Goal: Task Accomplishment & Management: Manage account settings

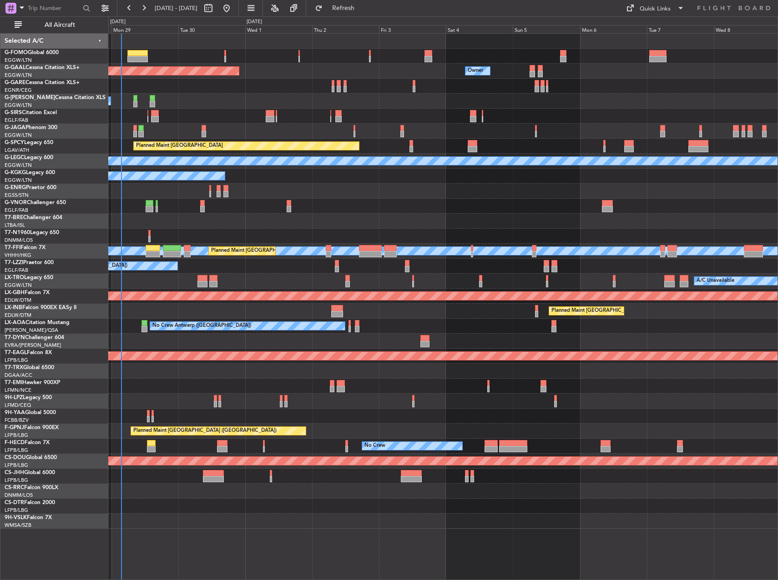
click at [210, 124] on div "Planned Maint Dusseldorf Owner Owner Owner A/C Unavailable Planned Maint [GEOGR…" at bounding box center [442, 281] width 669 height 495
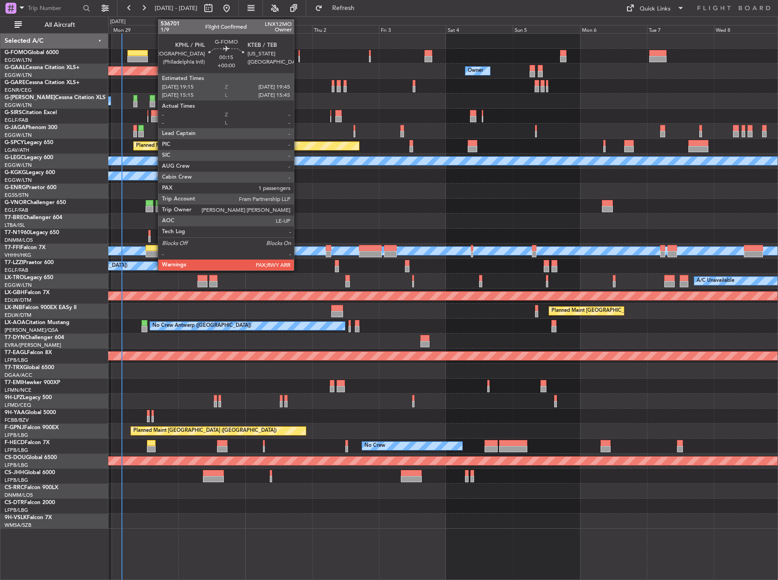
click at [298, 56] on div at bounding box center [299, 59] width 2 height 6
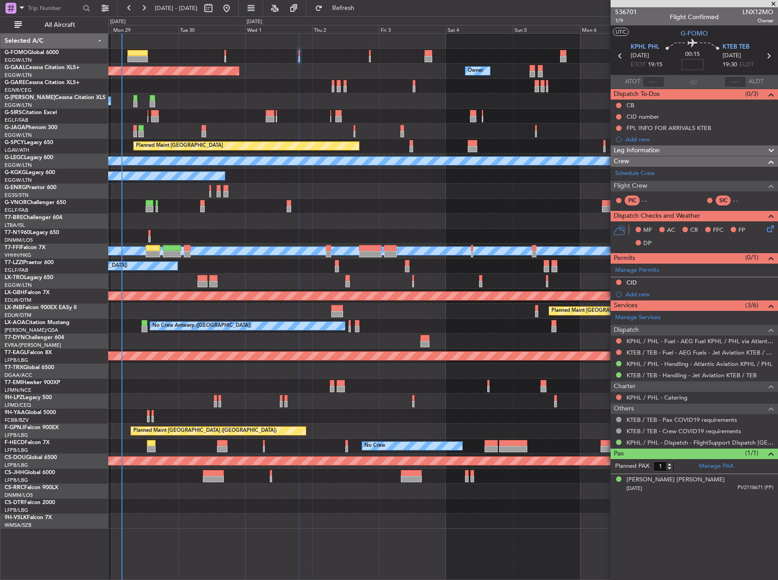
click at [695, 66] on input at bounding box center [692, 64] width 22 height 11
type input "+00:05"
click at [713, 66] on div "00:15 +00:05" at bounding box center [692, 56] width 60 height 34
click at [724, 150] on div "Leg Information" at bounding box center [693, 151] width 167 height 10
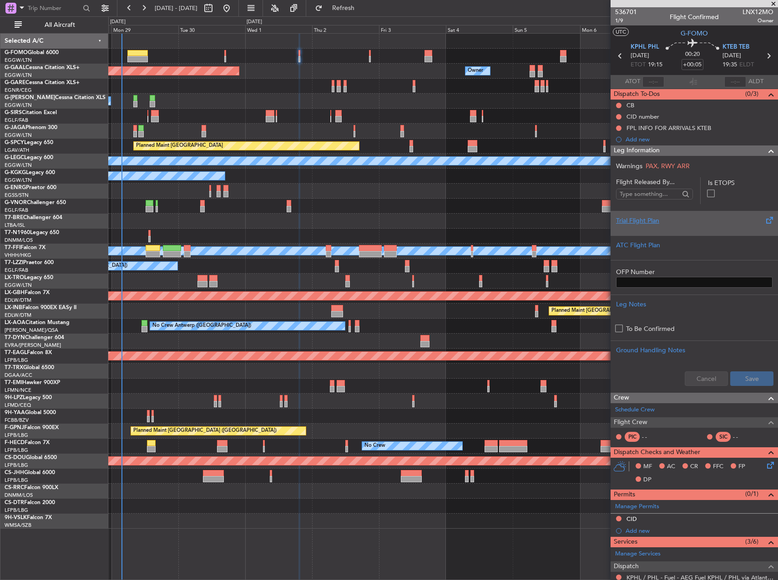
click at [678, 226] on div at bounding box center [694, 228] width 156 height 5
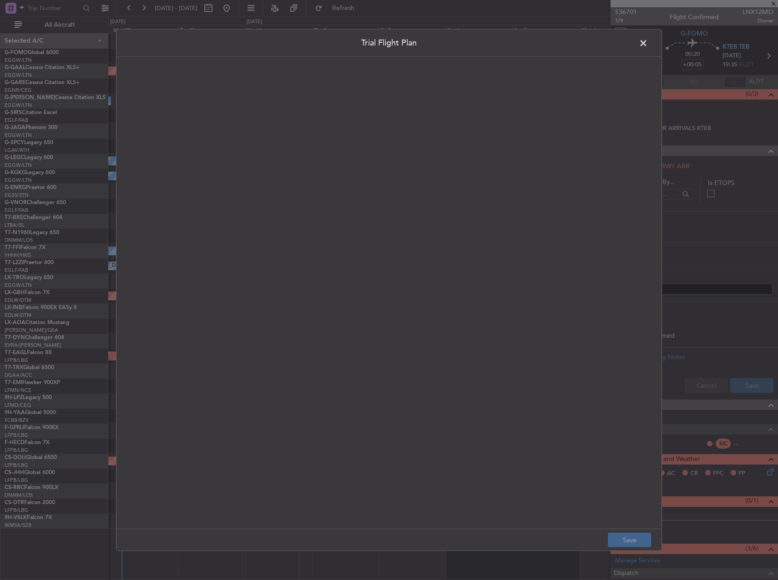
click at [355, 186] on quill-editor at bounding box center [389, 283] width 527 height 435
click at [323, 178] on div at bounding box center [389, 303] width 526 height 434
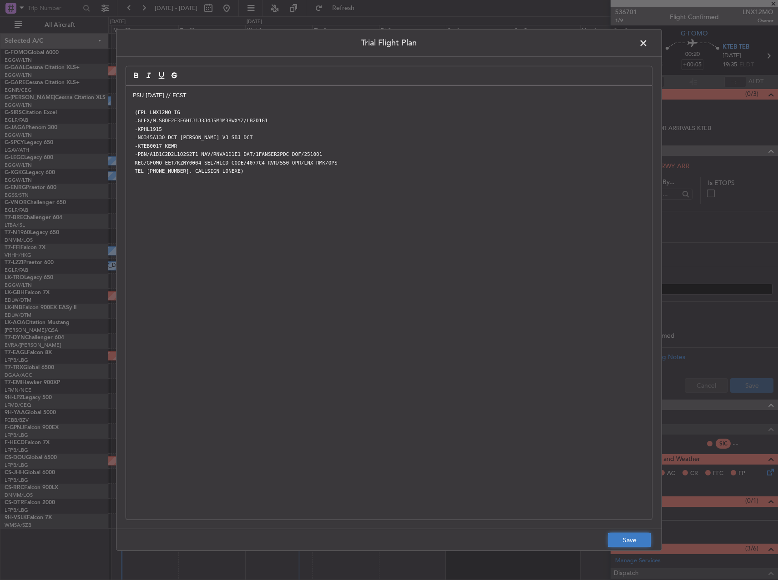
click at [631, 539] on button "Save" at bounding box center [629, 540] width 43 height 15
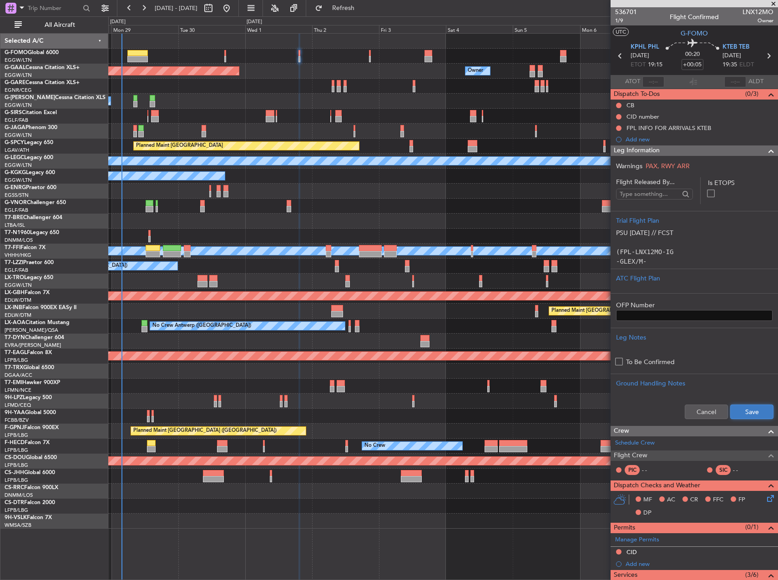
click at [734, 415] on button "Save" at bounding box center [751, 412] width 43 height 15
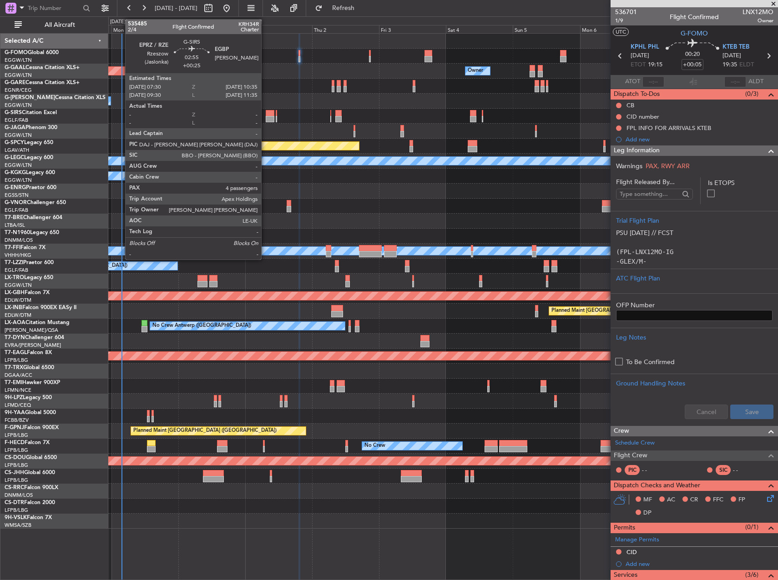
click at [266, 113] on div at bounding box center [270, 113] width 9 height 6
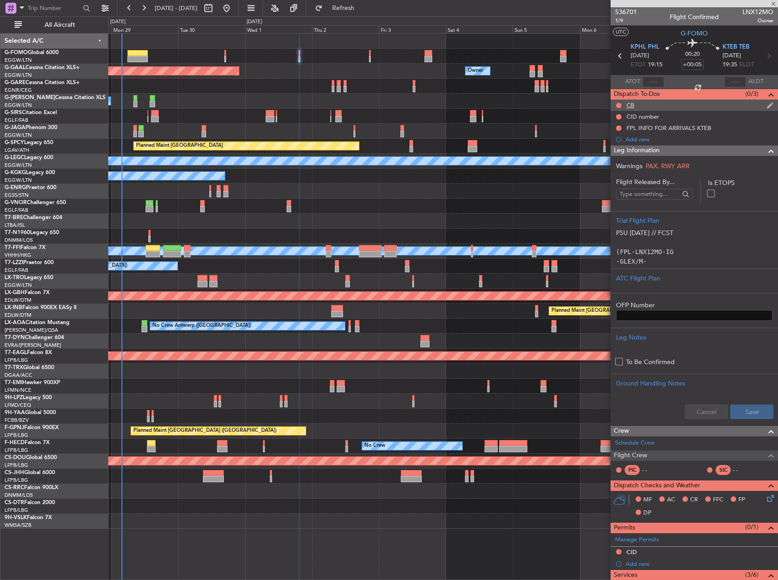
type input "+00:25"
type input "4"
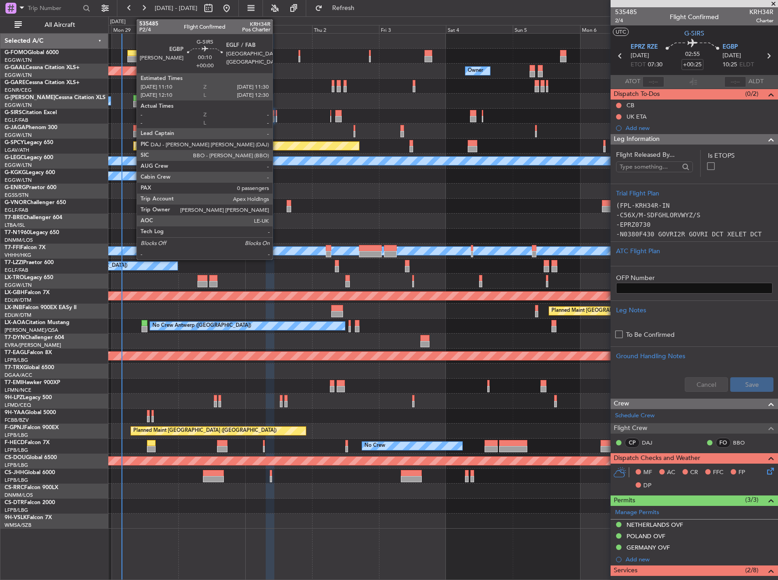
click at [276, 116] on div at bounding box center [276, 119] width 1 height 6
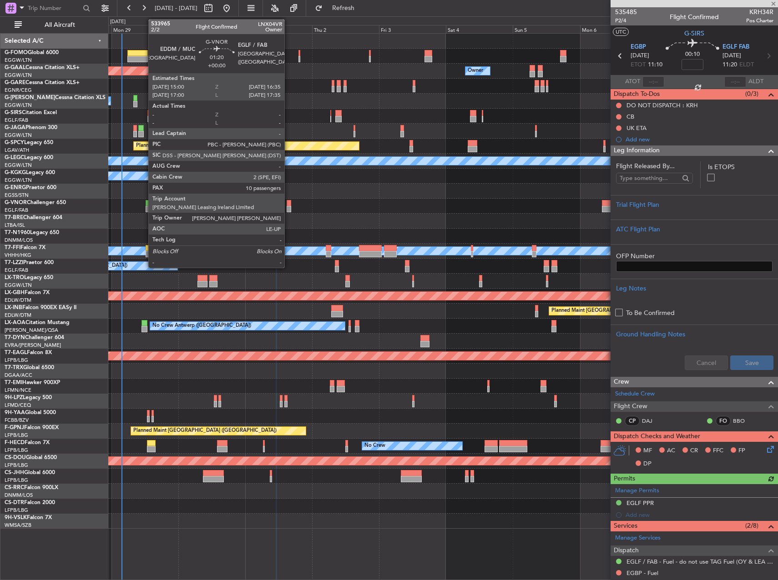
click at [288, 211] on div at bounding box center [288, 209] width 5 height 6
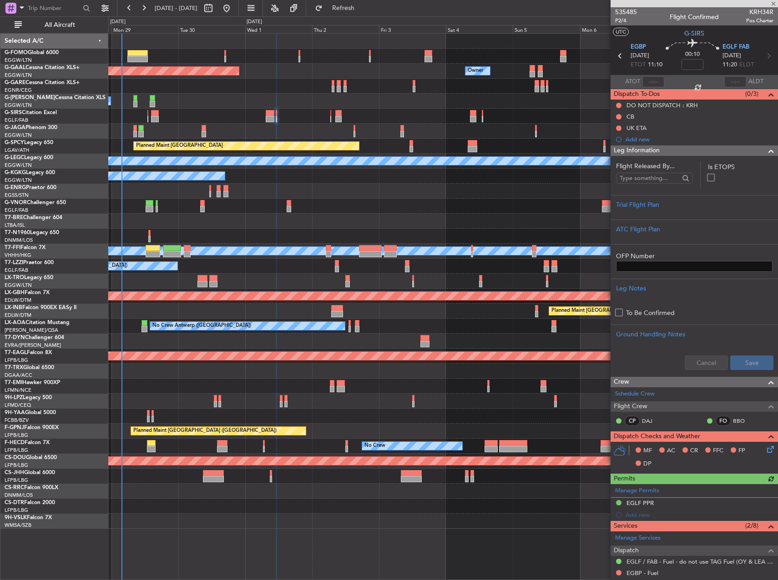
type input "10"
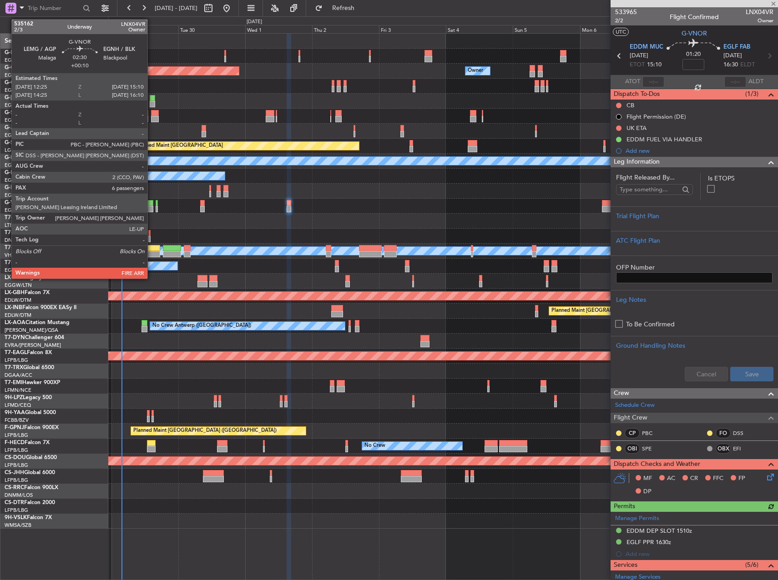
click at [151, 204] on div at bounding box center [150, 203] width 8 height 6
type input "+00:10"
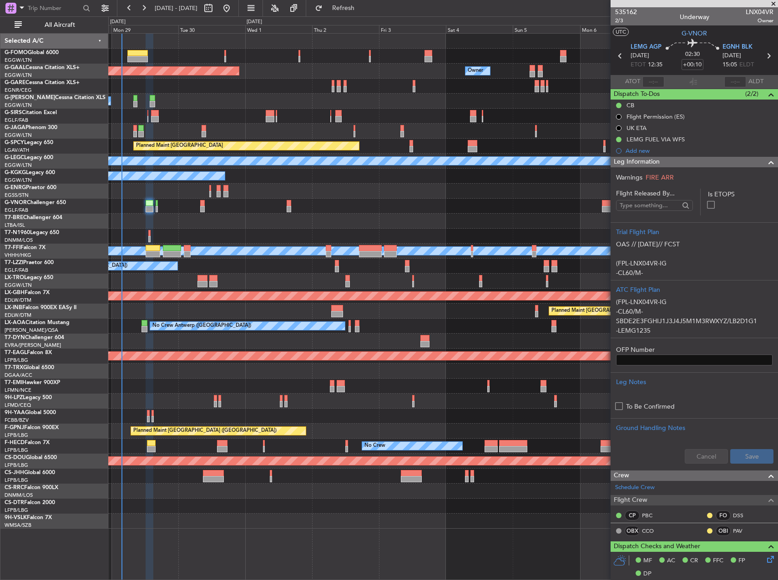
click at [205, 206] on div "Planned Maint [GEOGRAPHIC_DATA] ([GEOGRAPHIC_DATA])" at bounding box center [442, 206] width 669 height 15
click at [205, 209] on div "Planned Maint [GEOGRAPHIC_DATA] ([GEOGRAPHIC_DATA])" at bounding box center [442, 206] width 669 height 15
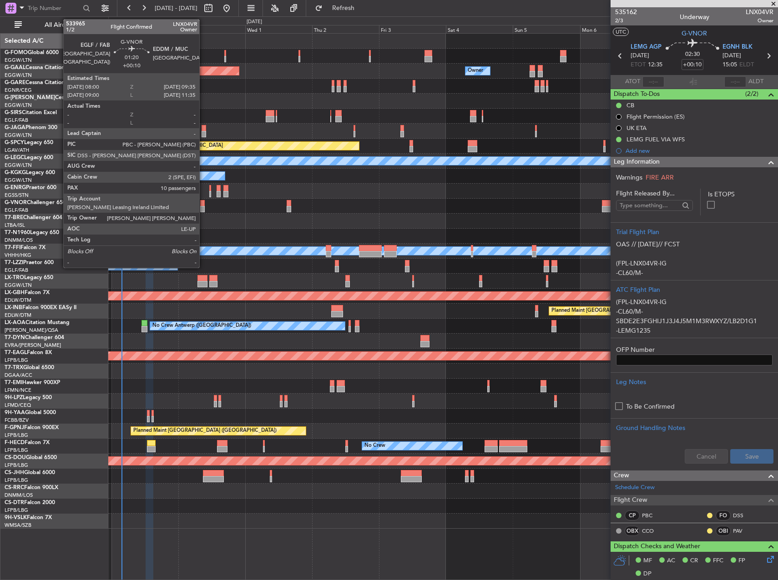
click at [203, 209] on div at bounding box center [202, 209] width 5 height 6
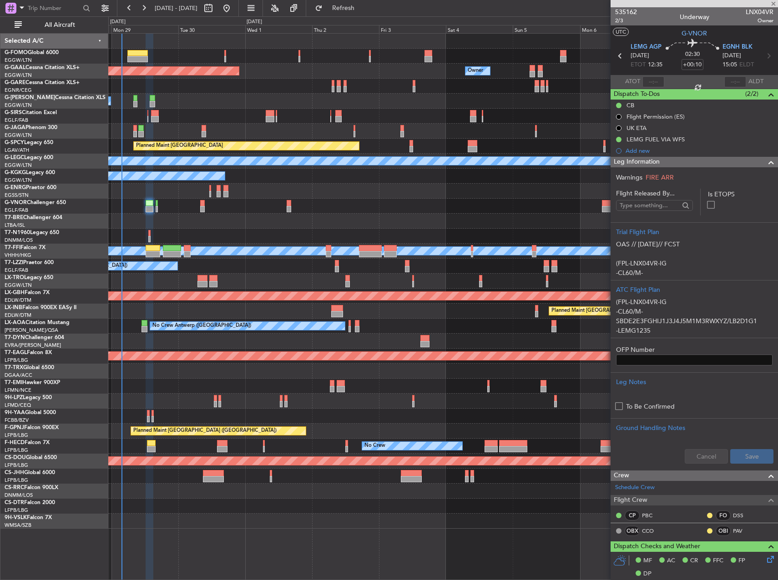
type input "10"
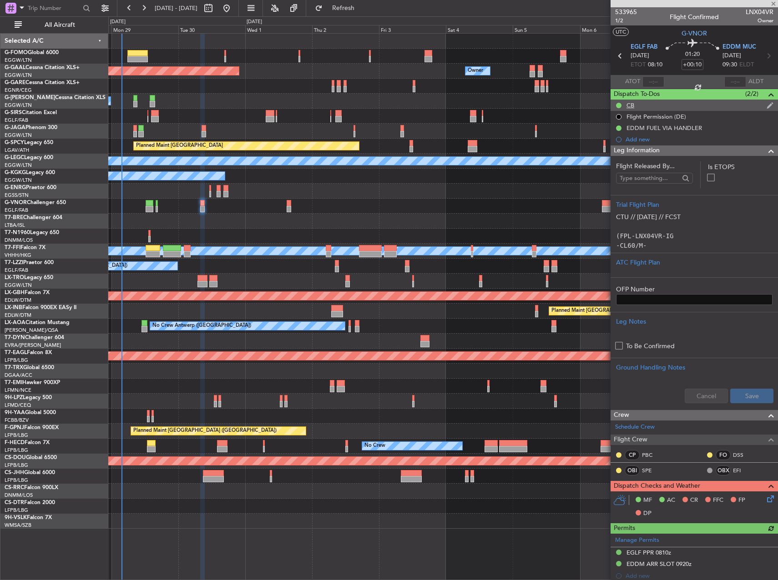
click at [634, 110] on div "CB" at bounding box center [693, 105] width 167 height 11
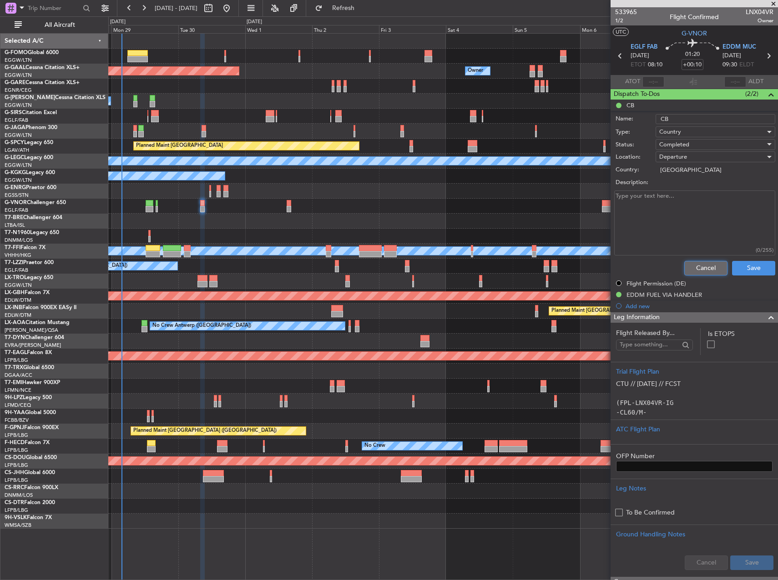
click at [701, 269] on button "Cancel" at bounding box center [705, 268] width 43 height 15
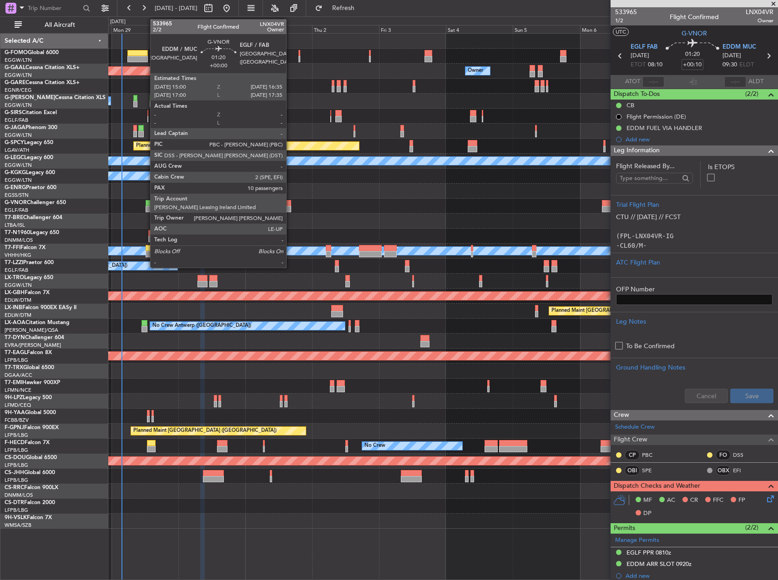
click at [290, 210] on div at bounding box center [288, 209] width 5 height 6
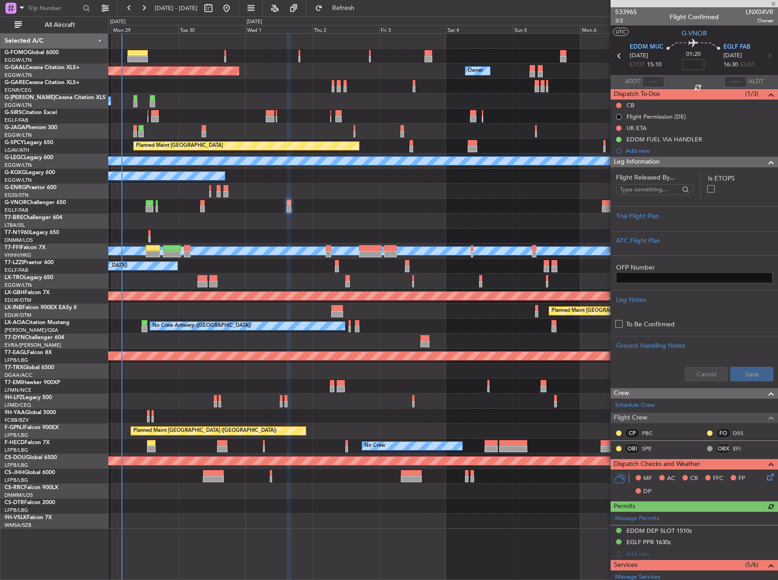
click at [694, 65] on input at bounding box center [693, 64] width 22 height 11
click at [562, 136] on div at bounding box center [442, 131] width 669 height 15
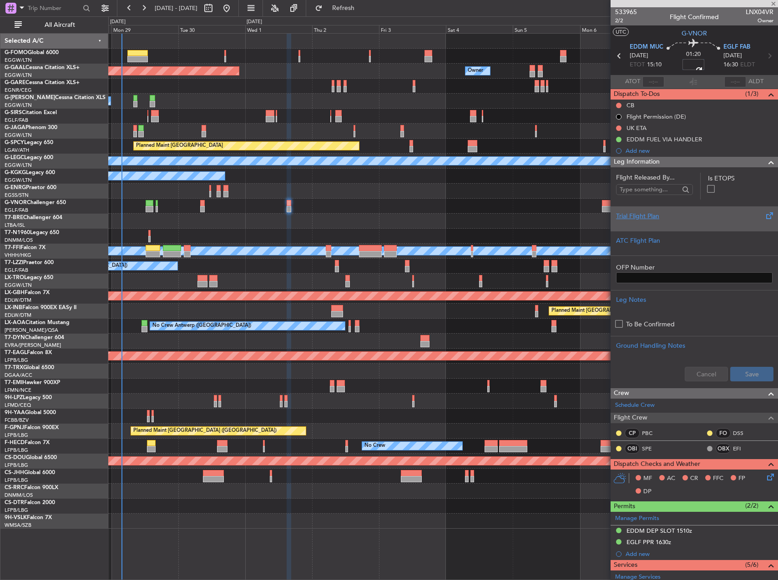
type input "+00:10"
click at [705, 221] on div at bounding box center [694, 223] width 156 height 5
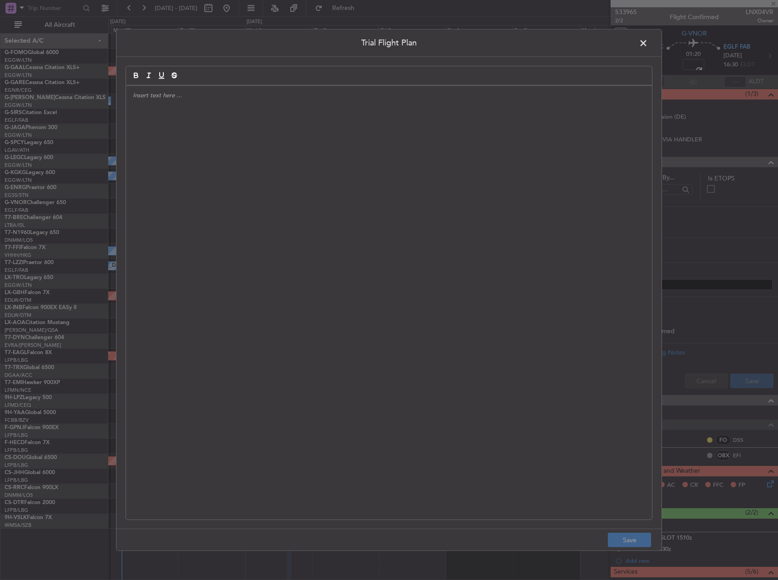
click at [343, 178] on div at bounding box center [389, 303] width 526 height 434
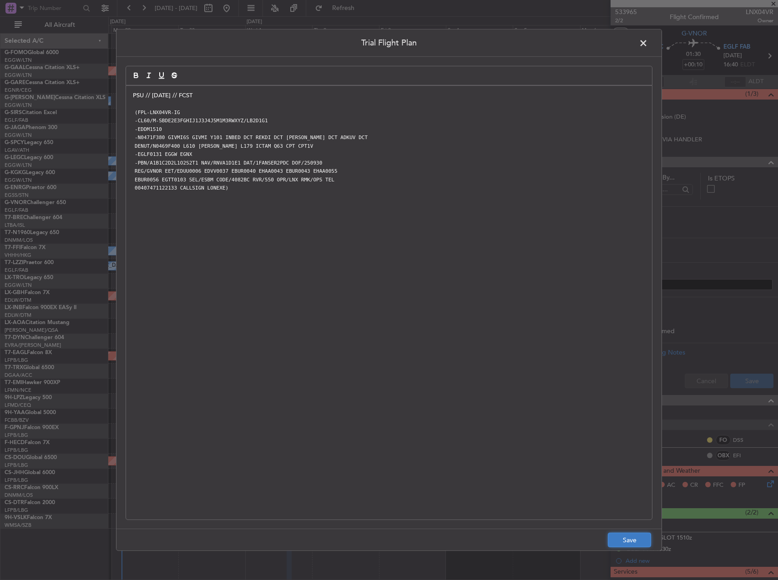
click at [632, 544] on button "Save" at bounding box center [629, 540] width 43 height 15
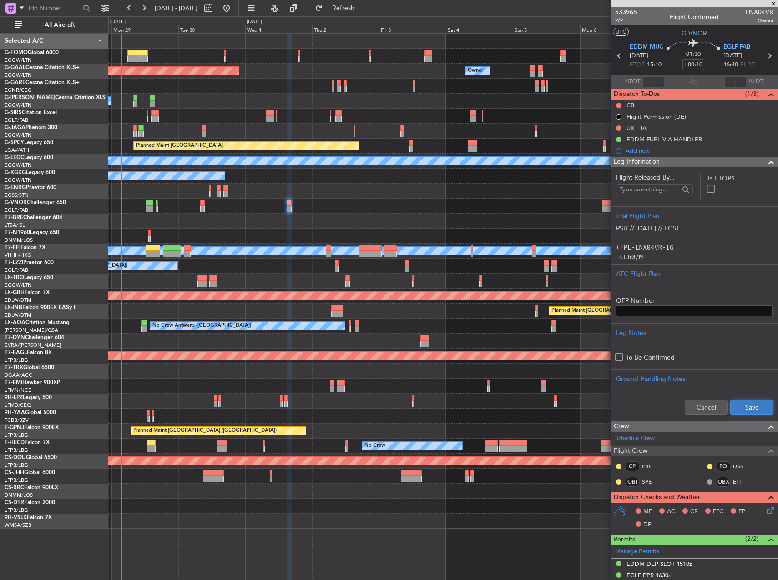
click at [738, 408] on button "Save" at bounding box center [751, 407] width 43 height 15
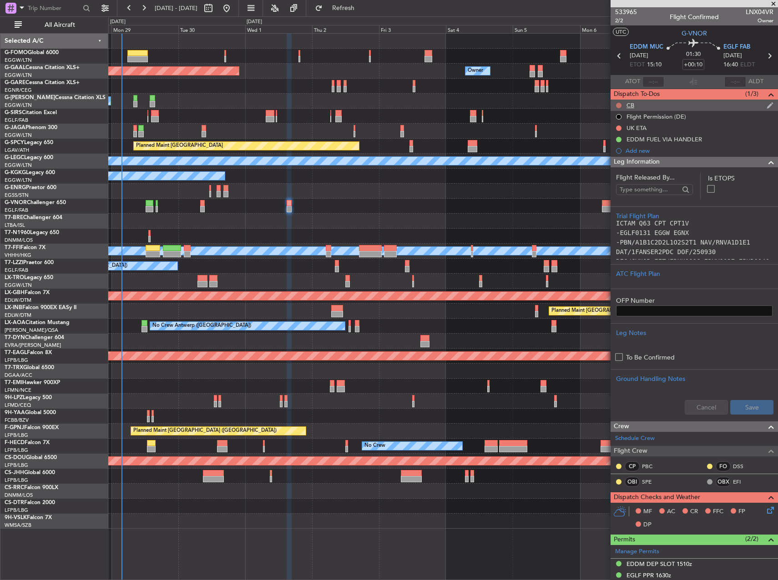
click at [617, 104] on button at bounding box center [618, 105] width 5 height 5
click at [618, 151] on li "Completed" at bounding box center [619, 146] width 48 height 14
click at [481, 196] on div "Unplanned Maint [GEOGRAPHIC_DATA] ([GEOGRAPHIC_DATA])" at bounding box center [442, 191] width 669 height 15
click at [543, 190] on div "Unplanned Maint [GEOGRAPHIC_DATA] ([GEOGRAPHIC_DATA])" at bounding box center [442, 191] width 669 height 15
click at [625, 20] on span "2/2" at bounding box center [626, 21] width 22 height 8
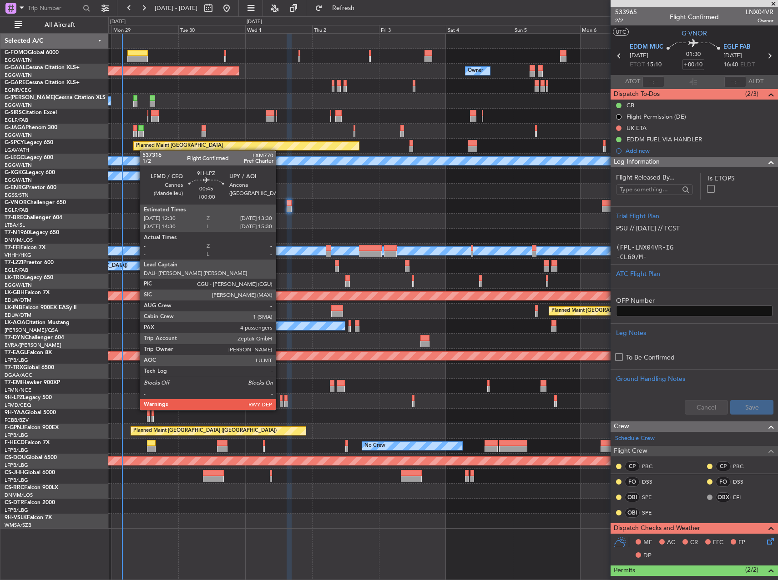
click at [280, 401] on div at bounding box center [281, 404] width 3 height 6
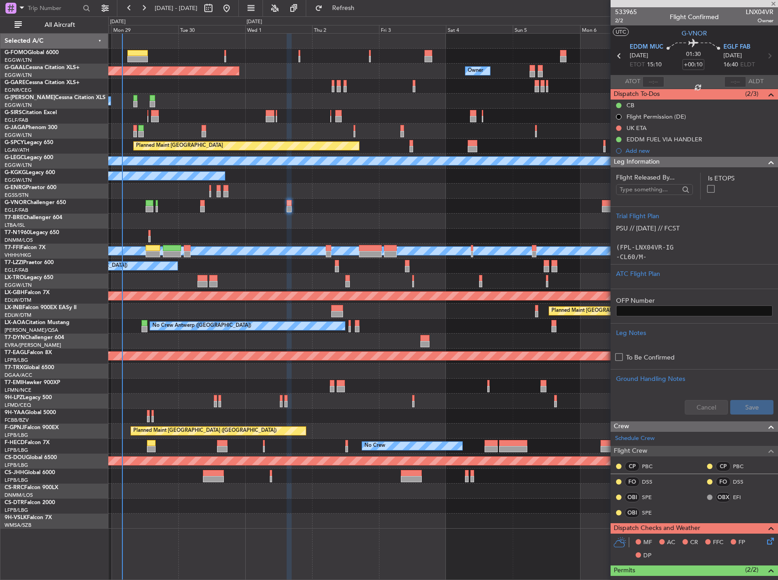
type input "4"
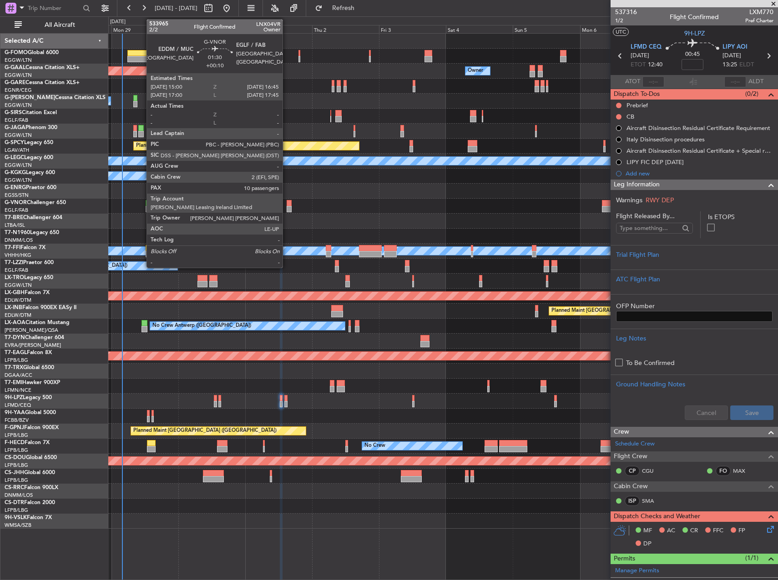
click at [286, 204] on div at bounding box center [288, 203] width 5 height 6
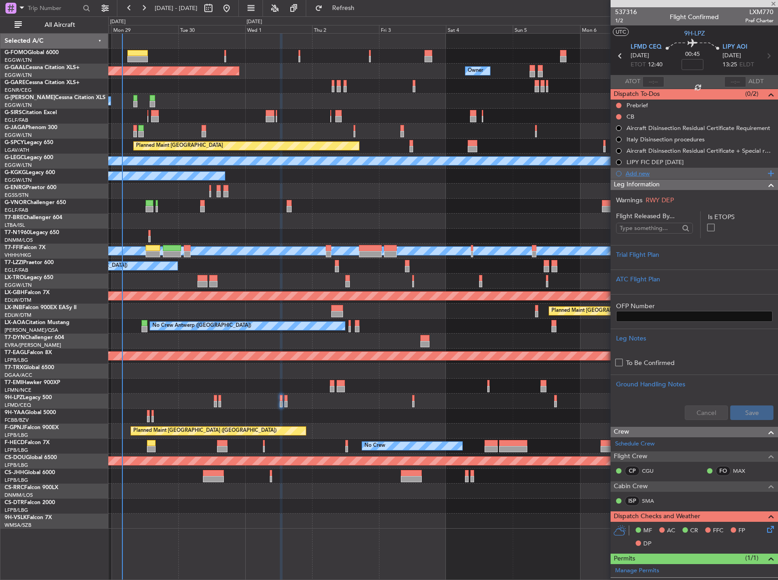
type input "+00:10"
type input "10"
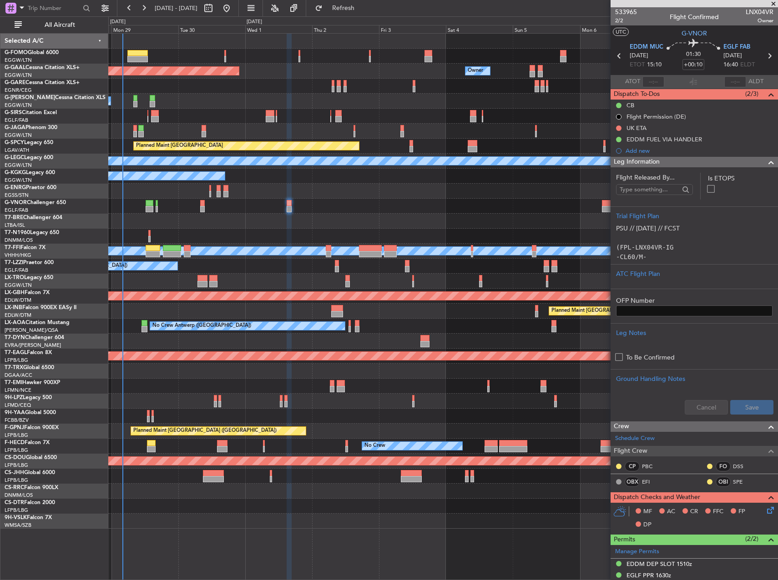
click at [279, 398] on div at bounding box center [442, 401] width 669 height 15
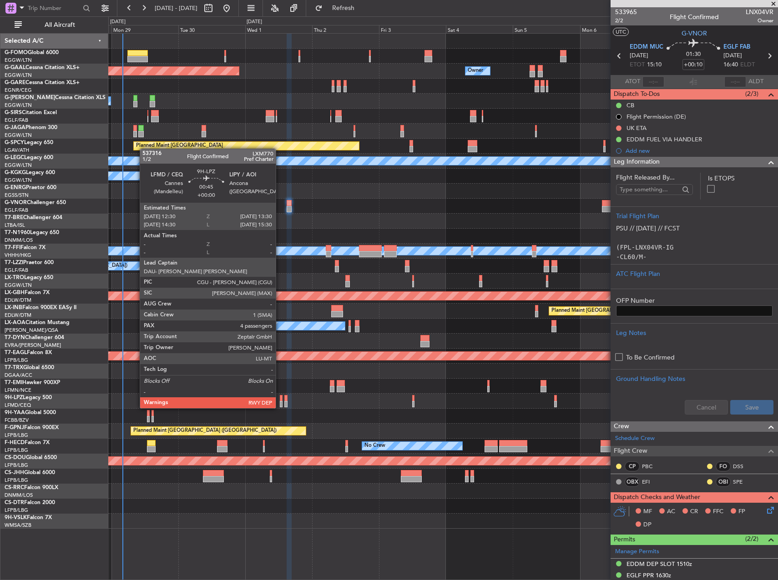
click at [280, 399] on div at bounding box center [281, 398] width 3 height 6
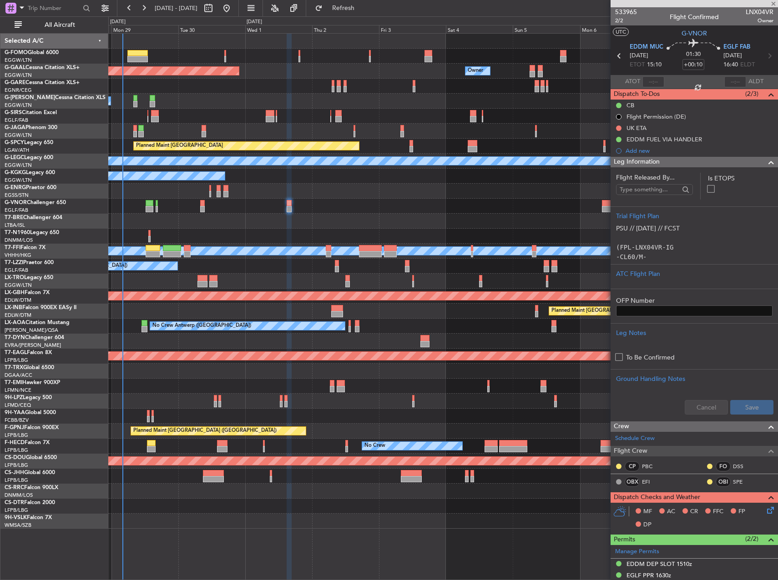
type input "4"
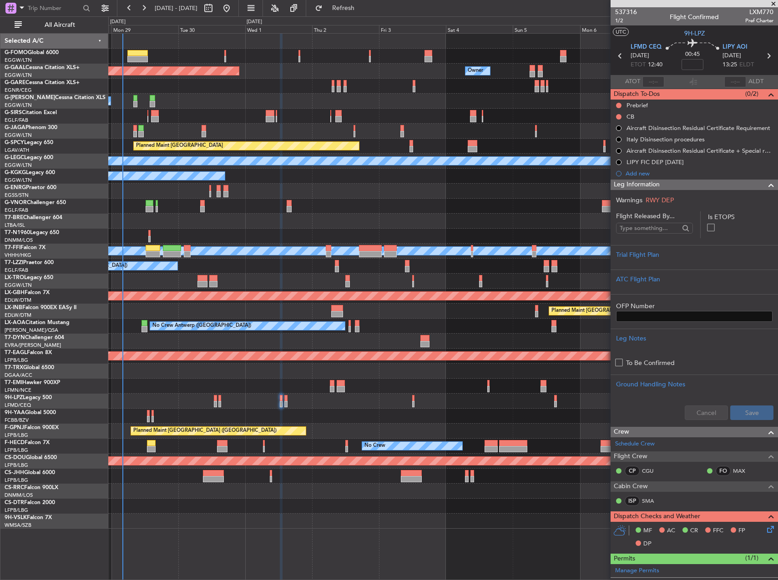
click at [758, 12] on span "LXM770" at bounding box center [759, 12] width 28 height 10
copy span "LXM770"
click at [615, 104] on div at bounding box center [618, 105] width 7 height 7
click at [617, 105] on button at bounding box center [618, 105] width 5 height 5
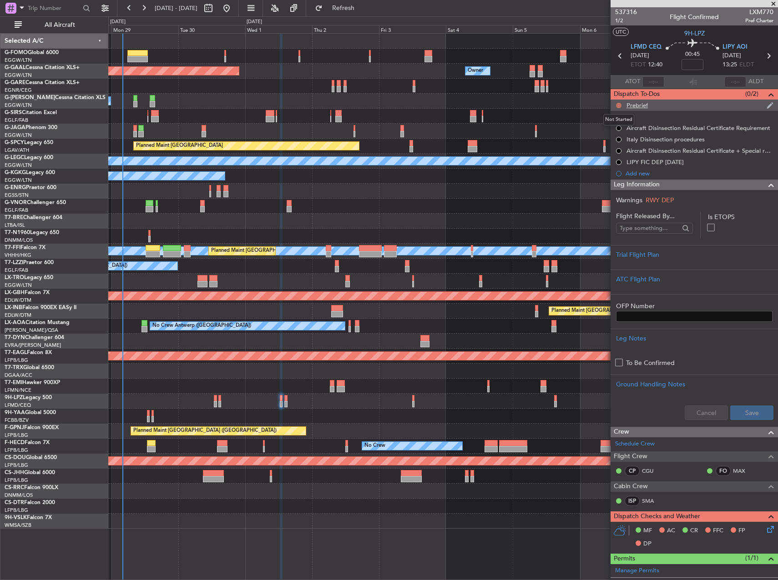
click at [619, 103] on button at bounding box center [618, 105] width 5 height 5
click at [619, 136] on span "In Progress" at bounding box center [623, 131] width 31 height 9
click at [621, 116] on button at bounding box center [618, 116] width 5 height 5
click at [618, 151] on li "Completed" at bounding box center [619, 157] width 48 height 14
click at [617, 20] on span "1/2" at bounding box center [626, 21] width 22 height 8
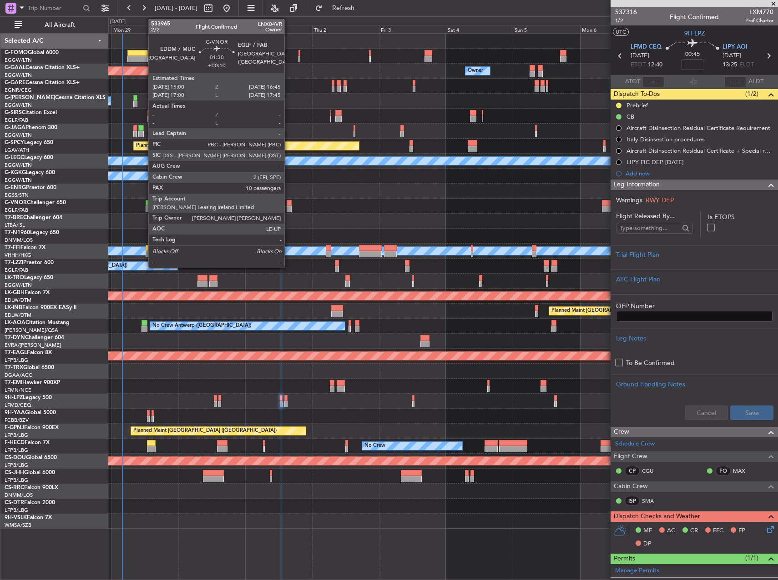
click at [288, 204] on div at bounding box center [288, 203] width 5 height 6
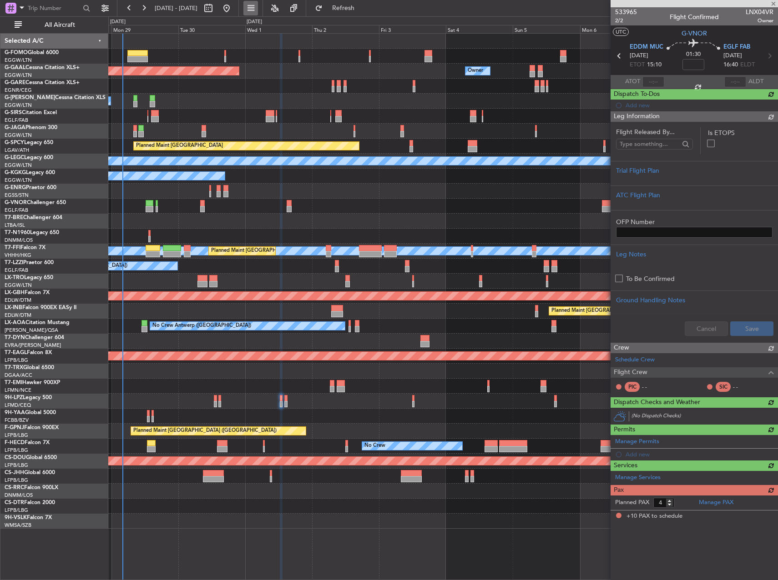
type input "+00:10"
type input "10"
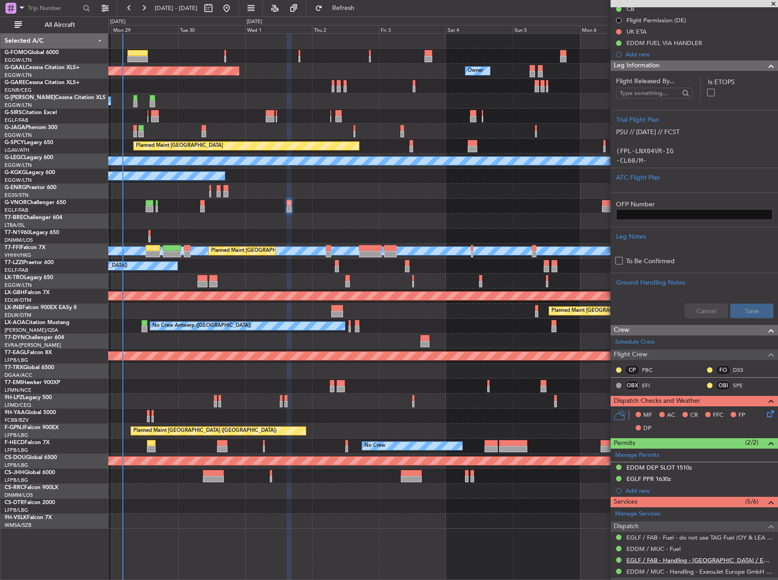
scroll to position [318, 0]
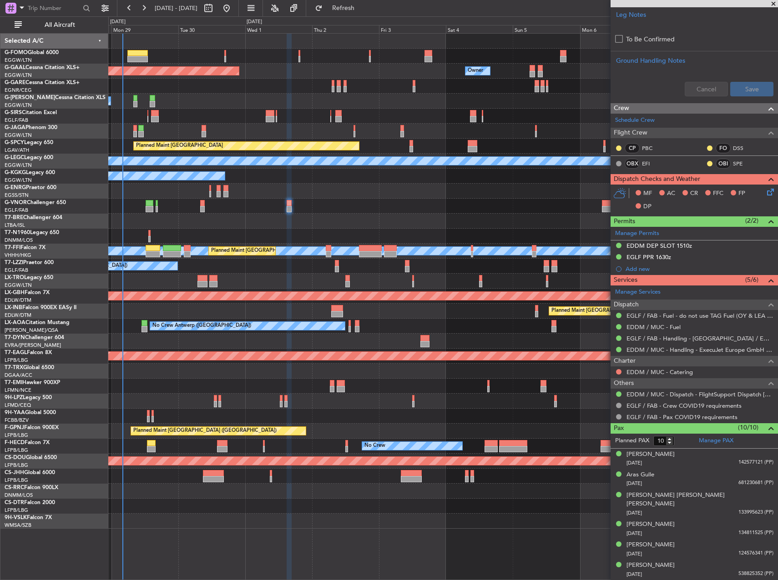
click at [767, 191] on icon at bounding box center [768, 190] width 7 height 7
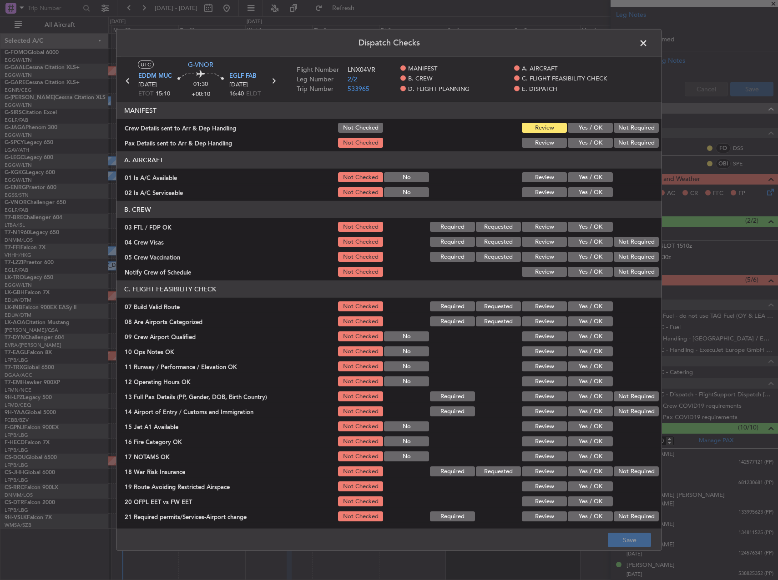
click at [587, 177] on button "Yes / OK" at bounding box center [590, 177] width 45 height 10
click at [588, 194] on button "Yes / OK" at bounding box center [590, 192] width 45 height 10
click at [583, 309] on button "Yes / OK" at bounding box center [590, 307] width 45 height 10
click at [588, 347] on button "Yes / OK" at bounding box center [590, 352] width 45 height 10
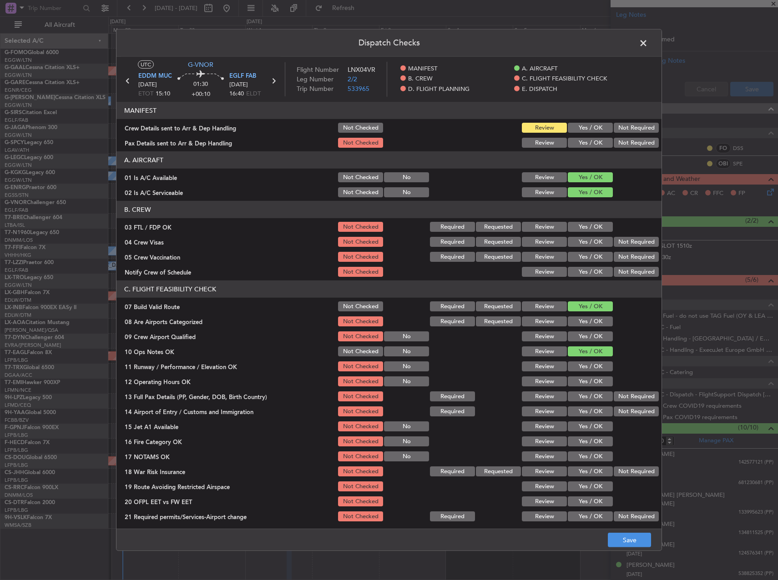
click at [590, 367] on button "Yes / OK" at bounding box center [590, 367] width 45 height 10
click at [592, 379] on button "Yes / OK" at bounding box center [590, 382] width 45 height 10
click at [592, 393] on button "Yes / OK" at bounding box center [590, 397] width 45 height 10
click at [587, 411] on button "Yes / OK" at bounding box center [590, 412] width 45 height 10
click at [584, 424] on button "Yes / OK" at bounding box center [590, 427] width 45 height 10
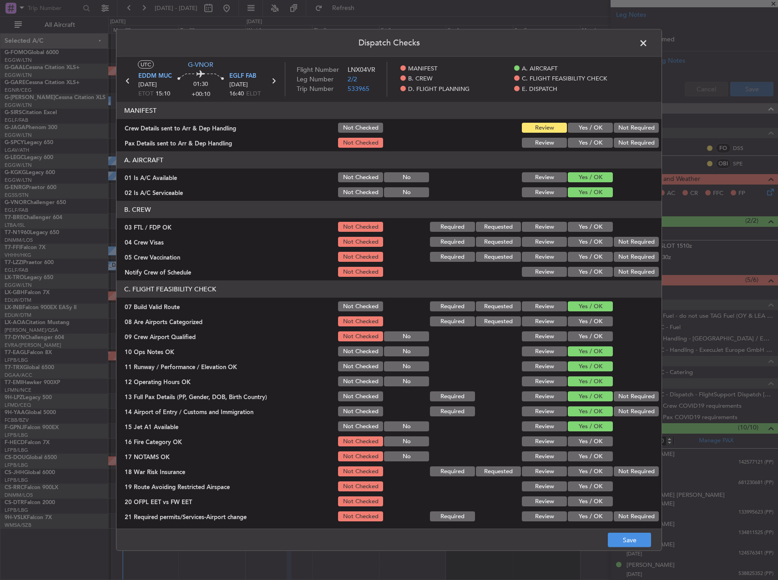
click at [586, 435] on section "C. FLIGHT FEASIBILITY CHECK 07 Build Valid Route Not Checked Required Requested…" at bounding box center [388, 402] width 545 height 242
drag, startPoint x: 586, startPoint y: 436, endPoint x: 587, endPoint y: 440, distance: 4.6
click at [586, 436] on div "Yes / OK" at bounding box center [589, 441] width 46 height 13
click at [590, 454] on button "Yes / OK" at bounding box center [590, 457] width 45 height 10
click at [590, 443] on button "Yes / OK" at bounding box center [590, 442] width 45 height 10
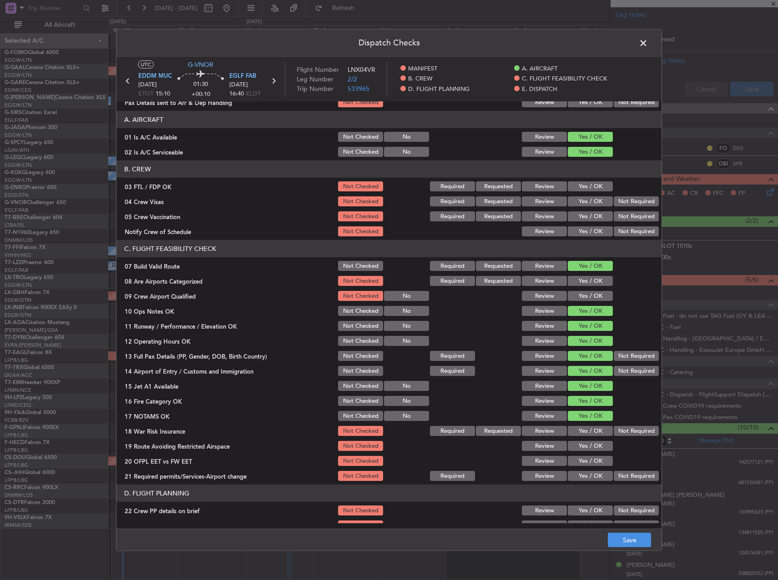
scroll to position [91, 0]
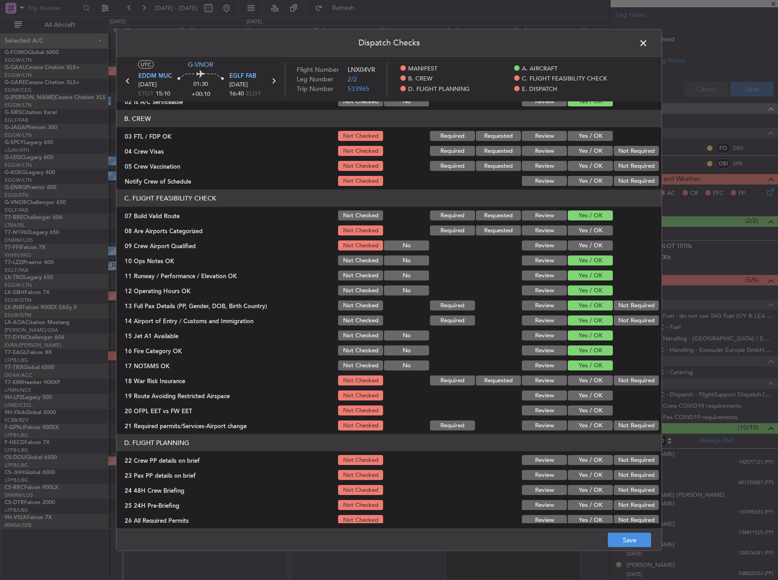
click at [583, 402] on div "Yes / OK" at bounding box center [589, 395] width 46 height 13
click at [583, 397] on button "Yes / OK" at bounding box center [590, 396] width 45 height 10
click at [583, 417] on div "Yes / OK" at bounding box center [589, 410] width 46 height 13
drag, startPoint x: 584, startPoint y: 427, endPoint x: 585, endPoint y: 418, distance: 8.7
click at [584, 427] on button "Yes / OK" at bounding box center [590, 426] width 45 height 10
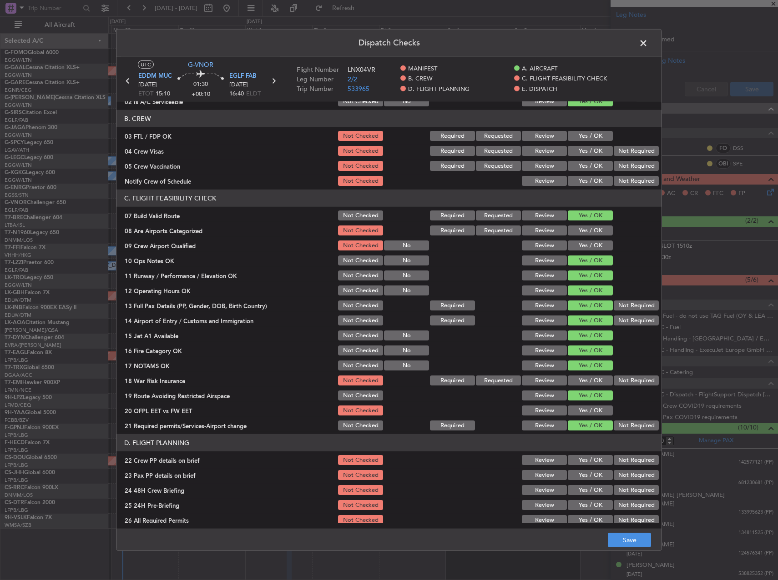
click at [585, 410] on button "Yes / OK" at bounding box center [590, 411] width 45 height 10
click at [588, 463] on button "Yes / OK" at bounding box center [590, 460] width 45 height 10
click at [585, 473] on button "Yes / OK" at bounding box center [590, 475] width 45 height 10
click at [586, 489] on button "Yes / OK" at bounding box center [590, 490] width 45 height 10
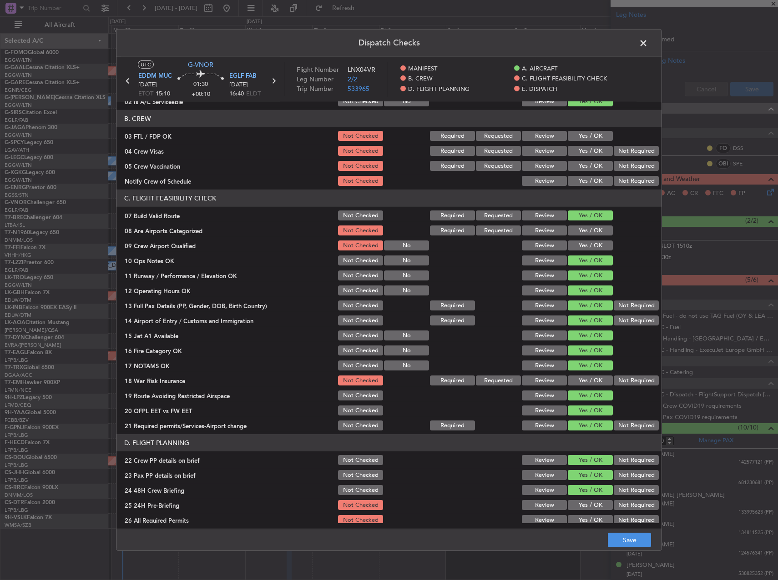
click at [627, 505] on button "Not Required" at bounding box center [635, 505] width 45 height 10
click at [632, 544] on button "Save" at bounding box center [629, 540] width 43 height 15
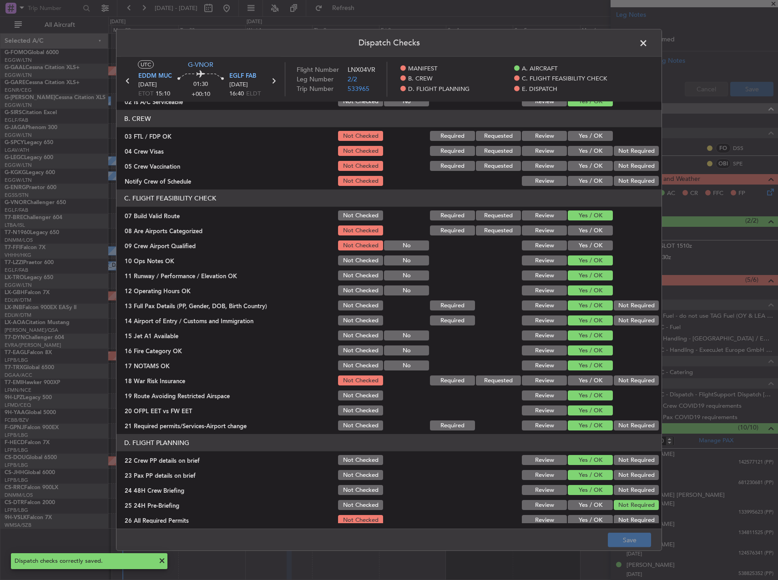
click at [648, 45] on span at bounding box center [648, 45] width 0 height 18
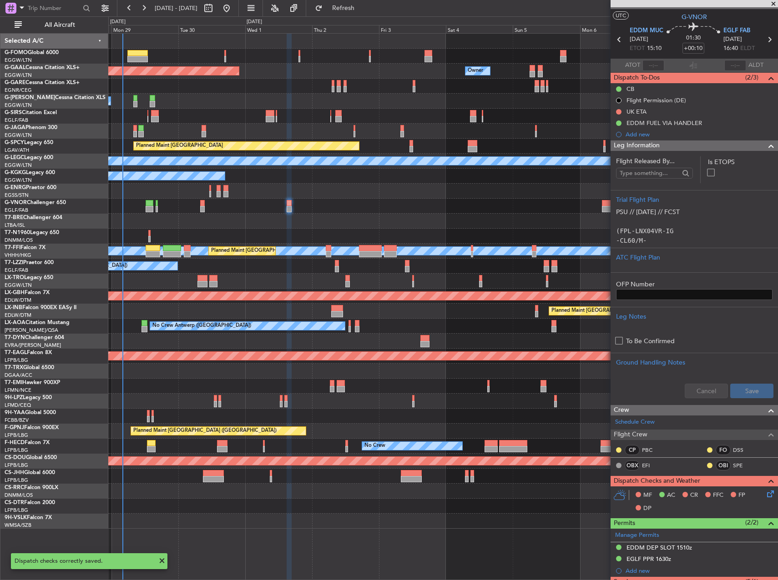
scroll to position [0, 0]
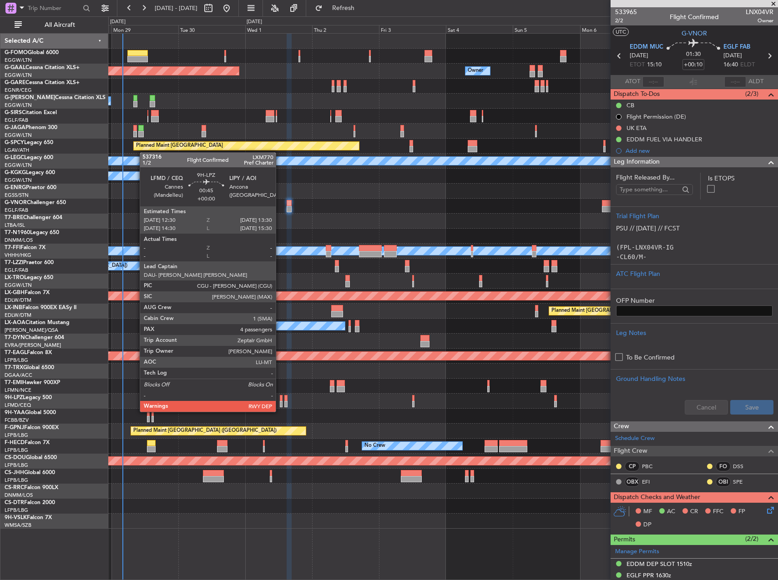
click at [280, 403] on div at bounding box center [281, 404] width 3 height 6
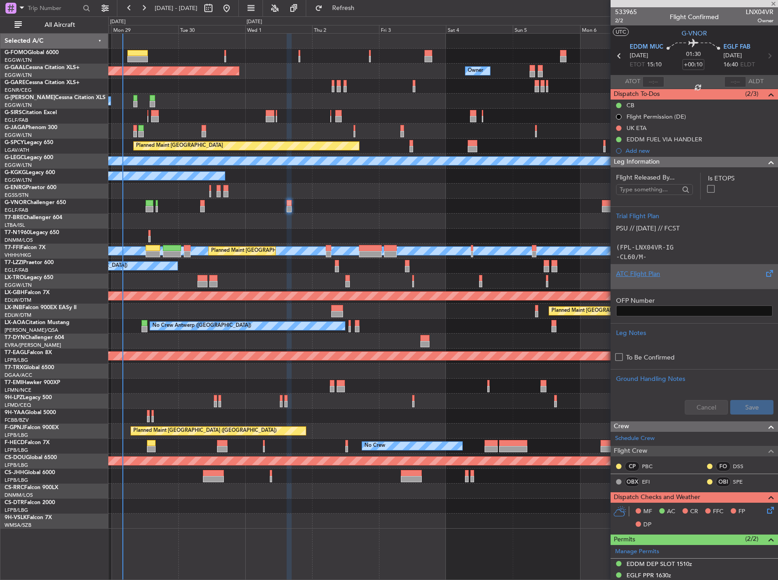
type input "4"
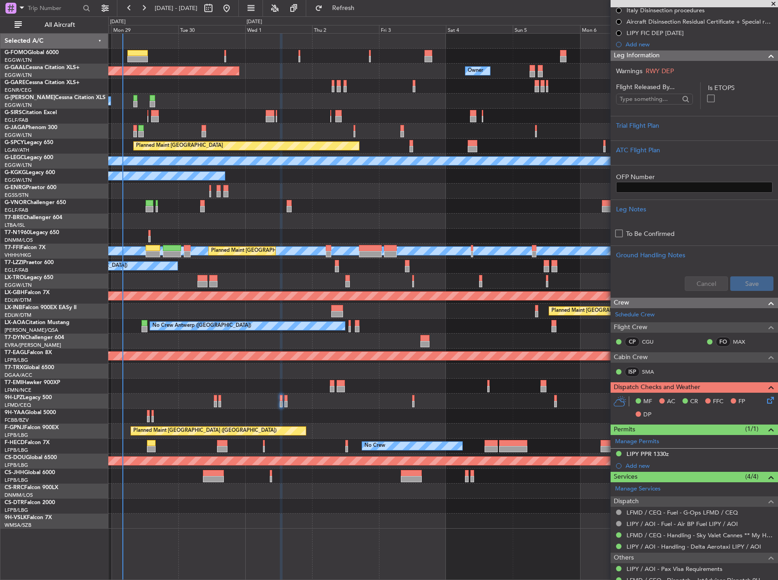
scroll to position [136, 0]
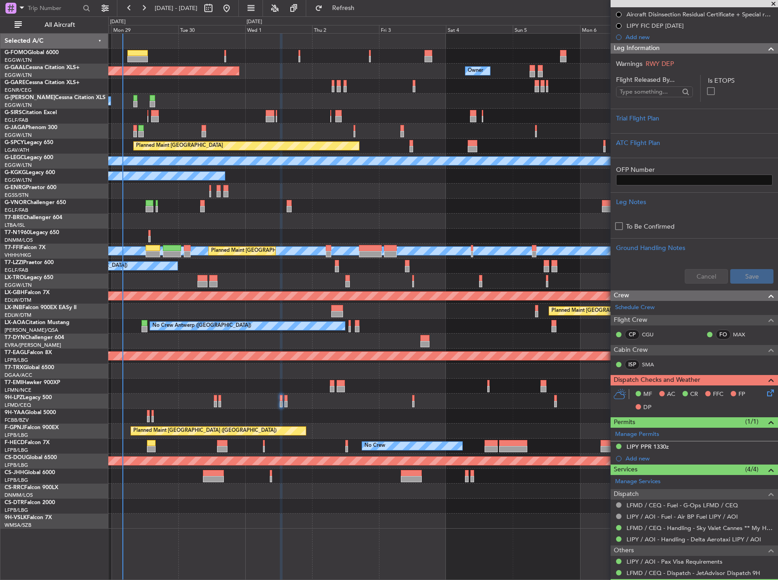
click at [765, 394] on icon at bounding box center [768, 391] width 7 height 7
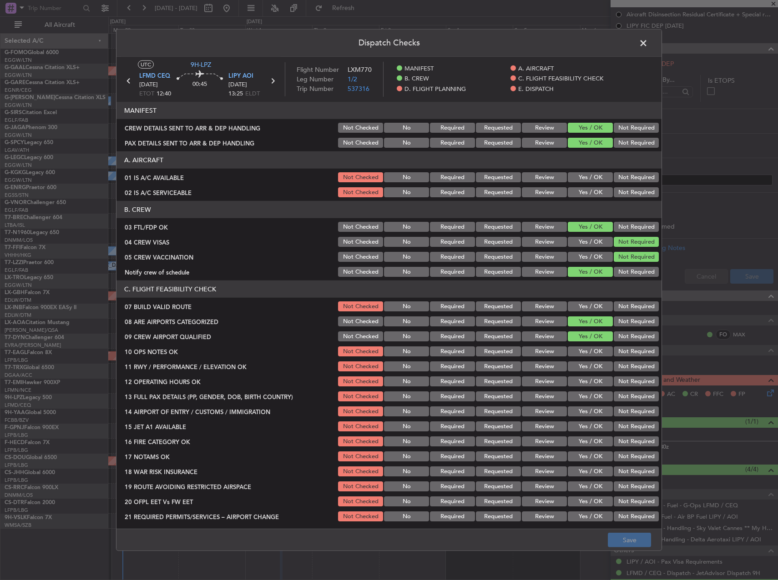
click at [585, 173] on div "Yes / OK" at bounding box center [589, 177] width 46 height 13
click at [583, 177] on button "Yes / OK" at bounding box center [590, 177] width 45 height 10
click at [586, 191] on button "Yes / OK" at bounding box center [590, 192] width 45 height 10
click at [587, 301] on div "Yes / OK" at bounding box center [589, 306] width 46 height 13
click at [591, 354] on button "Yes / OK" at bounding box center [590, 352] width 45 height 10
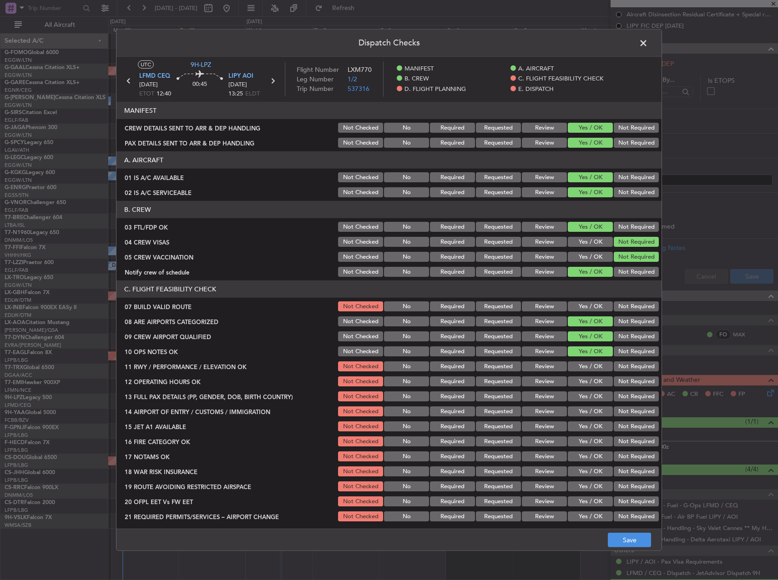
click at [583, 302] on button "Yes / OK" at bounding box center [590, 307] width 45 height 10
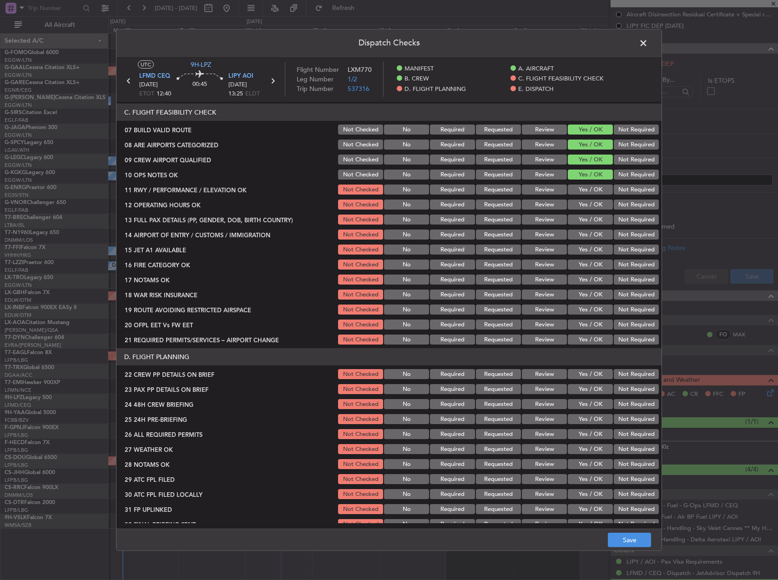
scroll to position [182, 0]
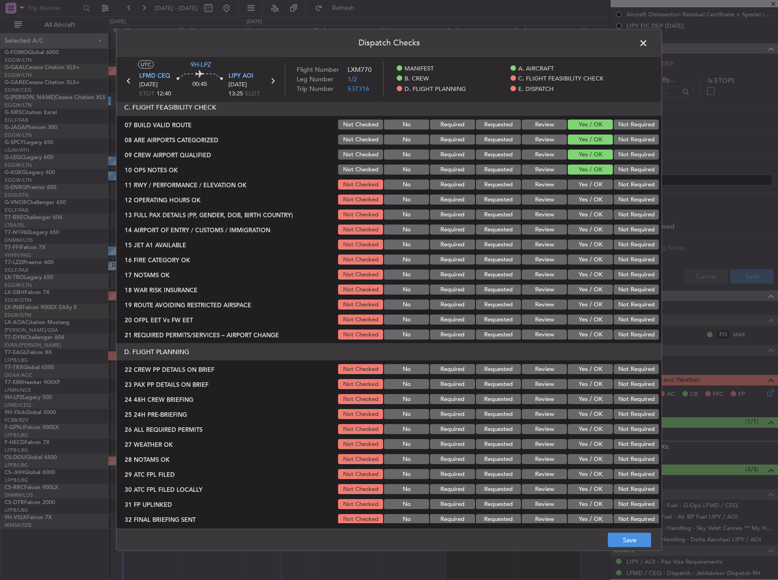
click at [588, 186] on button "Yes / OK" at bounding box center [590, 185] width 45 height 10
drag, startPoint x: 588, startPoint y: 200, endPoint x: 587, endPoint y: 208, distance: 8.2
click at [587, 201] on button "Yes / OK" at bounding box center [590, 200] width 45 height 10
click at [588, 216] on button "Yes / OK" at bounding box center [590, 215] width 45 height 10
click at [588, 221] on section "C. FLIGHT FEASIBILITY CHECK 07 BUILD VALID ROUTE Not Checked No Required Reques…" at bounding box center [388, 220] width 545 height 242
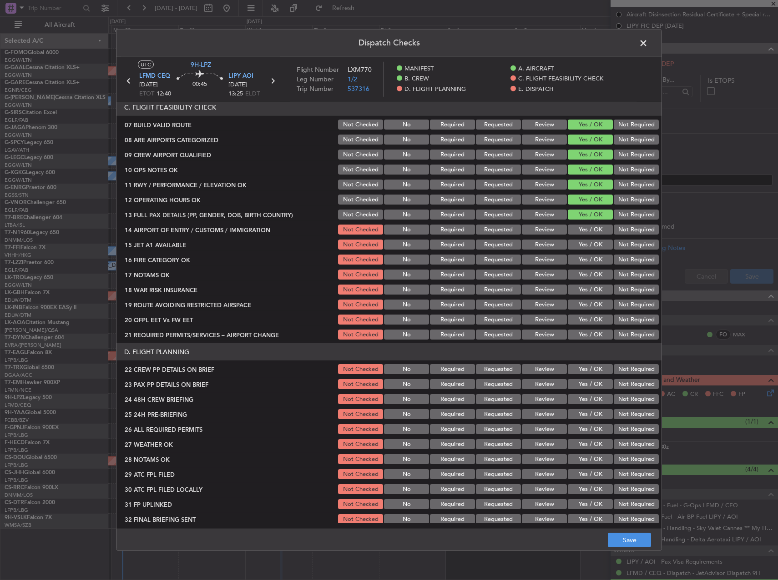
click at [588, 226] on button "Yes / OK" at bounding box center [590, 230] width 45 height 10
click at [588, 244] on button "Yes / OK" at bounding box center [590, 245] width 45 height 10
click at [588, 259] on button "Yes / OK" at bounding box center [590, 260] width 45 height 10
click at [588, 262] on button "Yes / OK" at bounding box center [590, 260] width 45 height 10
click at [591, 273] on button "Yes / OK" at bounding box center [590, 275] width 45 height 10
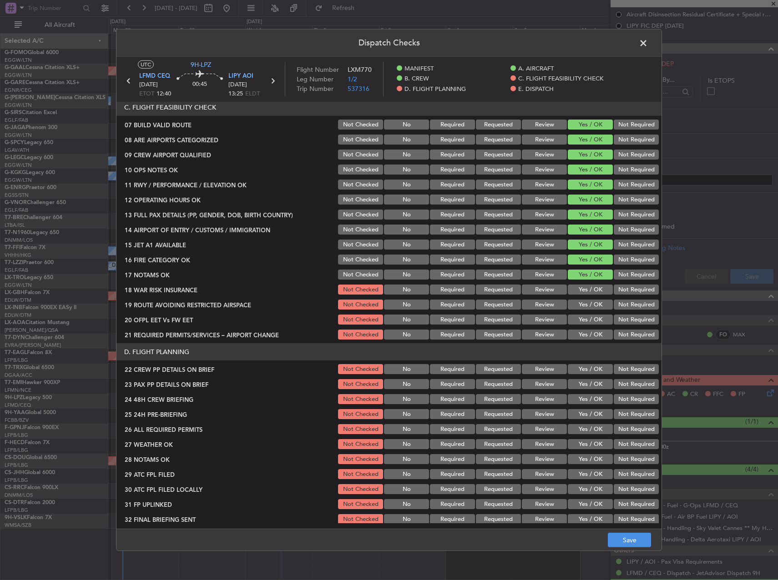
click at [625, 285] on button "Not Required" at bounding box center [635, 290] width 45 height 10
click at [589, 301] on button "Yes / OK" at bounding box center [590, 305] width 45 height 10
click at [587, 317] on button "Yes / OK" at bounding box center [590, 320] width 45 height 10
click at [588, 334] on button "Yes / OK" at bounding box center [590, 335] width 45 height 10
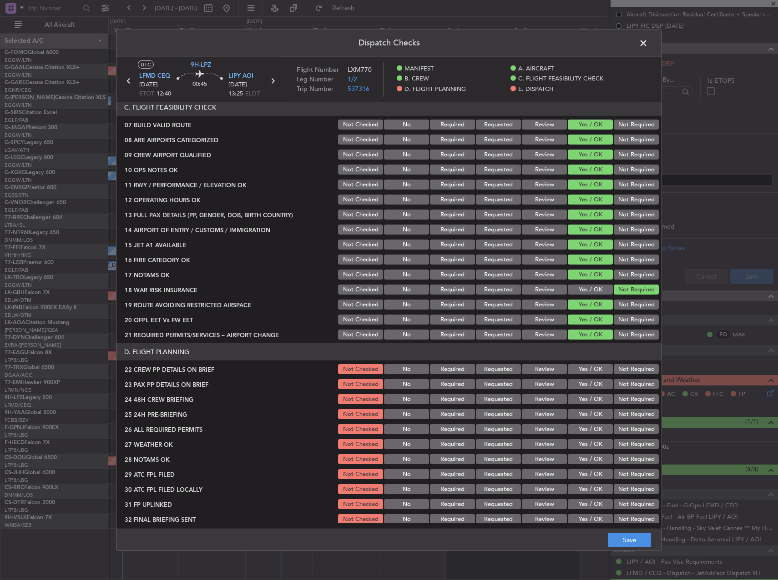
click at [588, 373] on button "Yes / OK" at bounding box center [590, 369] width 45 height 10
click at [587, 385] on button "Yes / OK" at bounding box center [590, 384] width 45 height 10
click at [588, 397] on button "Yes / OK" at bounding box center [590, 399] width 45 height 10
click at [621, 417] on button "Not Required" at bounding box center [635, 414] width 45 height 10
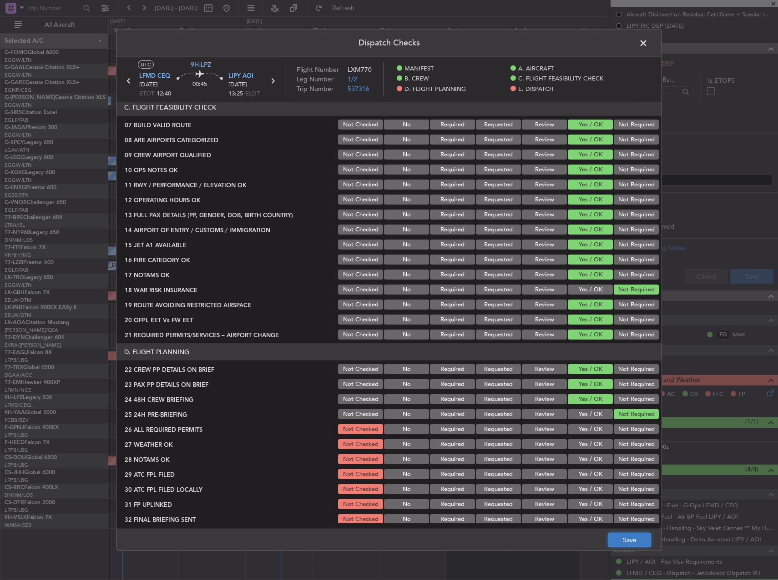
click at [637, 536] on button "Save" at bounding box center [629, 540] width 43 height 15
click at [648, 43] on span at bounding box center [648, 45] width 0 height 18
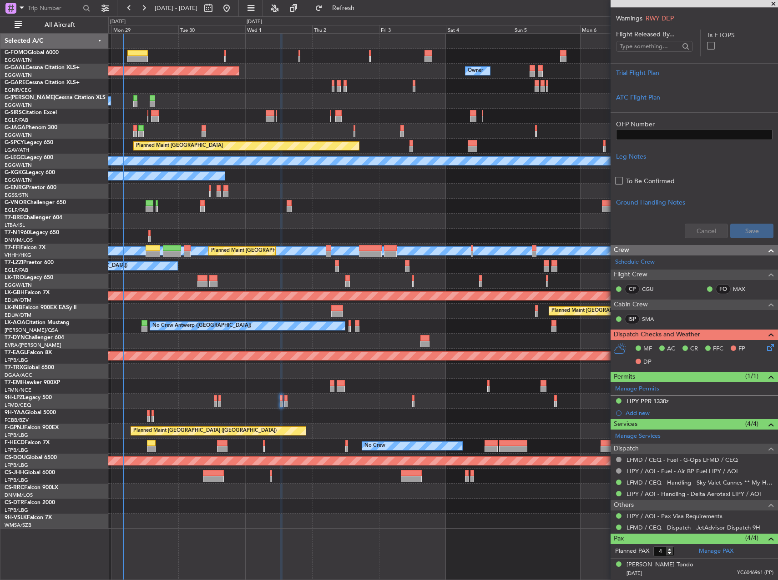
scroll to position [0, 0]
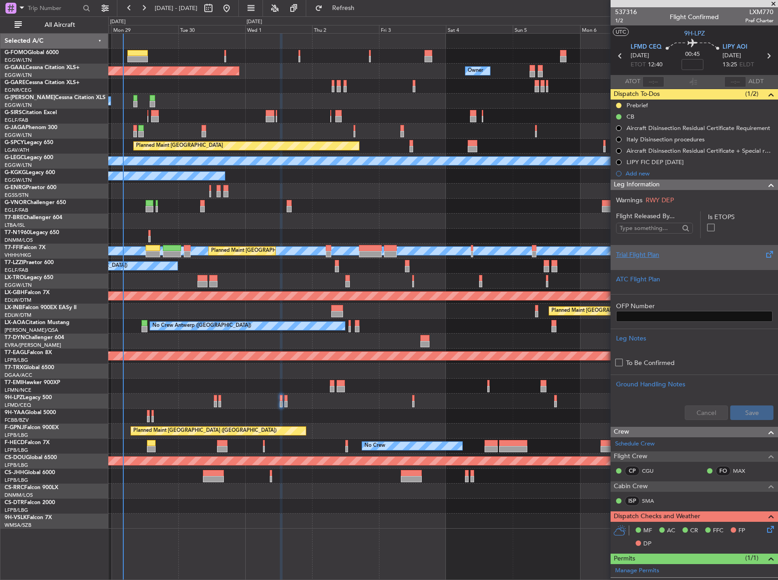
click at [696, 267] on div "Trial Flight Plan" at bounding box center [693, 257] width 167 height 25
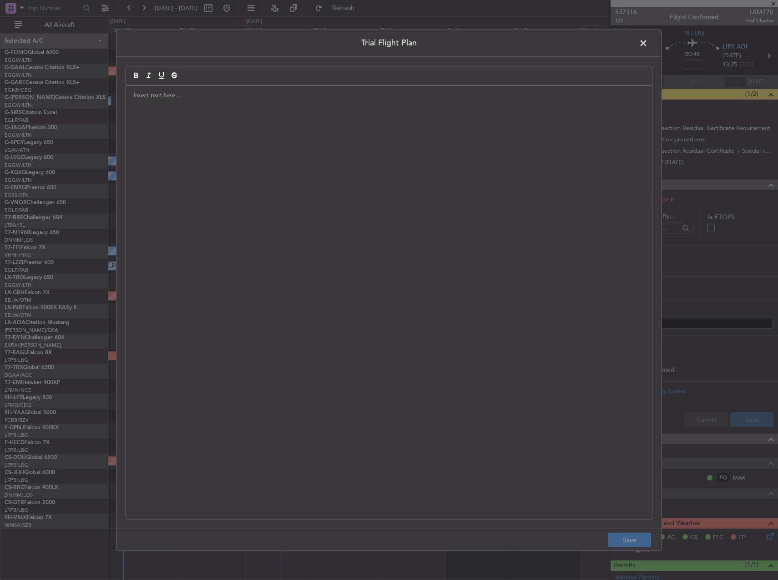
click at [401, 232] on div at bounding box center [389, 303] width 526 height 434
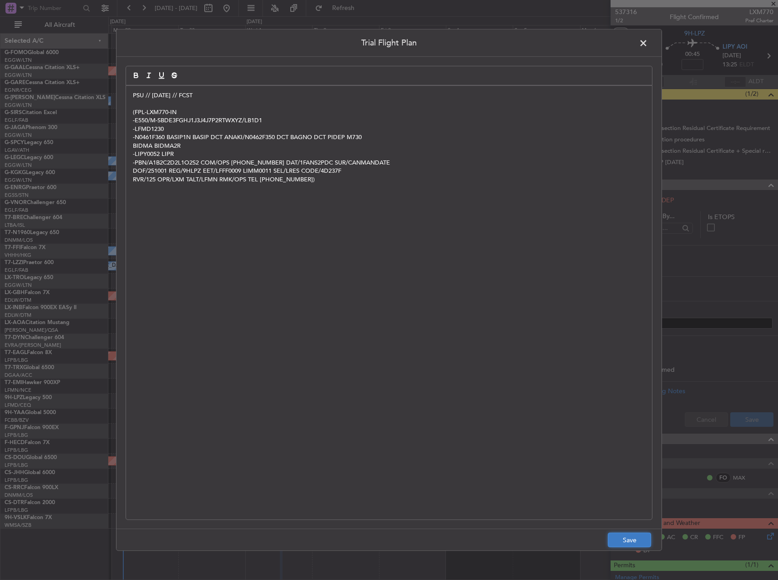
click at [636, 542] on button "Save" at bounding box center [629, 540] width 43 height 15
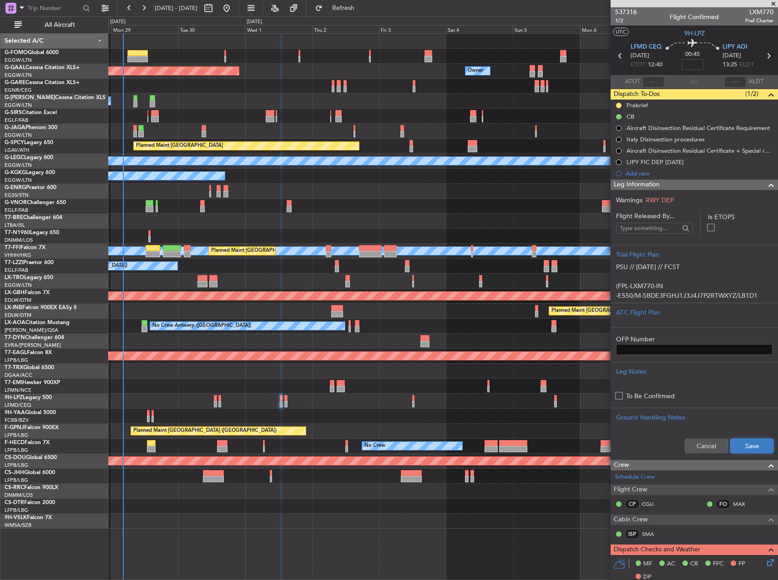
click at [743, 443] on button "Save" at bounding box center [751, 446] width 43 height 15
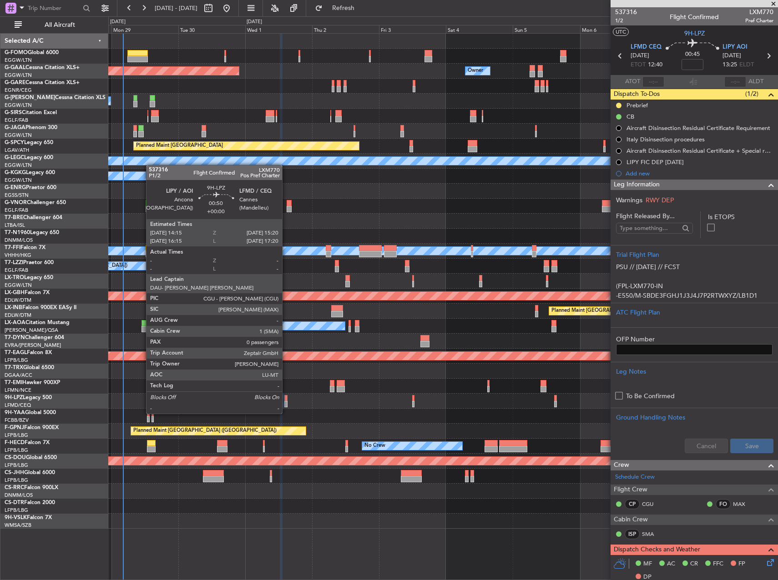
click at [286, 405] on div at bounding box center [285, 404] width 3 height 6
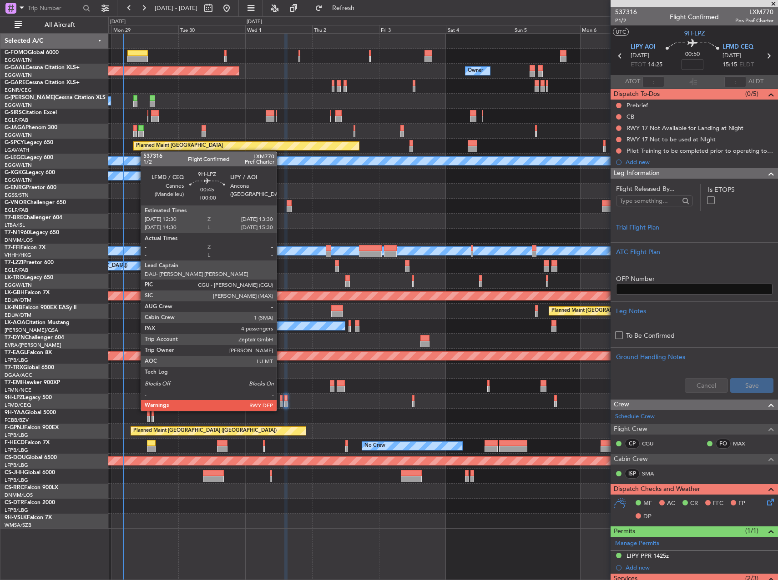
click at [281, 402] on div at bounding box center [281, 404] width 3 height 6
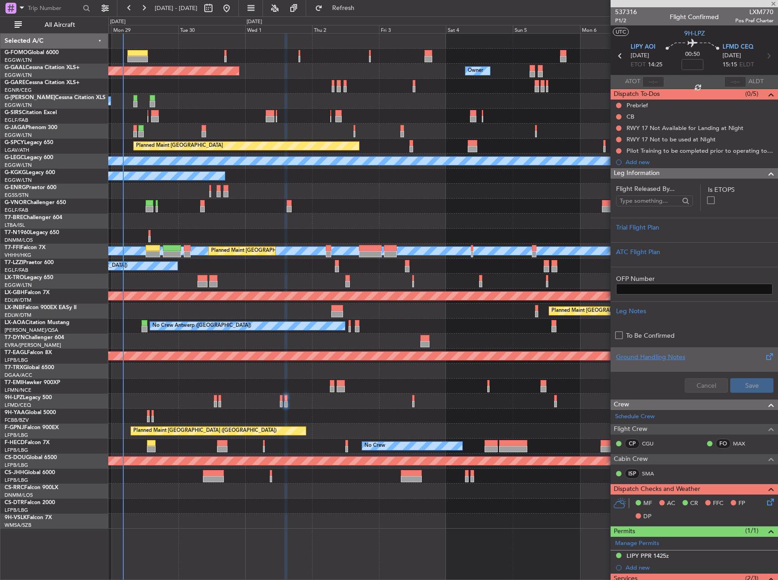
type input "4"
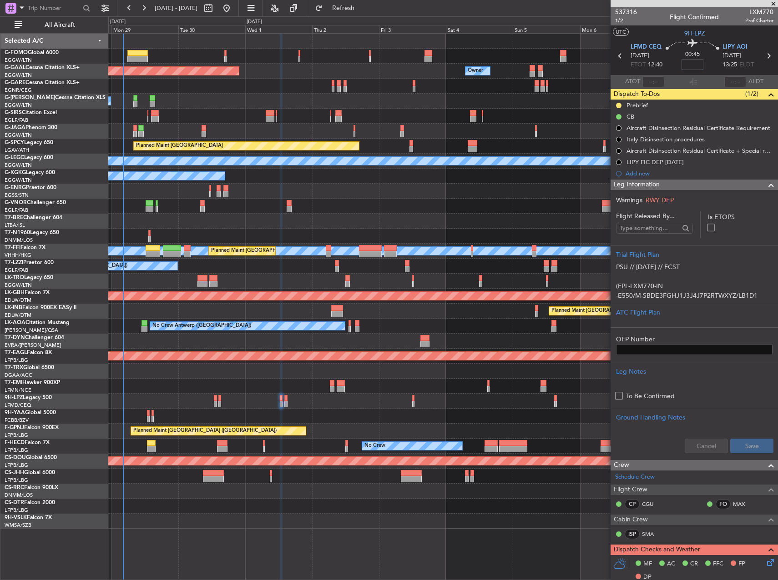
click at [692, 69] on input at bounding box center [692, 64] width 22 height 11
click at [512, 126] on div at bounding box center [442, 131] width 669 height 15
type input "+00:10"
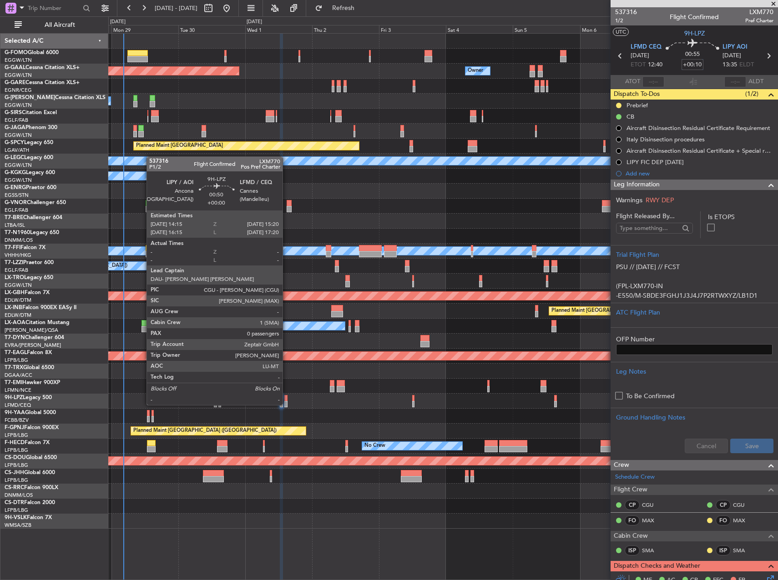
click at [286, 396] on div at bounding box center [285, 398] width 3 height 6
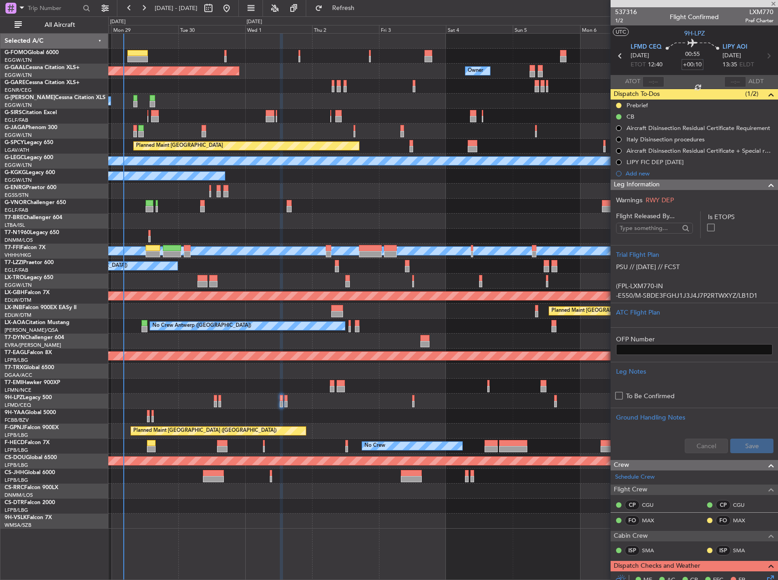
type input "0"
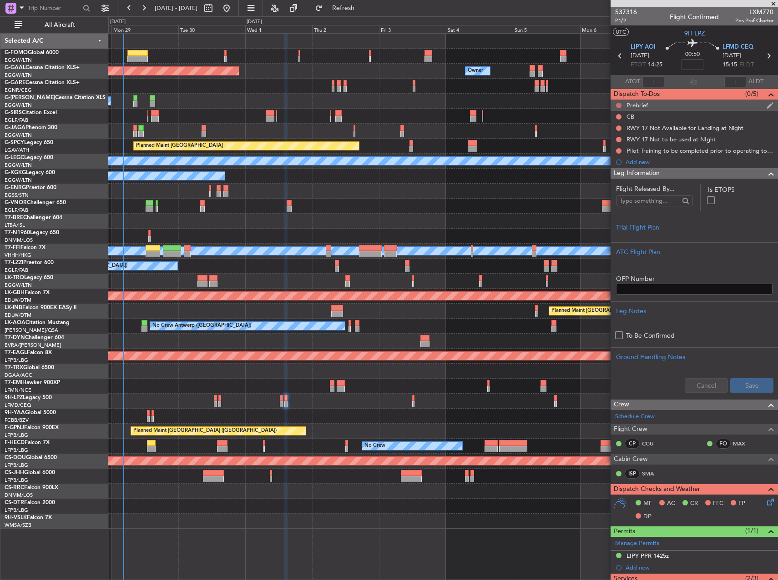
click at [618, 104] on button at bounding box center [618, 105] width 5 height 5
click at [611, 133] on span "In Progress" at bounding box center [623, 131] width 31 height 9
click at [619, 117] on button at bounding box center [618, 116] width 5 height 5
click at [624, 156] on span "Completed" at bounding box center [623, 156] width 30 height 9
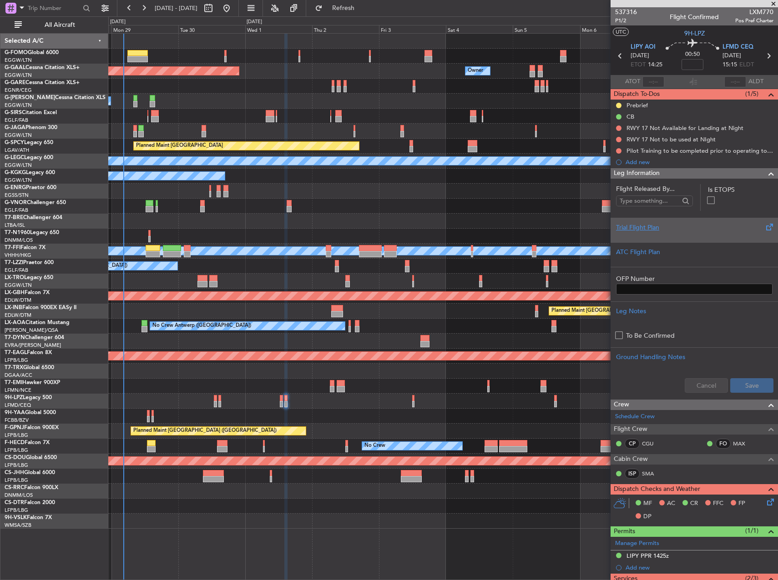
click at [676, 239] on div "Trial Flight Plan" at bounding box center [693, 230] width 167 height 25
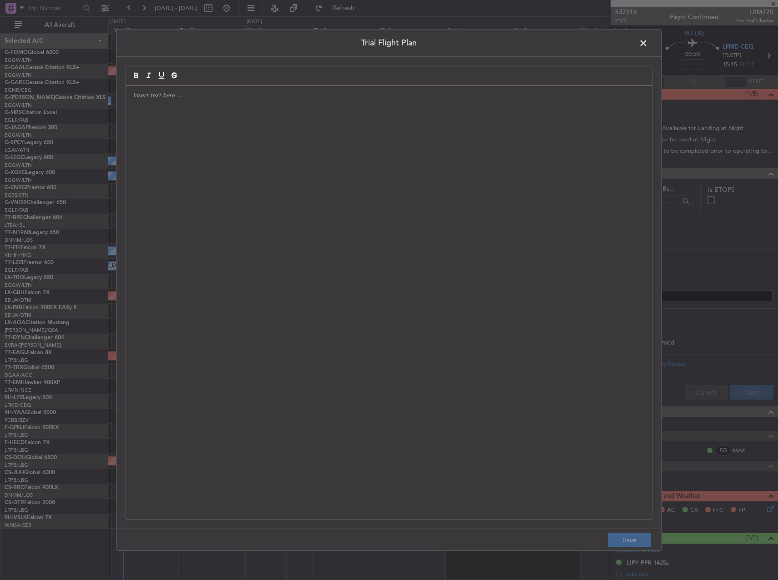
click at [442, 198] on div at bounding box center [389, 303] width 526 height 434
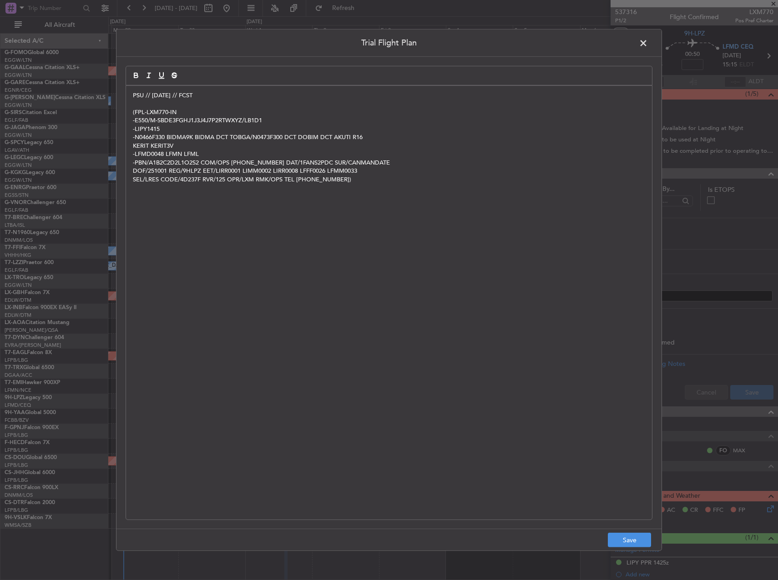
click at [642, 548] on footer "Save" at bounding box center [388, 540] width 545 height 22
click at [645, 535] on button "Save" at bounding box center [629, 540] width 43 height 15
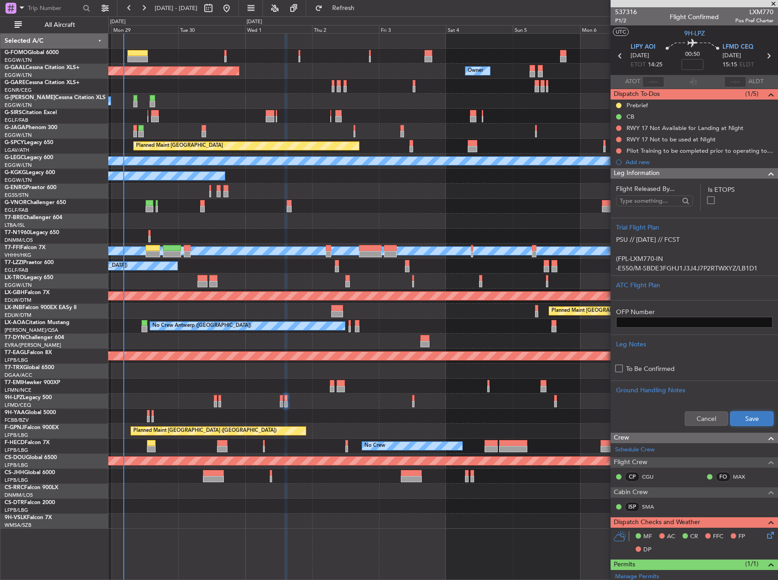
click at [738, 420] on button "Save" at bounding box center [751, 419] width 43 height 15
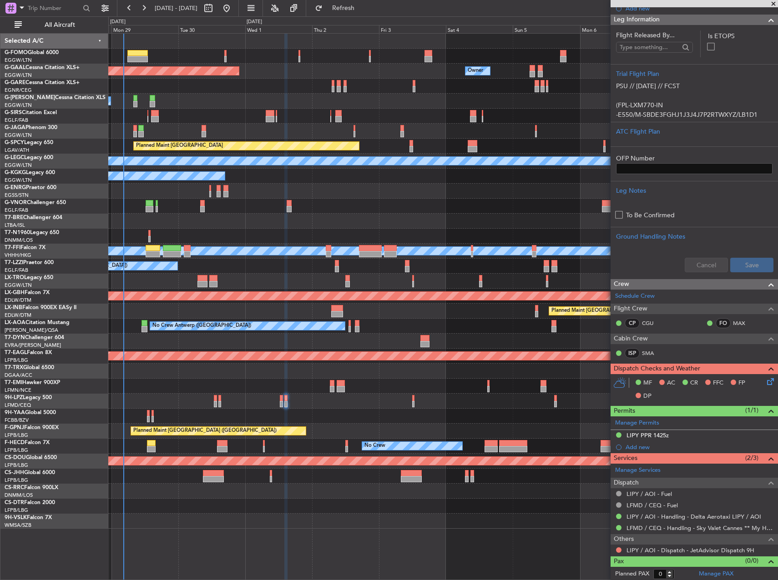
scroll to position [155, 0]
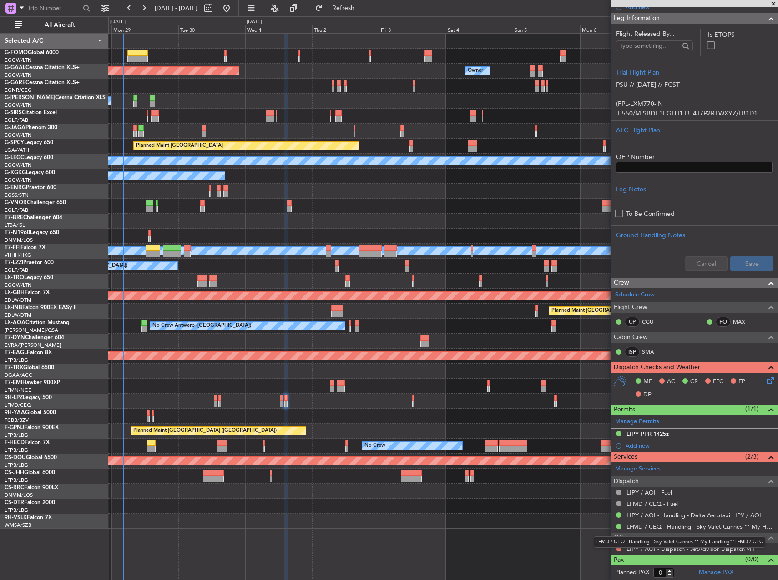
click at [619, 551] on mat-tooltip-component "LFMD / CEQ - Handling - Sky Valet Cannes ** My Handling**LFMD / CEQ" at bounding box center [679, 542] width 184 height 24
click at [616, 549] on button at bounding box center [618, 548] width 5 height 5
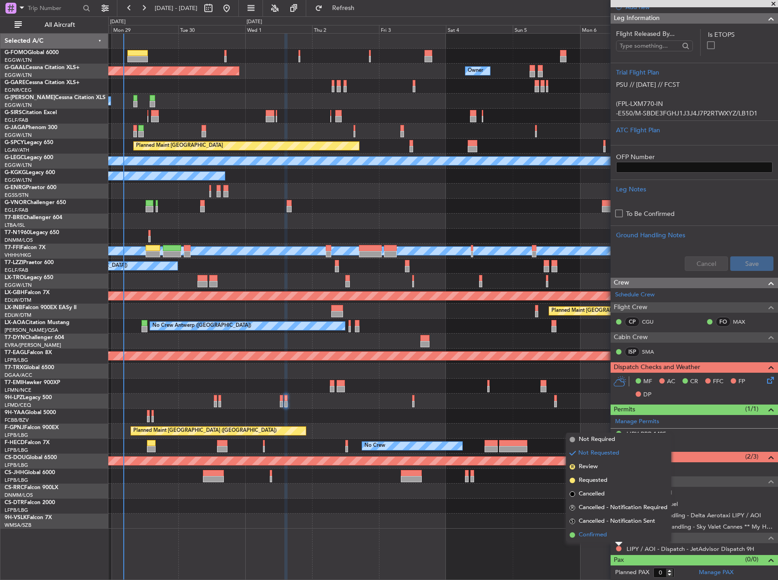
click at [584, 533] on span "Confirmed" at bounding box center [592, 535] width 28 height 9
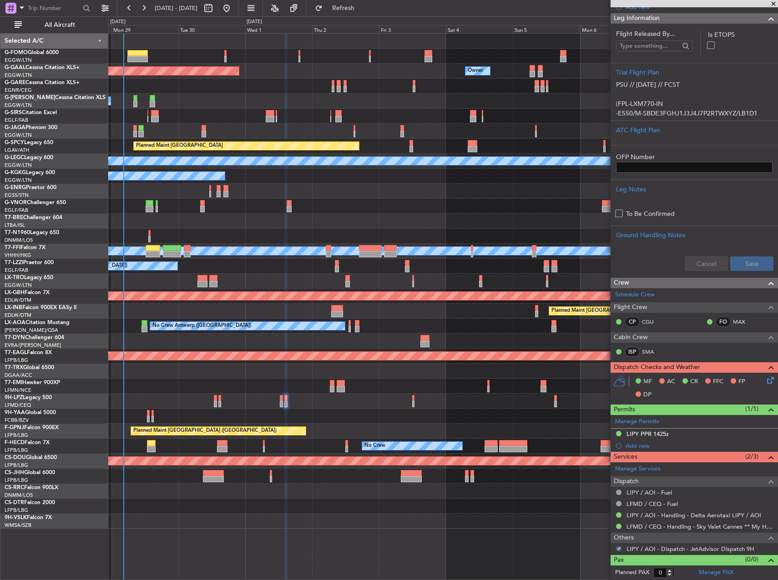
click at [765, 379] on icon at bounding box center [768, 378] width 7 height 7
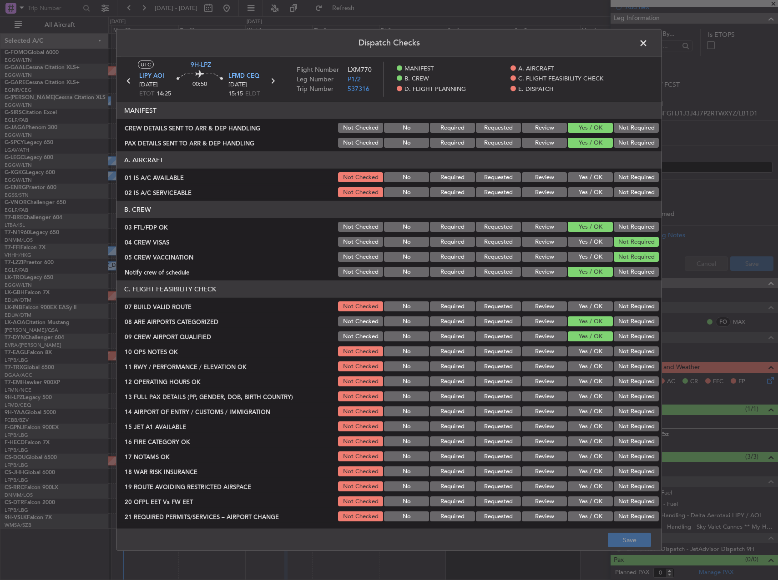
drag, startPoint x: 589, startPoint y: 172, endPoint x: 587, endPoint y: 177, distance: 4.9
click at [588, 173] on button "Yes / OK" at bounding box center [590, 177] width 45 height 10
click at [587, 188] on button "Yes / OK" at bounding box center [590, 192] width 45 height 10
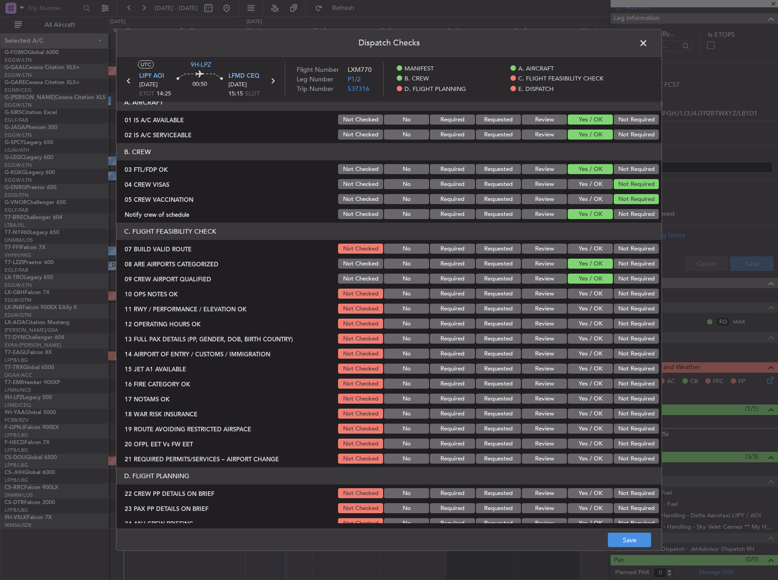
scroll to position [91, 0]
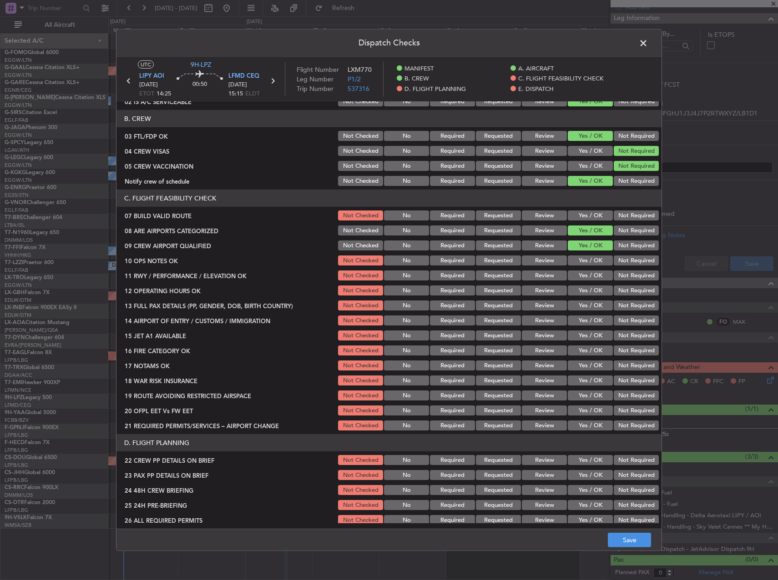
click at [589, 217] on button "Yes / OK" at bounding box center [590, 216] width 45 height 10
click at [590, 259] on button "Yes / OK" at bounding box center [590, 261] width 45 height 10
click at [590, 278] on button "Yes / OK" at bounding box center [590, 276] width 45 height 10
click at [590, 282] on section "C. FLIGHT FEASIBILITY CHECK 07 BUILD VALID ROUTE Not Checked No Required Reques…" at bounding box center [388, 311] width 545 height 242
click at [593, 287] on button "Yes / OK" at bounding box center [590, 291] width 45 height 10
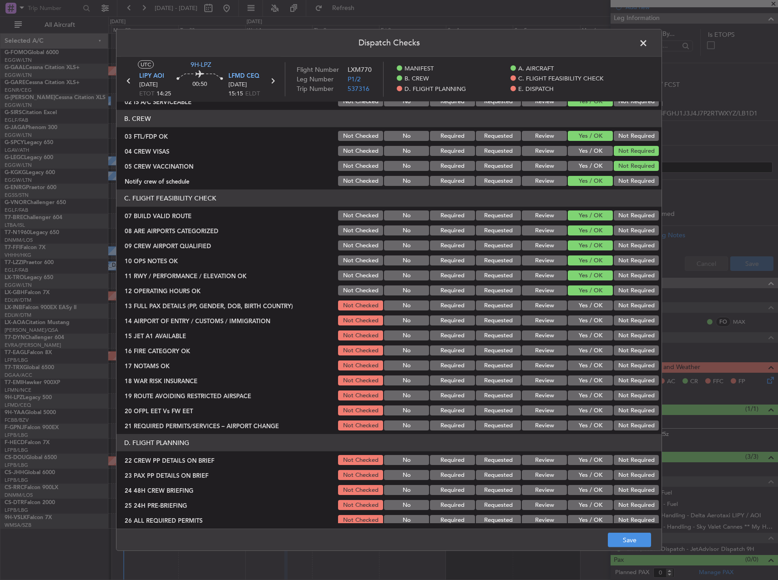
click at [592, 303] on button "Yes / OK" at bounding box center [590, 306] width 45 height 10
click at [595, 315] on div "Yes / OK" at bounding box center [589, 320] width 46 height 13
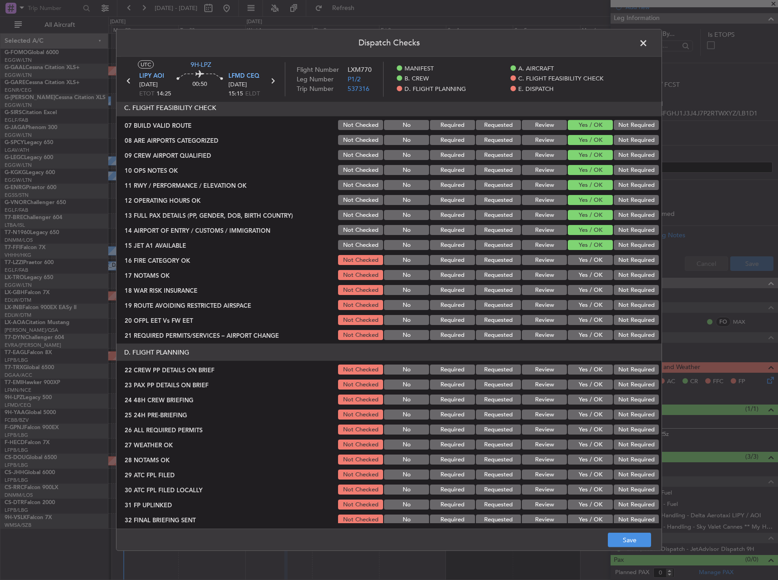
scroll to position [182, 0]
click at [582, 262] on button "Yes / OK" at bounding box center [590, 260] width 45 height 10
click at [589, 276] on button "Yes / OK" at bounding box center [590, 275] width 45 height 10
click at [613, 285] on button "Not Required" at bounding box center [635, 290] width 45 height 10
click at [588, 308] on button "Yes / OK" at bounding box center [590, 305] width 45 height 10
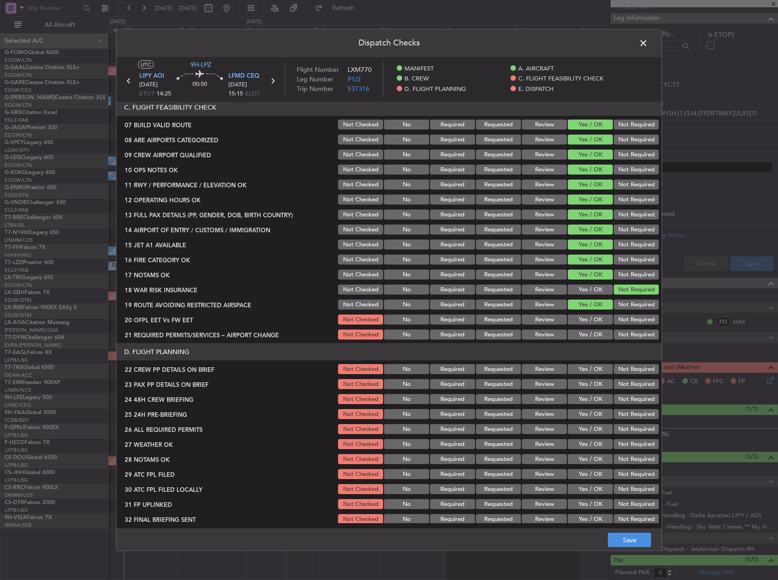
click at [588, 318] on button "Yes / OK" at bounding box center [590, 320] width 45 height 10
click at [590, 330] on button "Yes / OK" at bounding box center [590, 335] width 45 height 10
click at [598, 369] on button "Yes / OK" at bounding box center [590, 369] width 45 height 10
click at [594, 379] on button "Yes / OK" at bounding box center [590, 384] width 45 height 10
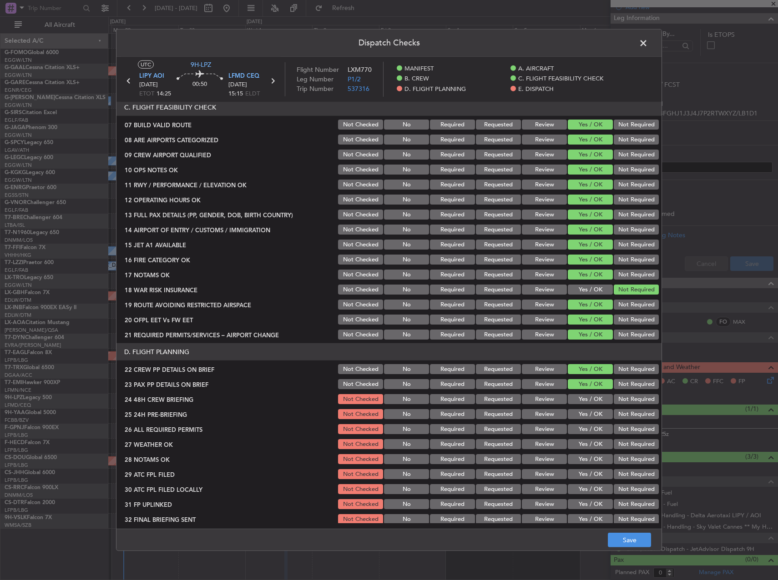
click at [592, 394] on div "Yes / OK" at bounding box center [589, 399] width 46 height 13
click at [594, 397] on button "Yes / OK" at bounding box center [590, 399] width 45 height 10
click at [616, 412] on button "Not Required" at bounding box center [635, 414] width 45 height 10
click at [633, 535] on button "Save" at bounding box center [629, 540] width 43 height 15
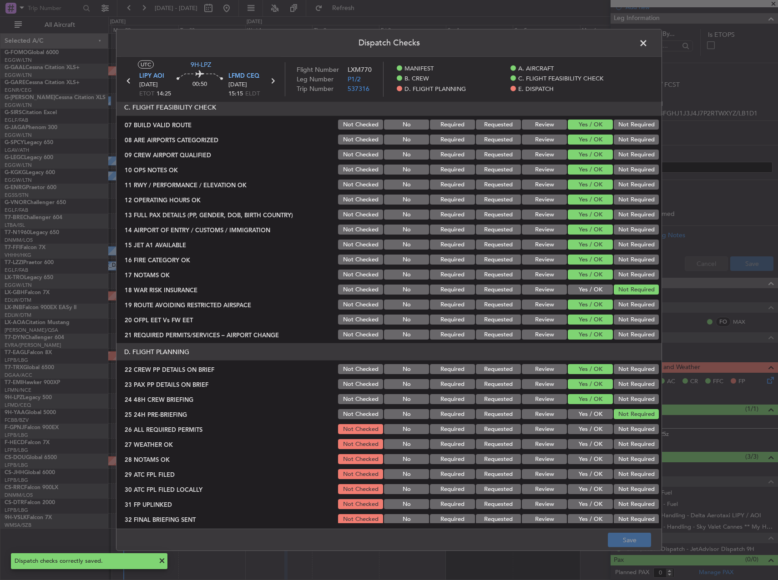
click at [648, 40] on span at bounding box center [648, 45] width 0 height 18
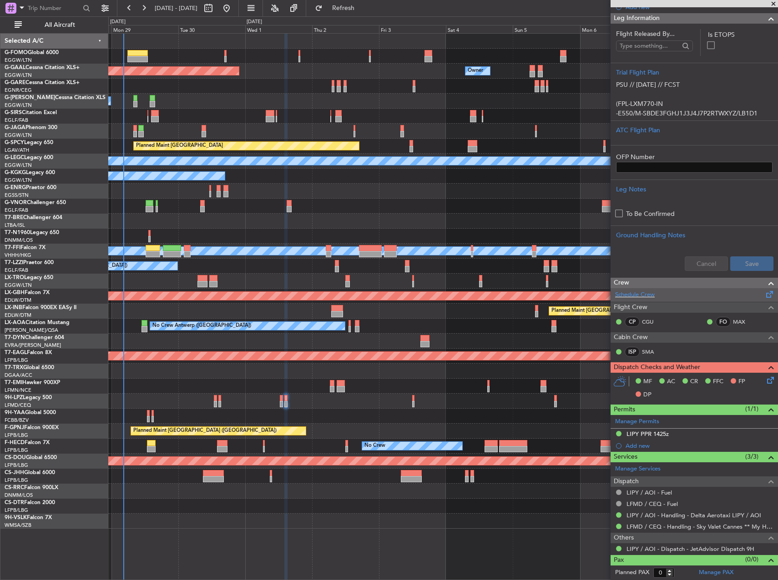
scroll to position [0, 0]
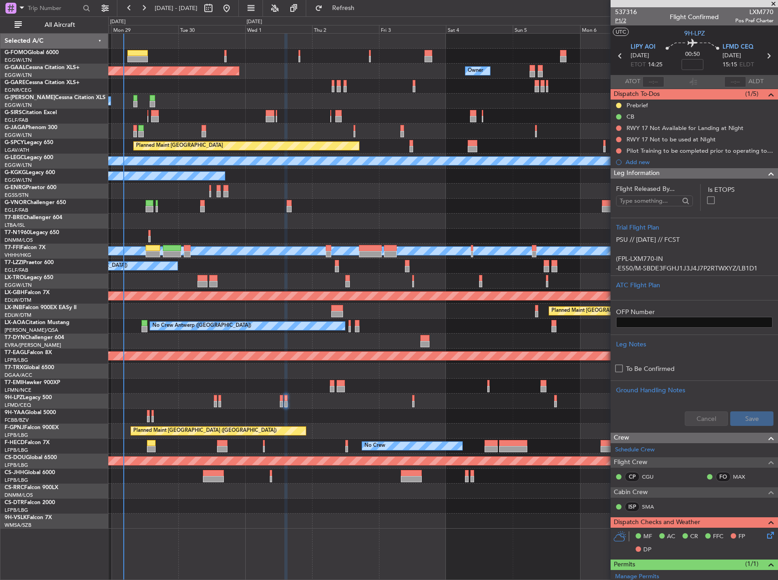
click at [620, 22] on span "P1/2" at bounding box center [626, 21] width 22 height 8
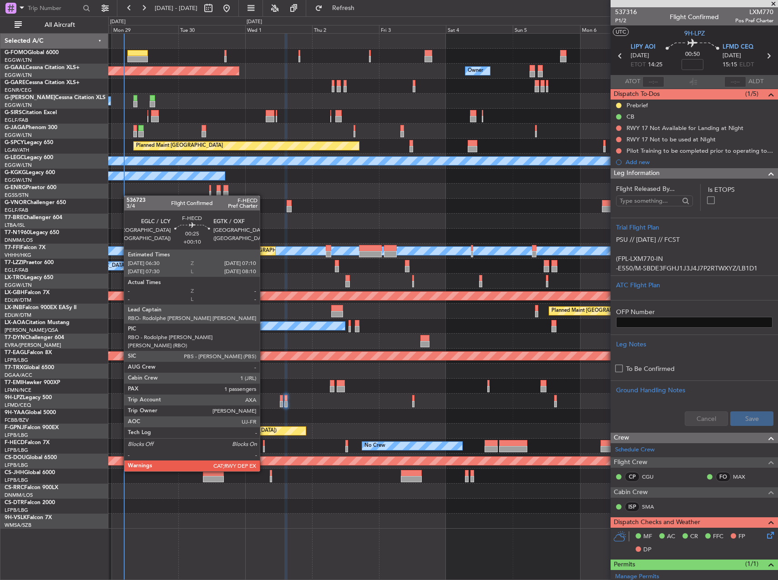
click at [264, 446] on div at bounding box center [264, 449] width 2 height 6
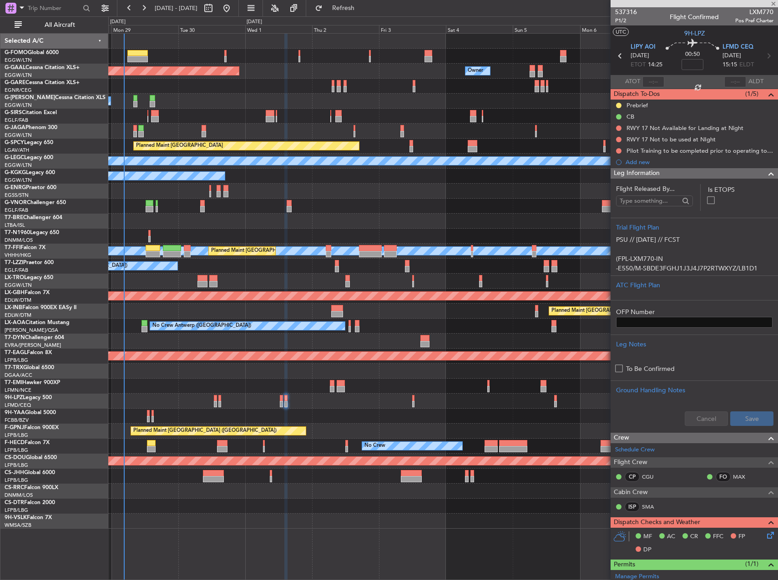
type input "+00:10"
type input "1"
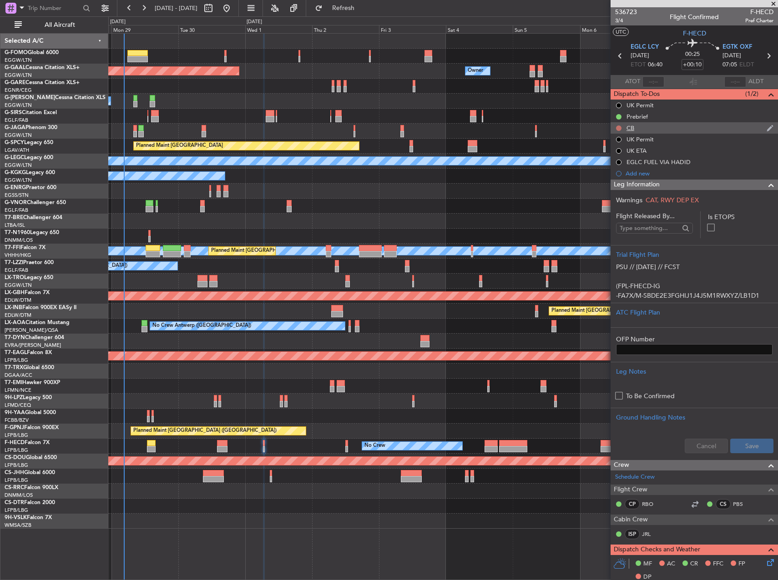
click at [617, 129] on button at bounding box center [618, 128] width 5 height 5
click at [618, 164] on span "Completed" at bounding box center [623, 168] width 30 height 9
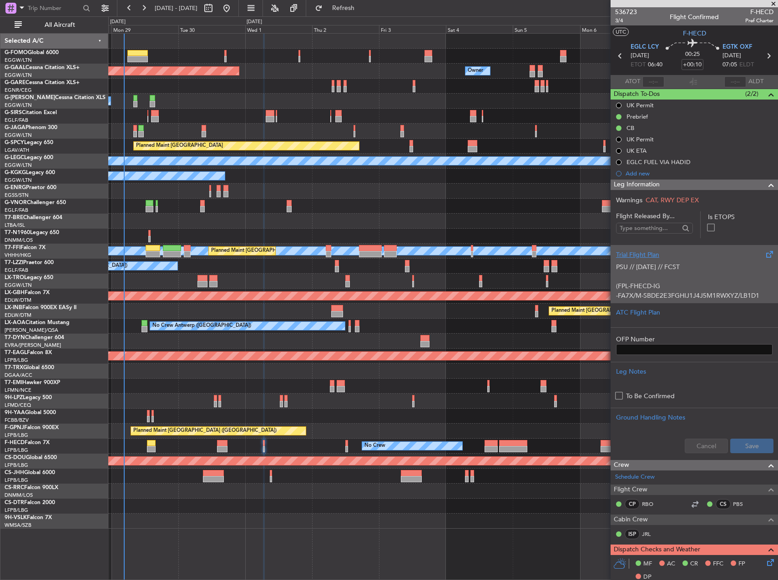
click at [663, 278] on p at bounding box center [694, 277] width 156 height 10
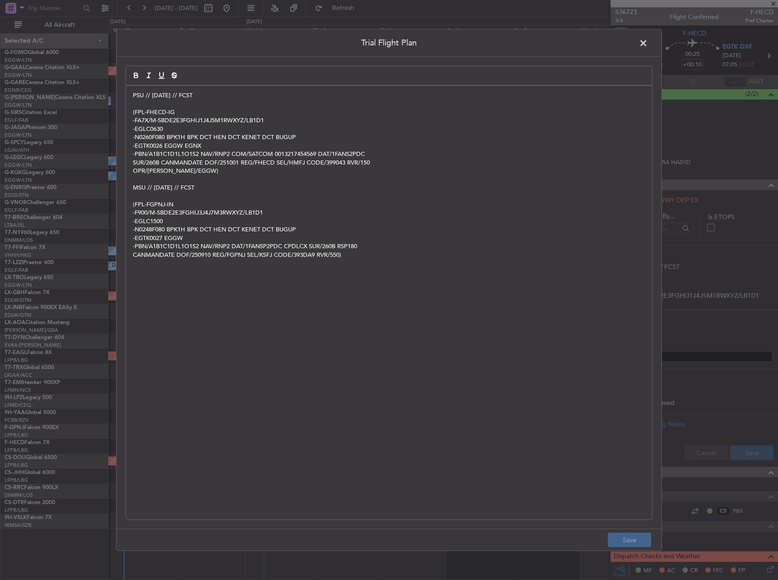
click at [130, 96] on div "PSU // [DATE] // FCST (FPL-FHECD-IG -FA7X/M-SBDE2E3FGHIJ1J4J5M1RWXYZ/LB1D1 -EGL…" at bounding box center [389, 303] width 526 height 434
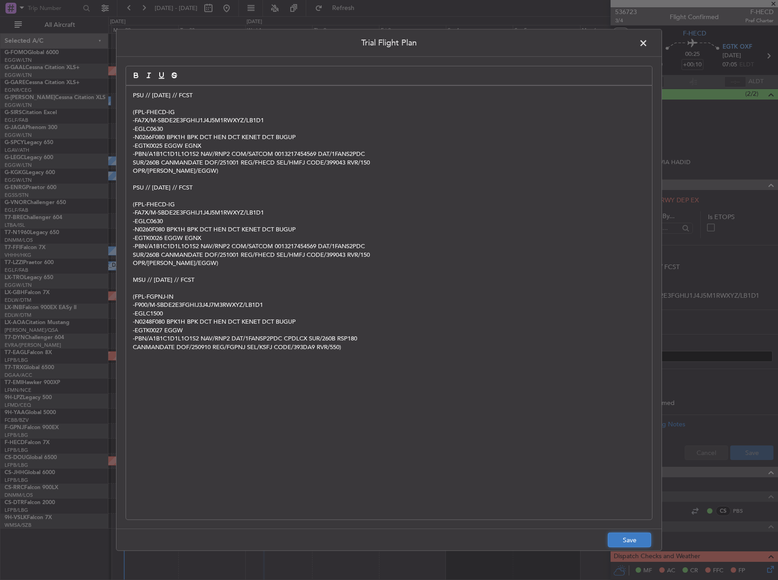
click at [628, 539] on button "Save" at bounding box center [629, 540] width 43 height 15
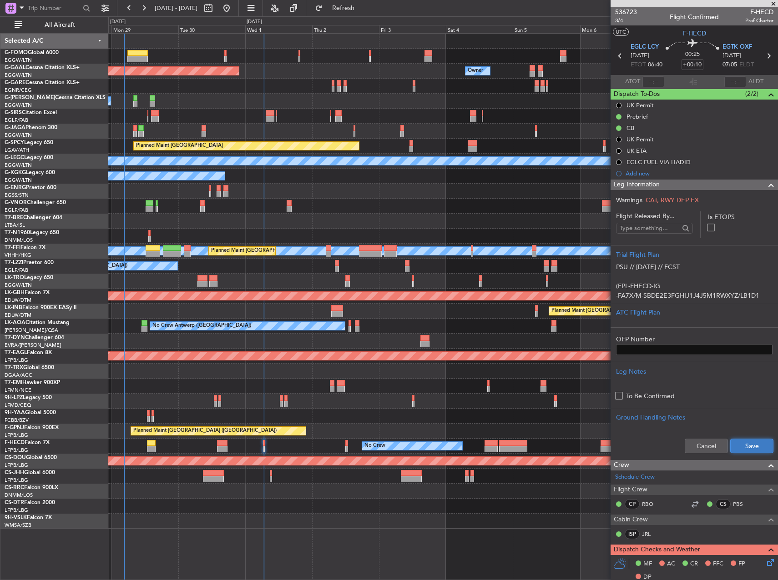
click at [730, 442] on button "Save" at bounding box center [751, 446] width 43 height 15
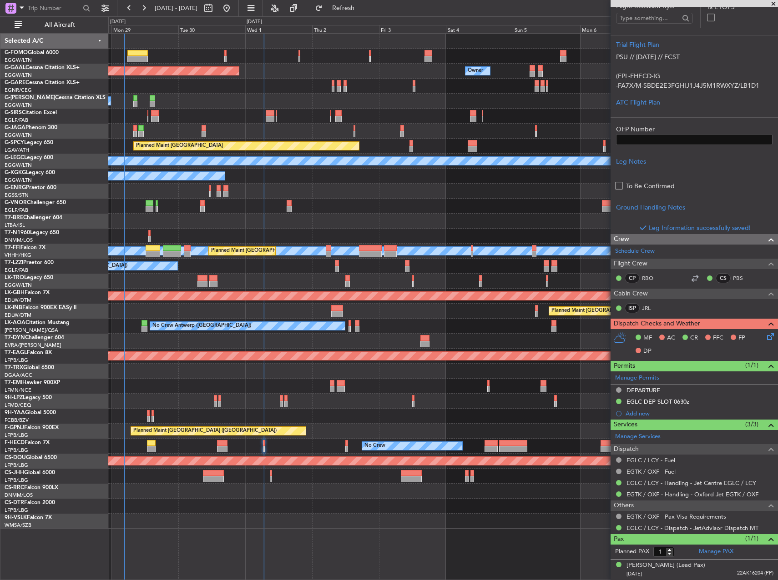
scroll to position [210, 0]
click at [765, 337] on icon at bounding box center [768, 335] width 7 height 7
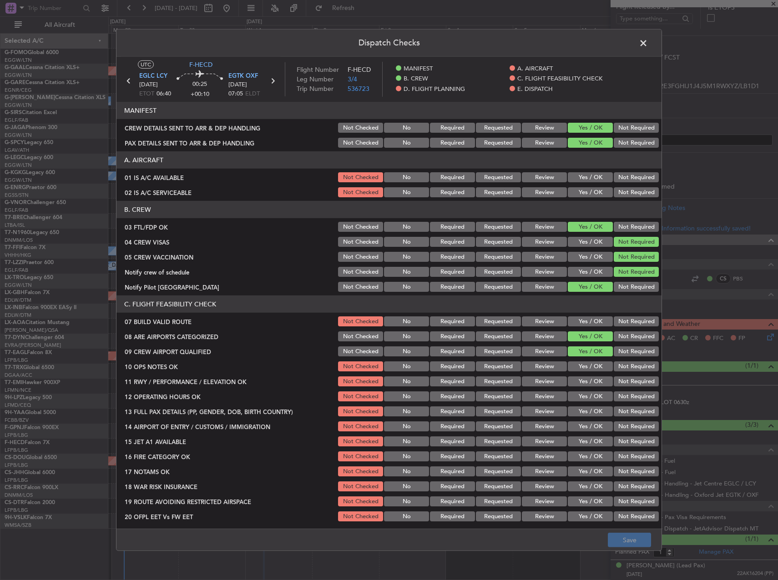
click at [582, 174] on button "Yes / OK" at bounding box center [590, 177] width 45 height 10
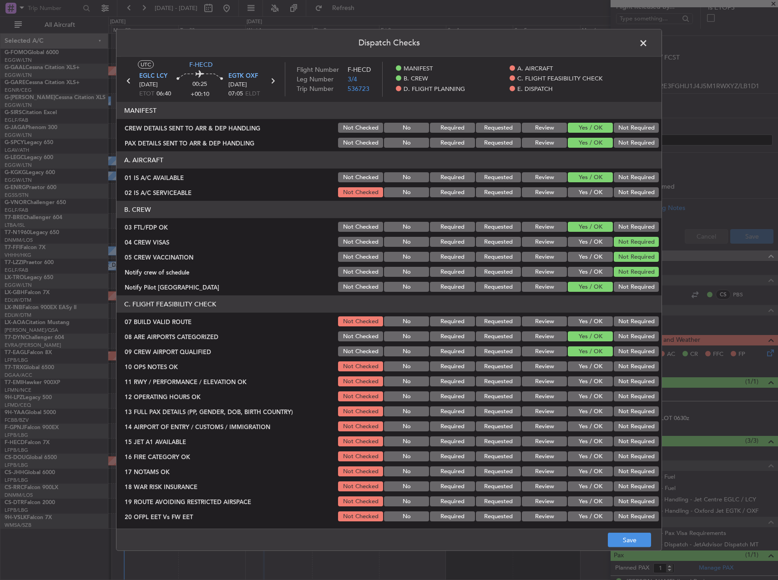
click at [585, 191] on button "Yes / OK" at bounding box center [590, 192] width 45 height 10
click at [592, 318] on button "Yes / OK" at bounding box center [590, 322] width 45 height 10
drag, startPoint x: 589, startPoint y: 366, endPoint x: 589, endPoint y: 374, distance: 8.2
click at [589, 369] on button "Yes / OK" at bounding box center [590, 367] width 45 height 10
click at [591, 387] on div "Yes / OK" at bounding box center [589, 381] width 46 height 13
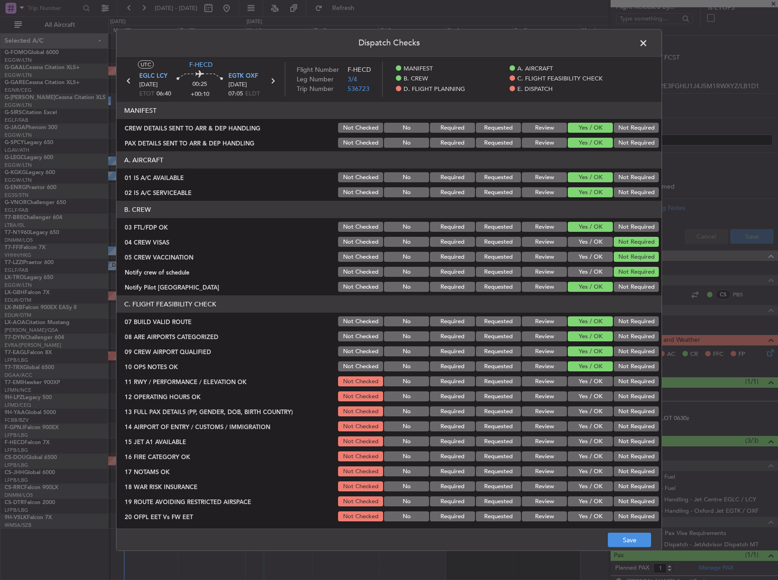
click at [587, 383] on button "Yes / OK" at bounding box center [590, 382] width 45 height 10
click at [585, 397] on button "Yes / OK" at bounding box center [590, 397] width 45 height 10
drag, startPoint x: 587, startPoint y: 407, endPoint x: 588, endPoint y: 413, distance: 6.0
click at [587, 408] on button "Yes / OK" at bounding box center [590, 412] width 45 height 10
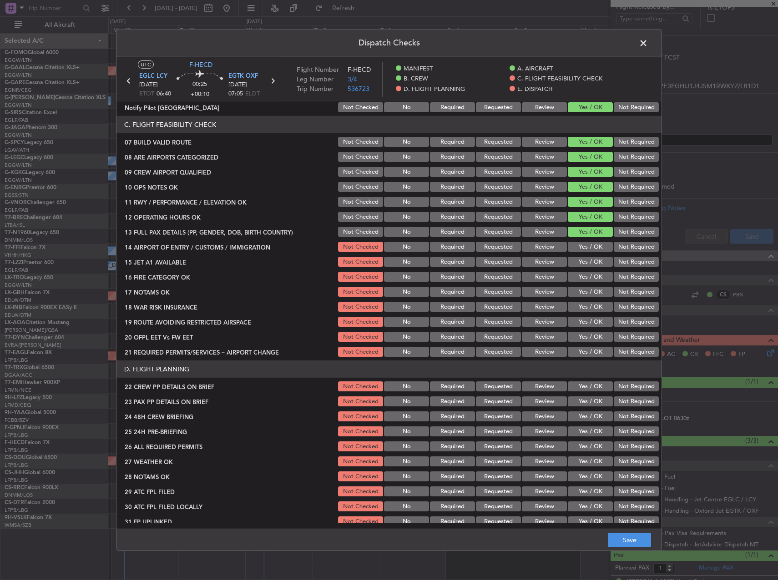
scroll to position [182, 0]
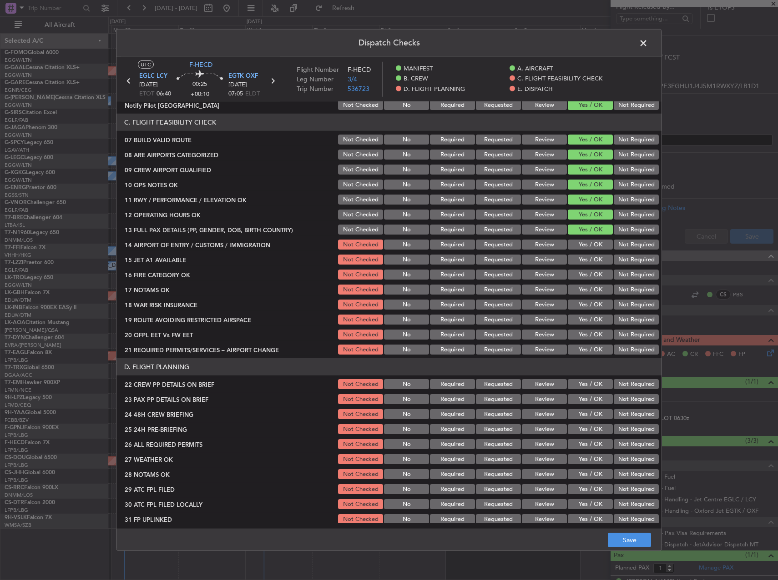
click at [582, 251] on section "C. FLIGHT FEASIBILITY CHECK 07 BUILD VALID ROUTE Not Checked No Required Reques…" at bounding box center [388, 235] width 545 height 242
click at [582, 247] on button "Yes / OK" at bounding box center [590, 245] width 45 height 10
click at [582, 262] on button "Yes / OK" at bounding box center [590, 260] width 45 height 10
click at [583, 273] on button "Yes / OK" at bounding box center [590, 275] width 45 height 10
click at [585, 284] on div "Yes / OK" at bounding box center [589, 289] width 46 height 13
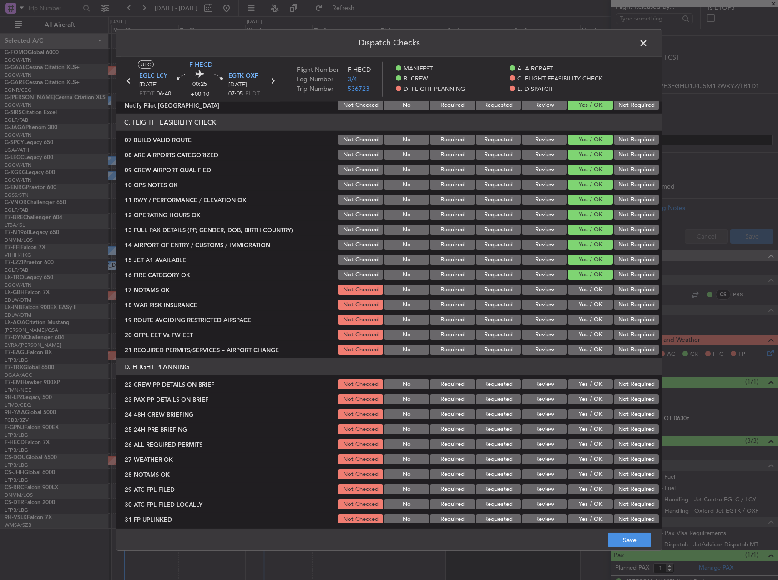
drag, startPoint x: 587, startPoint y: 291, endPoint x: 615, endPoint y: 309, distance: 33.6
click at [588, 292] on button "Yes / OK" at bounding box center [590, 290] width 45 height 10
click at [619, 311] on div "Not Required" at bounding box center [635, 304] width 46 height 13
click at [614, 306] on button "Not Required" at bounding box center [635, 305] width 45 height 10
click at [596, 317] on button "Yes / OK" at bounding box center [590, 320] width 45 height 10
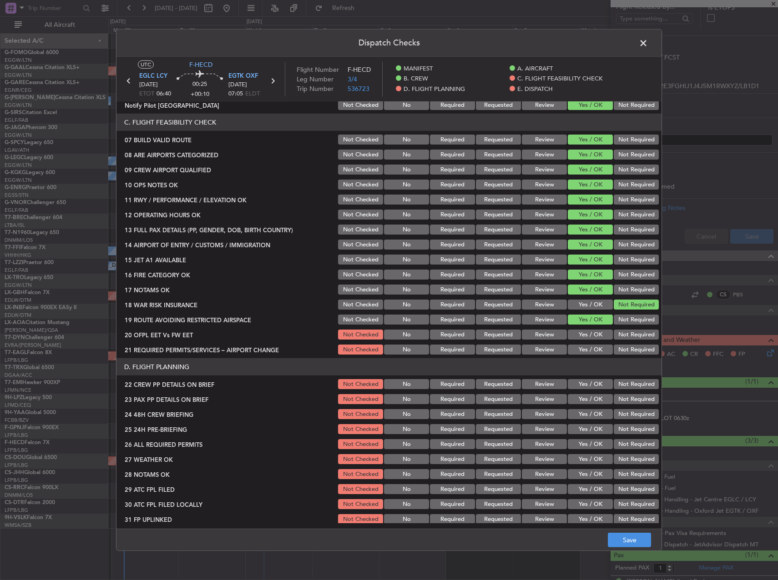
click at [596, 333] on button "Yes / OK" at bounding box center [590, 335] width 45 height 10
click at [594, 352] on button "Yes / OK" at bounding box center [590, 350] width 45 height 10
click at [595, 371] on header "D. FLIGHT PLANNING" at bounding box center [388, 366] width 545 height 17
click at [596, 380] on button "Yes / OK" at bounding box center [590, 384] width 45 height 10
click at [597, 399] on button "Yes / OK" at bounding box center [590, 399] width 45 height 10
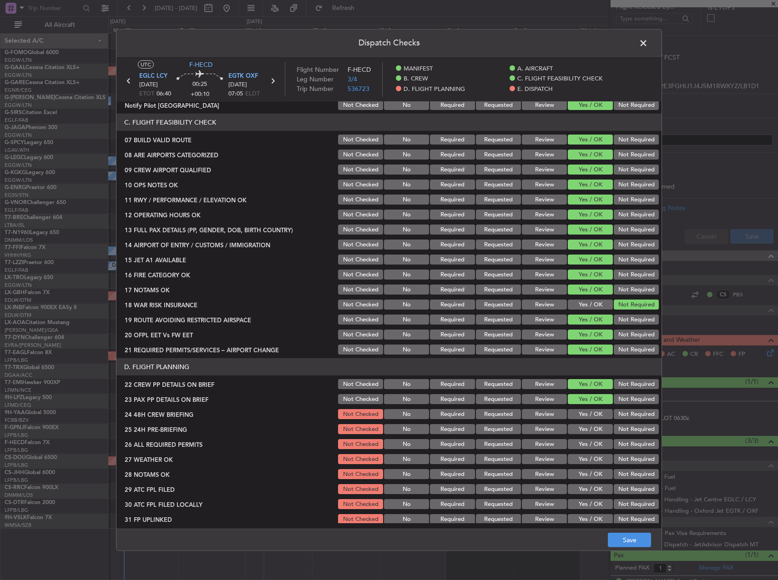
click at [594, 415] on button "Yes / OK" at bounding box center [590, 414] width 45 height 10
drag, startPoint x: 610, startPoint y: 430, endPoint x: 618, endPoint y: 447, distance: 18.9
click at [613, 431] on button "Not Required" at bounding box center [635, 429] width 45 height 10
click at [640, 537] on button "Save" at bounding box center [629, 540] width 43 height 15
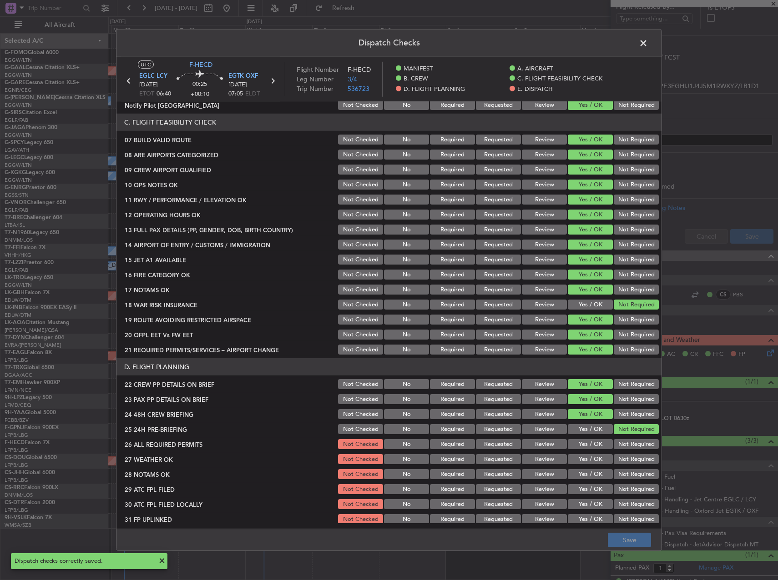
click at [648, 41] on span at bounding box center [648, 45] width 0 height 18
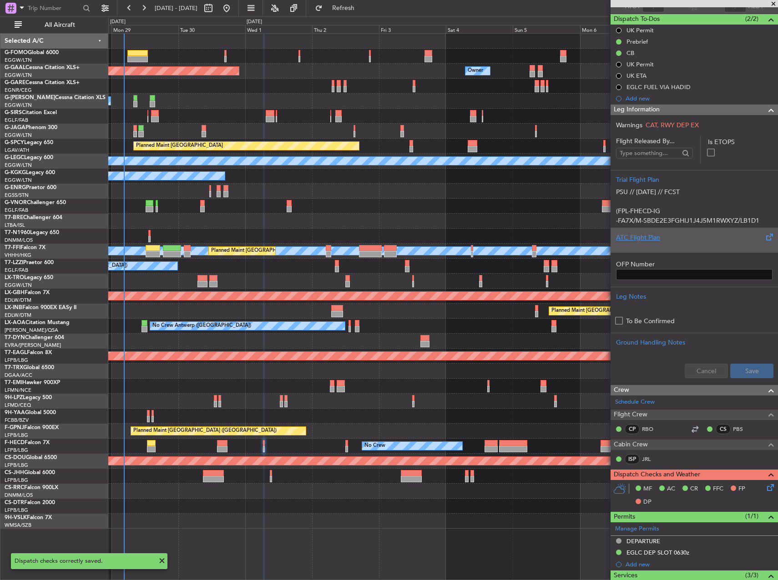
scroll to position [0, 0]
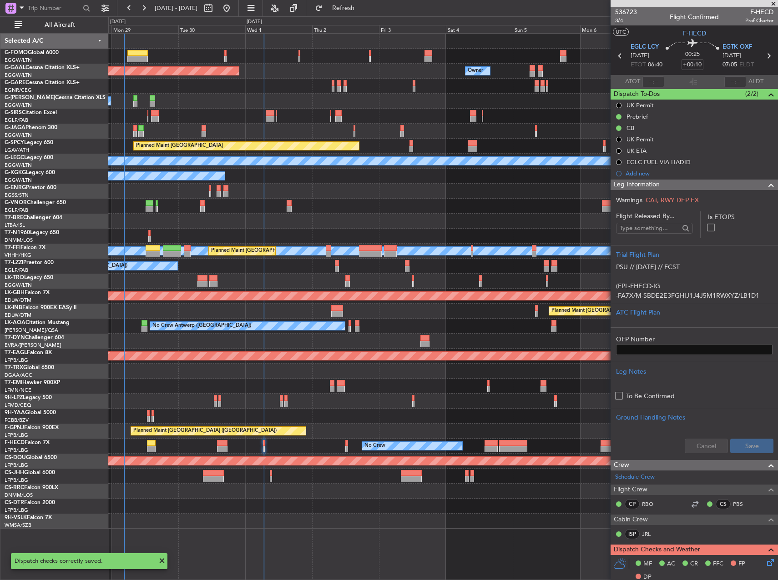
click at [616, 21] on span "3/4" at bounding box center [626, 21] width 22 height 8
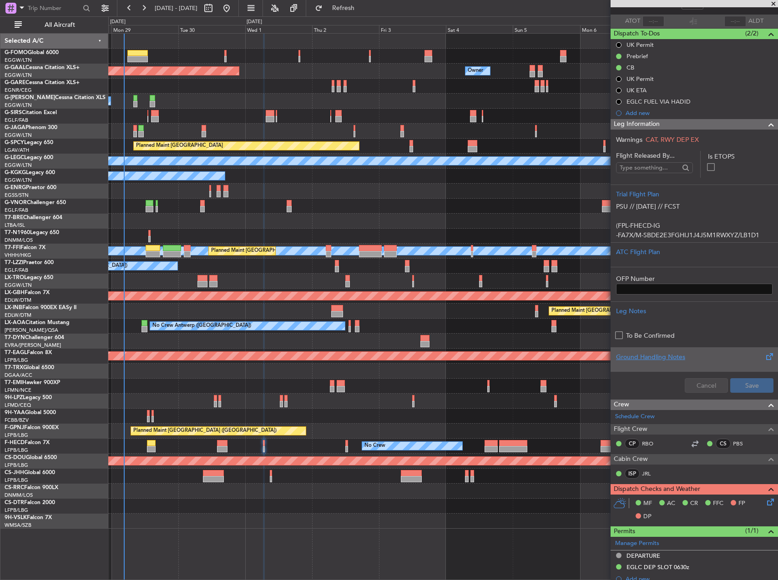
scroll to position [182, 0]
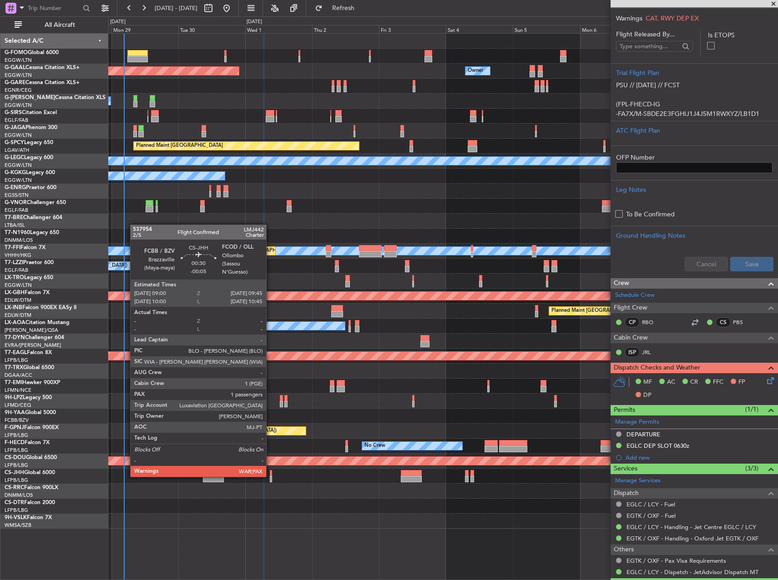
click at [270, 476] on div at bounding box center [271, 479] width 2 height 6
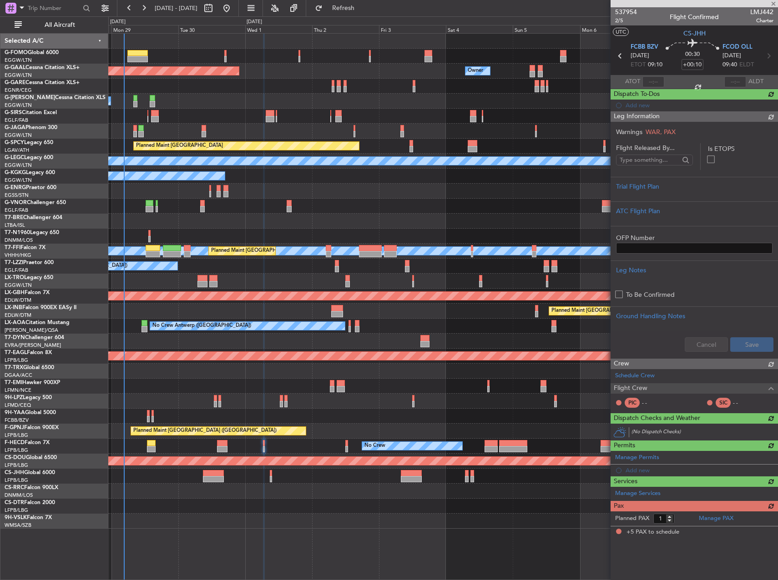
type input "-00:05"
type input "5"
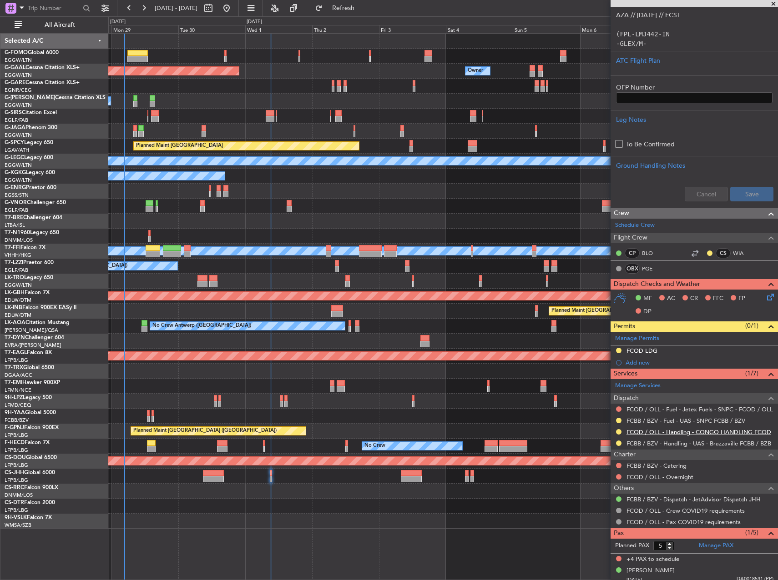
scroll to position [211, 0]
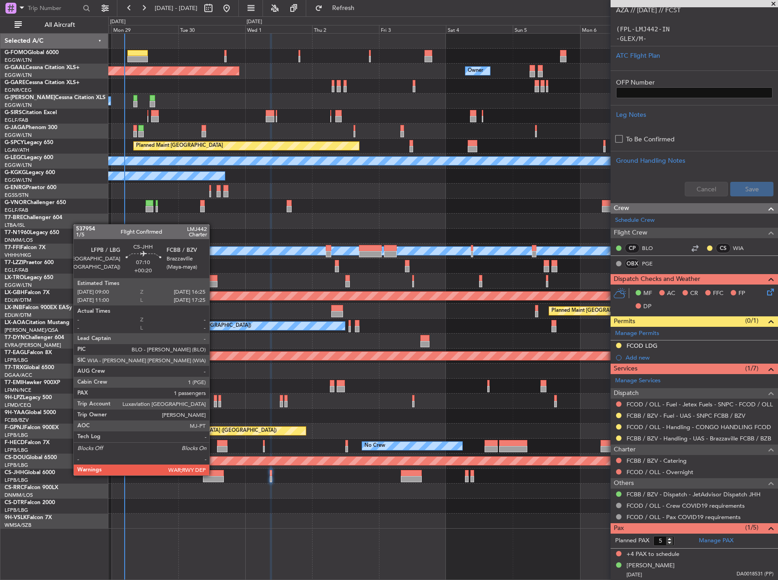
click at [213, 475] on div at bounding box center [213, 473] width 21 height 6
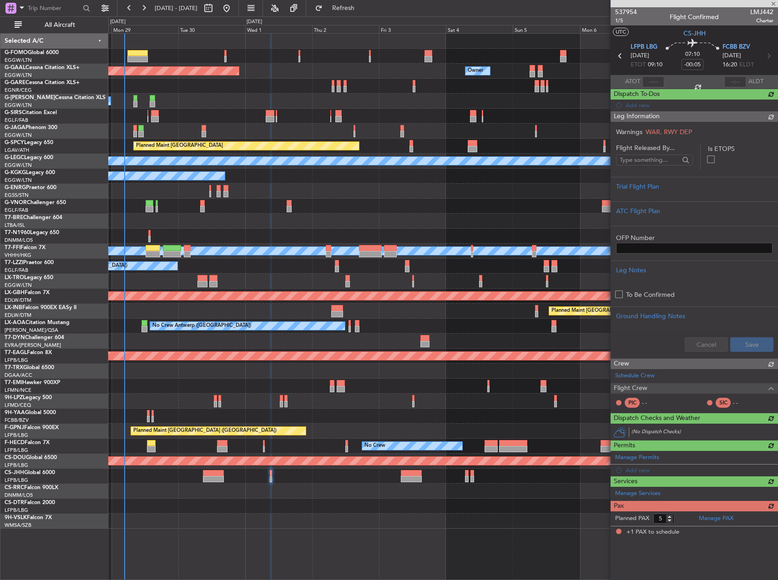
type input "+00:20"
type input "1"
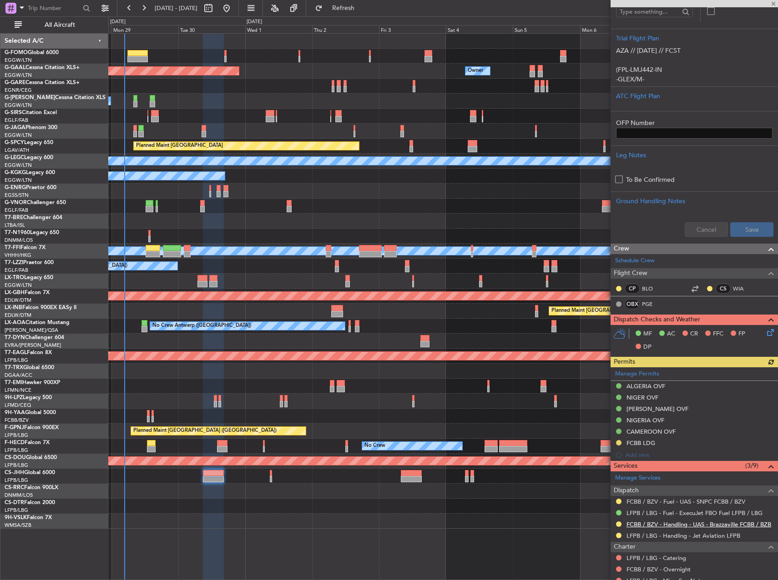
scroll to position [314, 0]
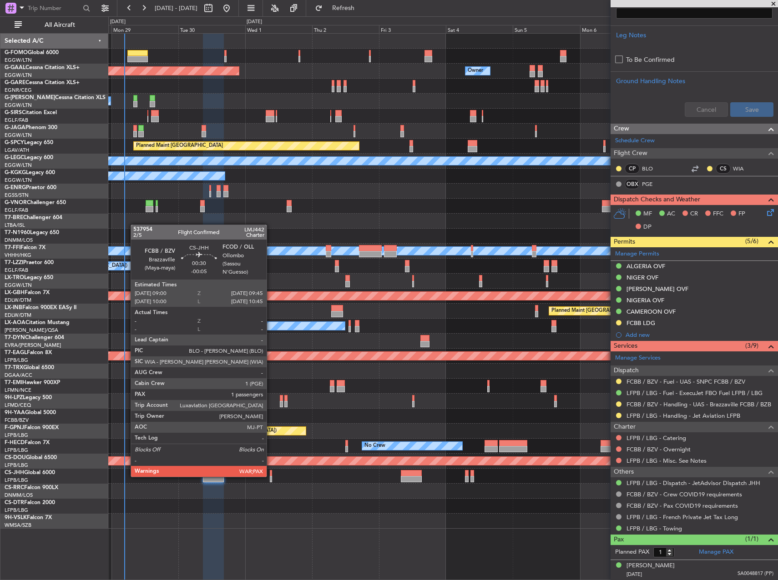
click at [271, 476] on div at bounding box center [271, 479] width 2 height 6
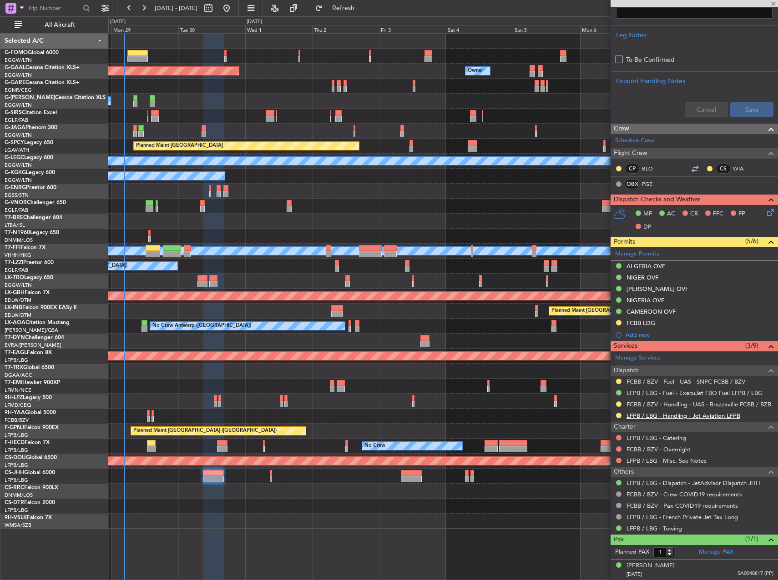
type input "-00:05"
type input "5"
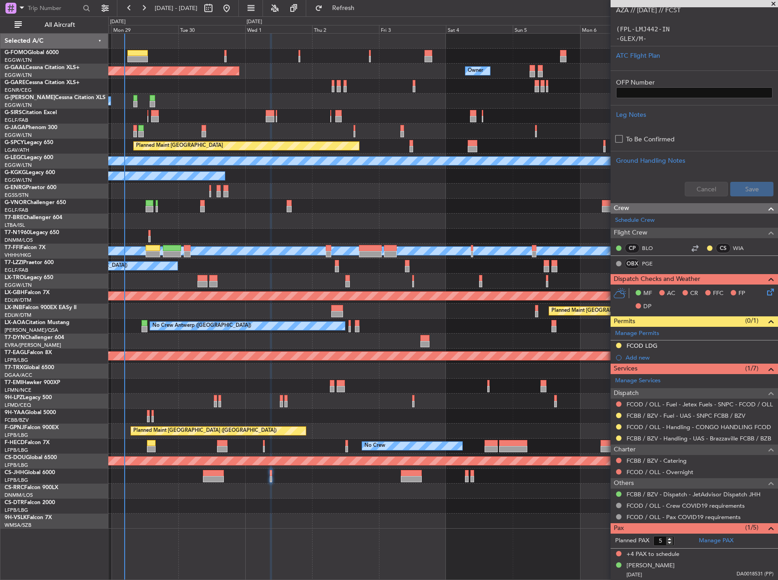
scroll to position [0, 0]
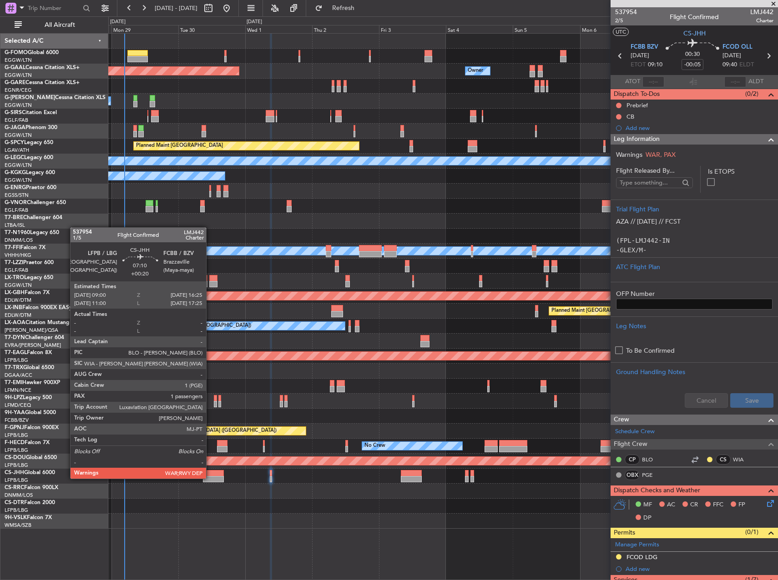
click at [210, 478] on div at bounding box center [213, 479] width 21 height 6
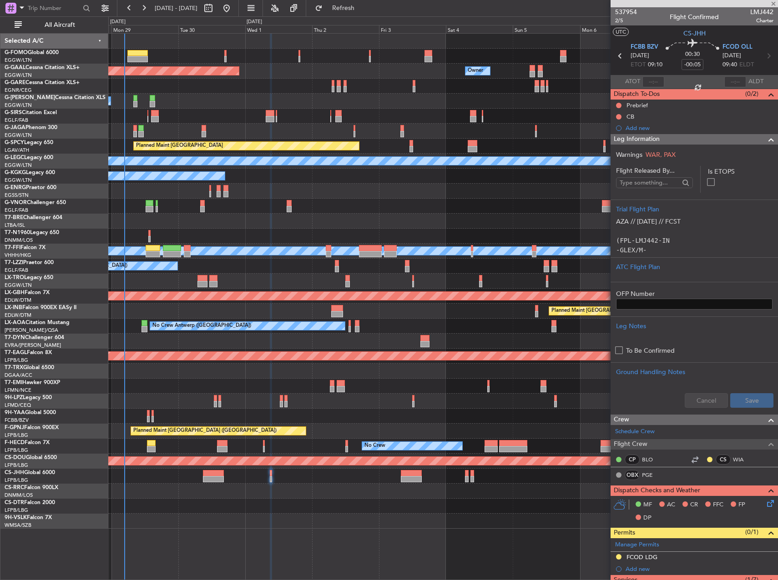
type input "+00:20"
type input "1"
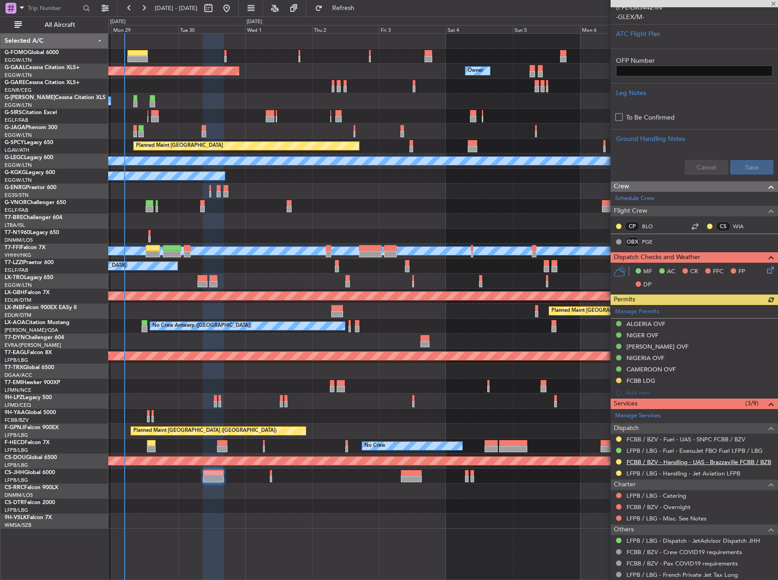
scroll to position [314, 0]
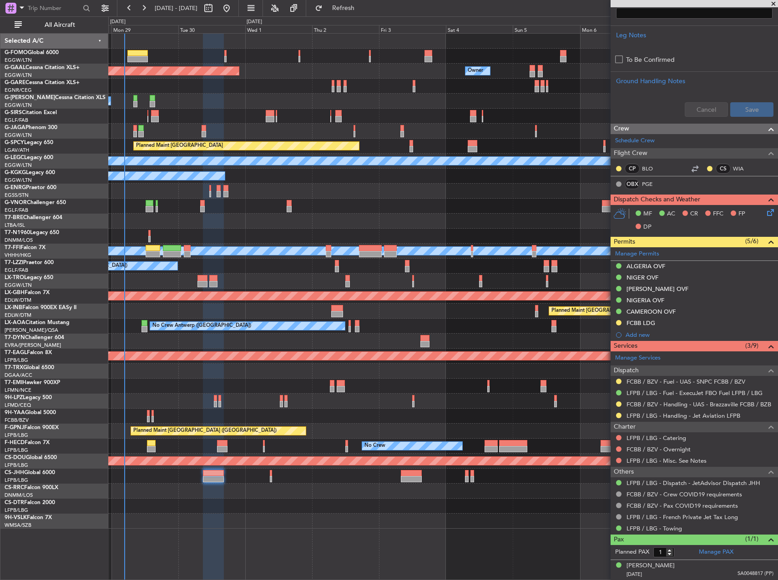
click at [271, 475] on div at bounding box center [442, 476] width 669 height 15
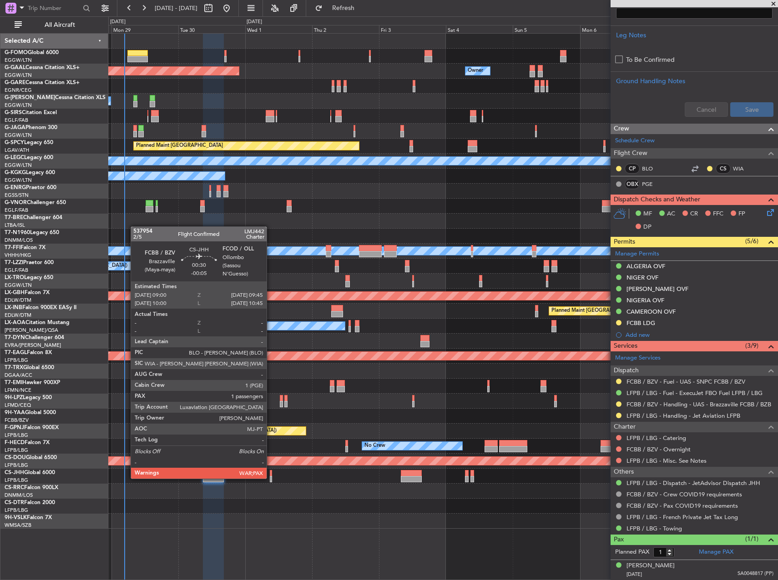
click at [271, 478] on div at bounding box center [271, 479] width 2 height 6
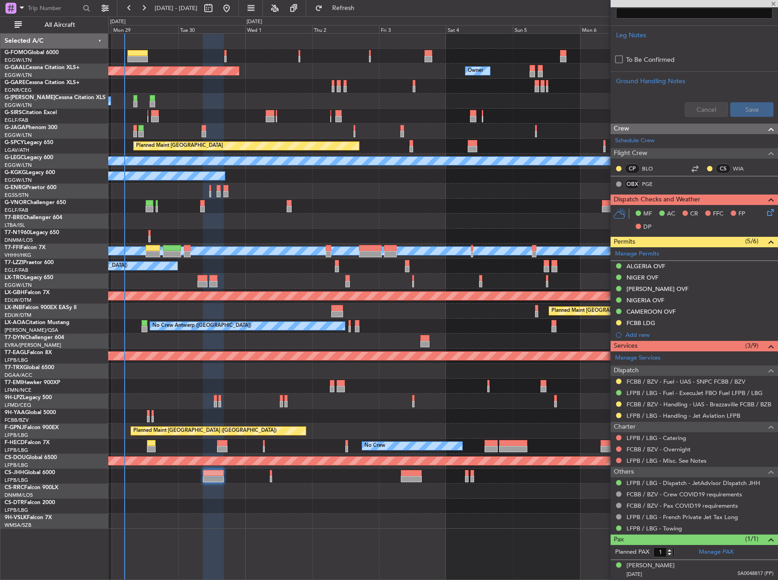
type input "-00:05"
type input "5"
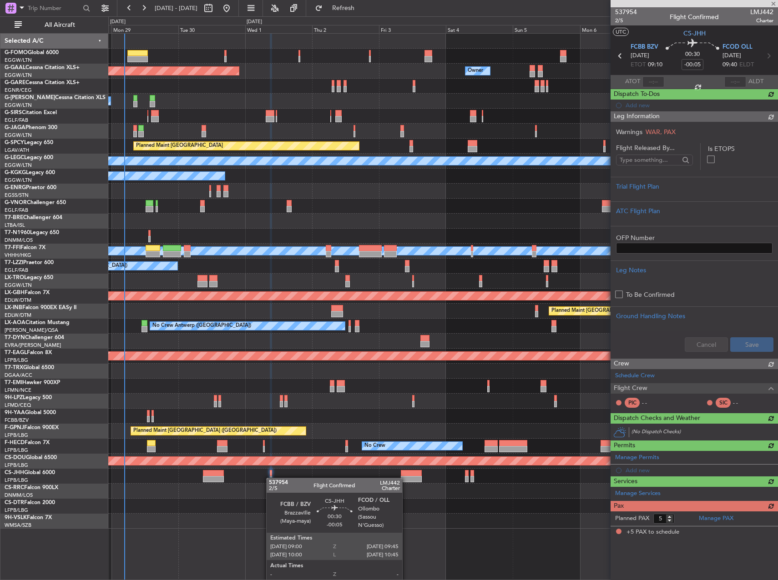
scroll to position [0, 0]
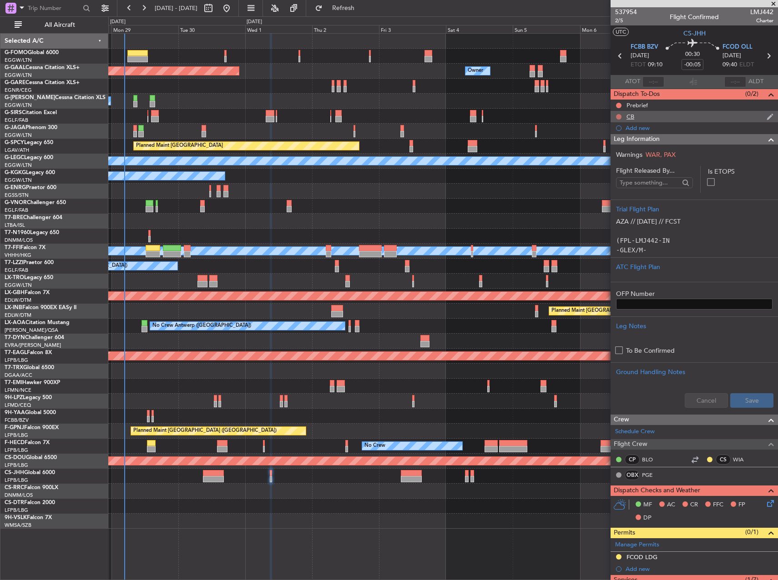
click at [617, 116] on button at bounding box center [618, 116] width 5 height 5
click at [608, 157] on span "Completed" at bounding box center [623, 156] width 30 height 9
click at [619, 105] on button at bounding box center [618, 105] width 5 height 5
click at [615, 135] on span "In Progress" at bounding box center [623, 131] width 31 height 9
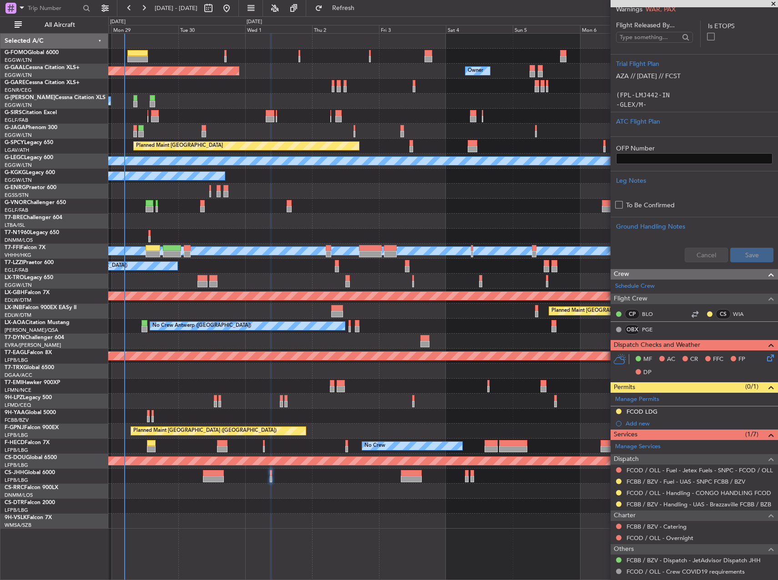
scroll to position [121, 0]
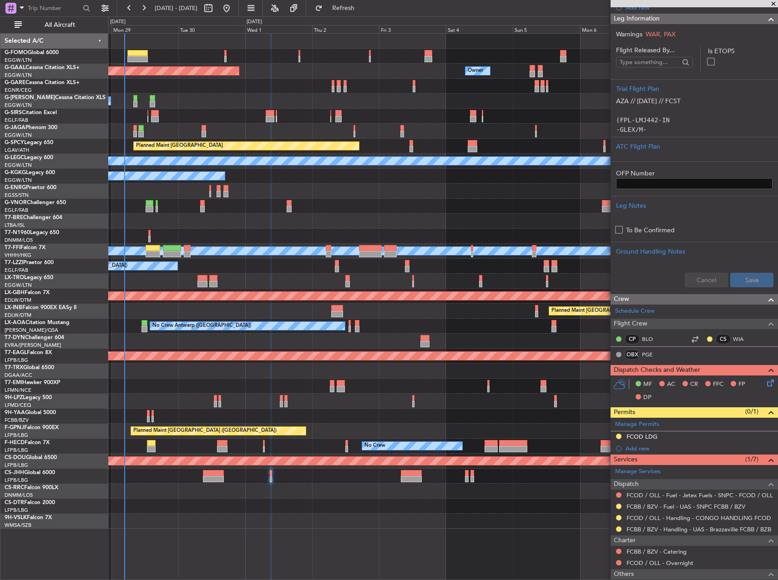
click at [765, 381] on icon at bounding box center [768, 381] width 7 height 7
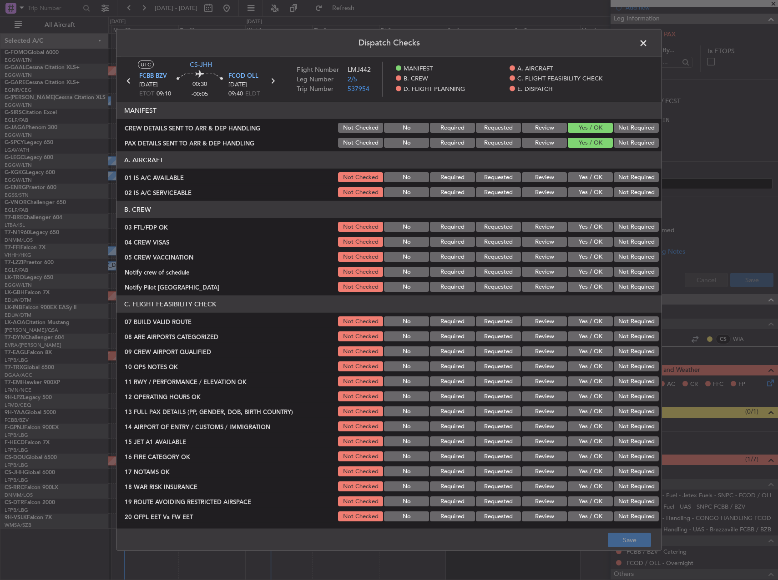
click at [587, 176] on button "Yes / OK" at bounding box center [590, 177] width 45 height 10
click at [585, 194] on button "Yes / OK" at bounding box center [590, 192] width 45 height 10
click at [580, 231] on button "Yes / OK" at bounding box center [590, 227] width 45 height 10
click at [583, 240] on button "Yes / OK" at bounding box center [590, 242] width 45 height 10
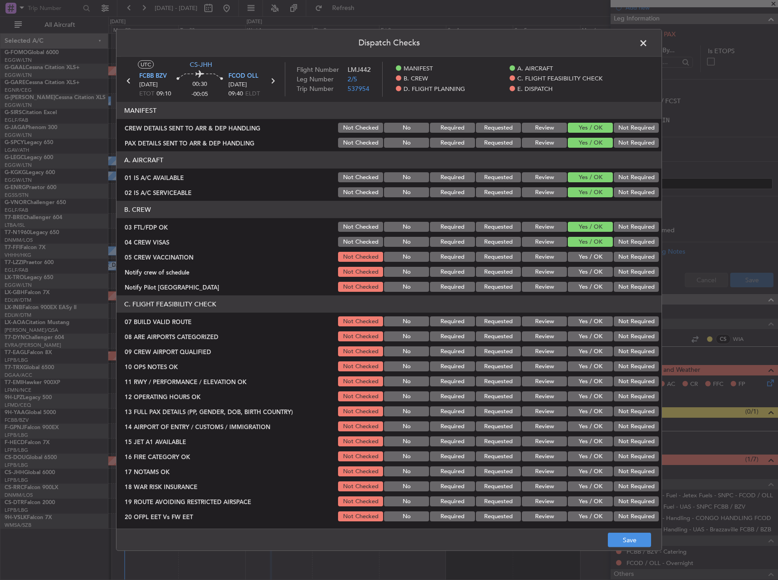
click at [589, 254] on button "Yes / OK" at bounding box center [590, 257] width 45 height 10
click at [347, 226] on button "Not Checked" at bounding box center [360, 227] width 45 height 10
click at [354, 239] on button "Not Checked" at bounding box center [360, 242] width 45 height 10
click at [355, 252] on button "Not Checked" at bounding box center [360, 257] width 45 height 10
click at [592, 316] on div "Yes / OK" at bounding box center [589, 321] width 46 height 13
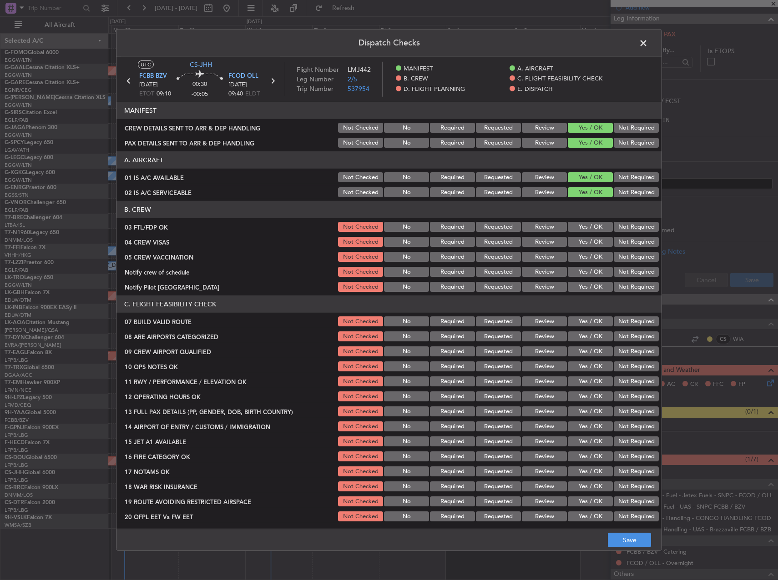
click at [595, 321] on button "Yes / OK" at bounding box center [590, 322] width 45 height 10
click at [597, 363] on button "Yes / OK" at bounding box center [590, 367] width 45 height 10
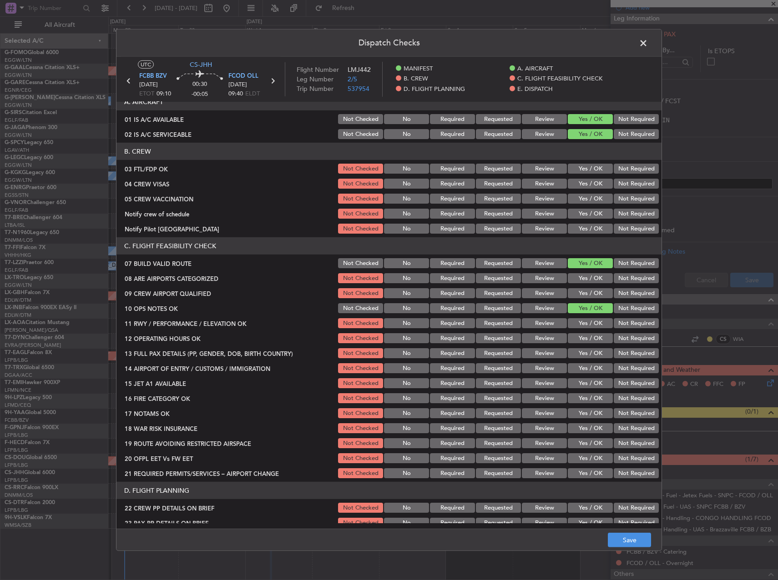
scroll to position [136, 0]
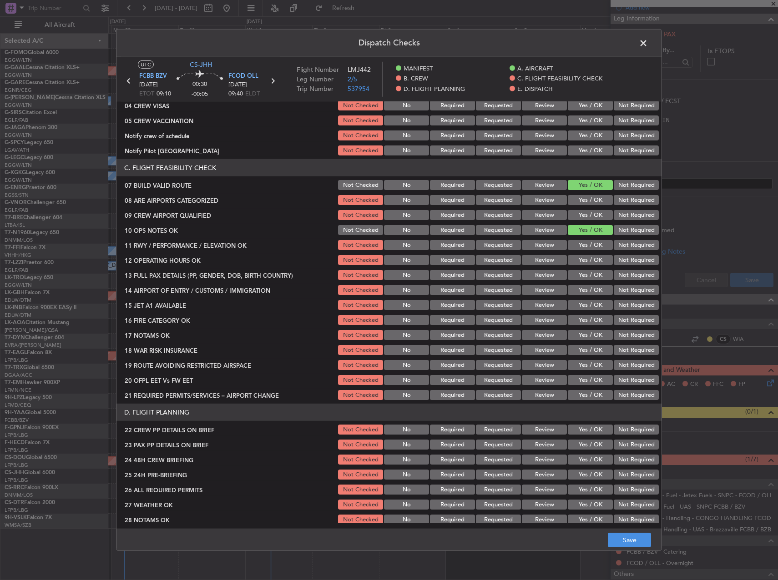
click at [596, 241] on button "Yes / OK" at bounding box center [590, 245] width 45 height 10
drag, startPoint x: 593, startPoint y: 253, endPoint x: 591, endPoint y: 261, distance: 8.3
click at [592, 254] on section "C. FLIGHT FEASIBILITY CHECK 07 BUILD VALID ROUTE Not Checked No Required Reques…" at bounding box center [388, 280] width 545 height 242
click at [591, 261] on button "Yes / OK" at bounding box center [590, 260] width 45 height 10
click at [590, 273] on button "Yes / OK" at bounding box center [590, 275] width 45 height 10
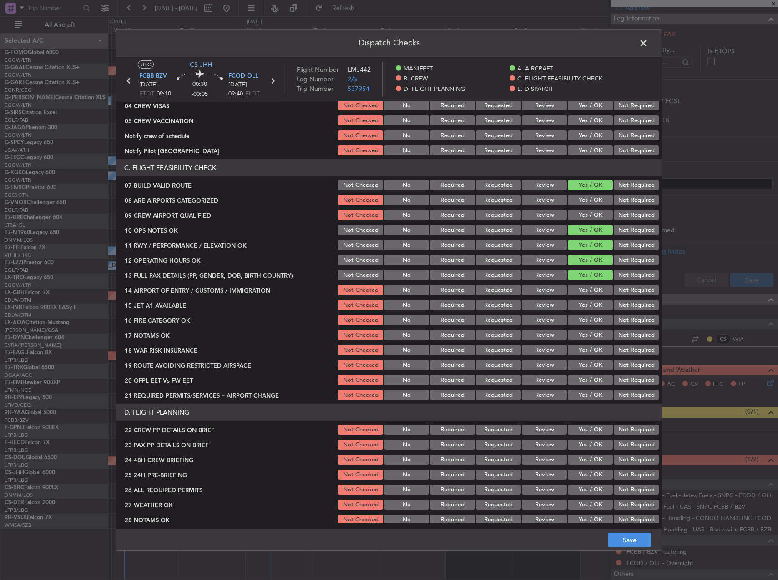
click at [589, 283] on section "C. FLIGHT FEASIBILITY CHECK 07 BUILD VALID ROUTE Not Checked No Required Reques…" at bounding box center [388, 280] width 545 height 242
click at [589, 289] on button "Yes / OK" at bounding box center [590, 290] width 45 height 10
drag, startPoint x: 589, startPoint y: 299, endPoint x: 589, endPoint y: 306, distance: 6.8
click at [589, 300] on div "Yes / OK" at bounding box center [589, 305] width 46 height 13
click at [589, 306] on button "Yes / OK" at bounding box center [590, 305] width 45 height 10
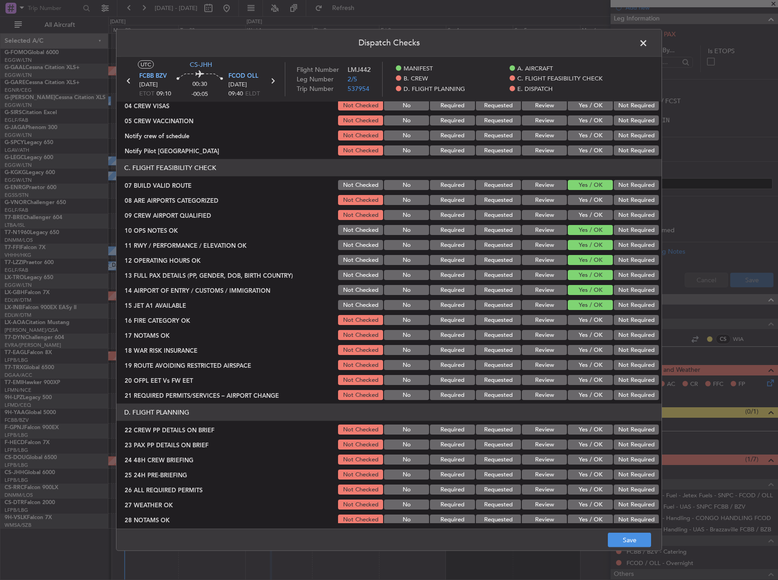
click at [589, 318] on button "Yes / OK" at bounding box center [590, 320] width 45 height 10
click at [589, 327] on section "C. FLIGHT FEASIBILITY CHECK 07 BUILD VALID ROUTE Not Checked No Required Reques…" at bounding box center [388, 280] width 545 height 242
click at [590, 331] on button "Yes / OK" at bounding box center [590, 335] width 45 height 10
click at [589, 377] on button "Yes / OK" at bounding box center [590, 380] width 45 height 10
click at [587, 367] on button "Yes / OK" at bounding box center [590, 365] width 45 height 10
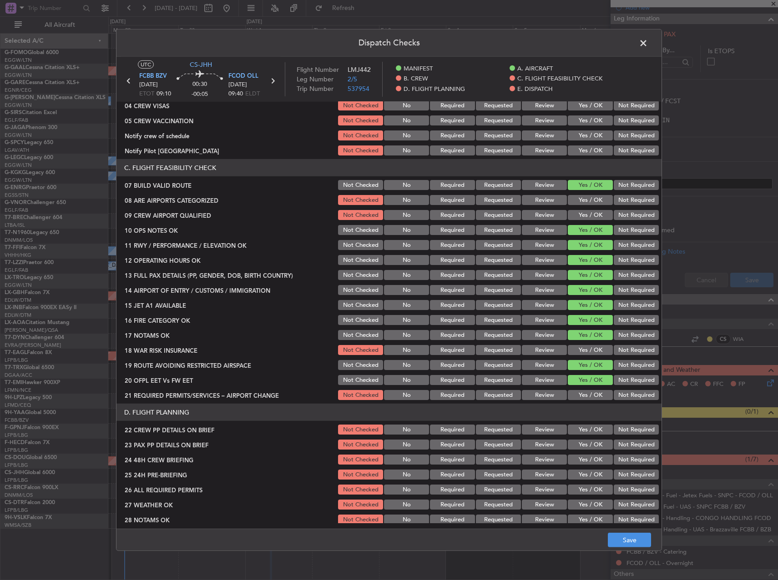
drag, startPoint x: 583, startPoint y: 385, endPoint x: 586, endPoint y: 397, distance: 11.8
click at [585, 392] on section "C. FLIGHT FEASIBILITY CHECK 07 BUILD VALID ROUTE Not Checked No Required Reques…" at bounding box center [388, 280] width 545 height 242
click at [587, 398] on button "Yes / OK" at bounding box center [590, 395] width 45 height 10
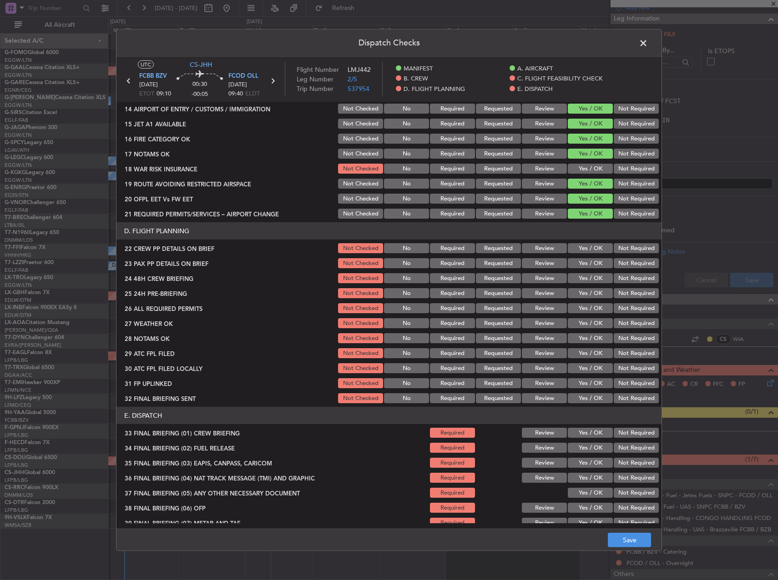
scroll to position [318, 0]
click at [578, 251] on button "Yes / OK" at bounding box center [590, 248] width 45 height 10
drag, startPoint x: 578, startPoint y: 259, endPoint x: 579, endPoint y: 275, distance: 16.4
click at [578, 259] on button "Yes / OK" at bounding box center [590, 263] width 45 height 10
click at [579, 277] on button "Yes / OK" at bounding box center [590, 278] width 45 height 10
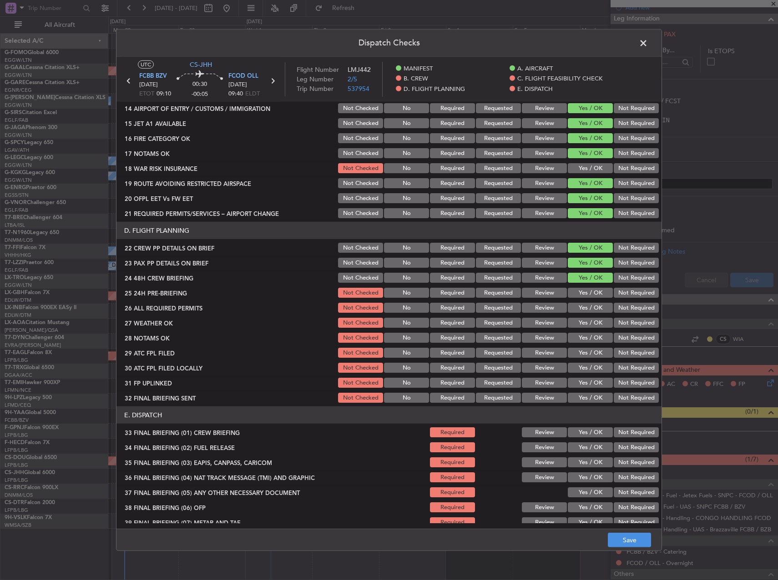
click at [613, 293] on button "Not Required" at bounding box center [635, 293] width 45 height 10
click at [639, 537] on button "Save" at bounding box center [629, 540] width 43 height 15
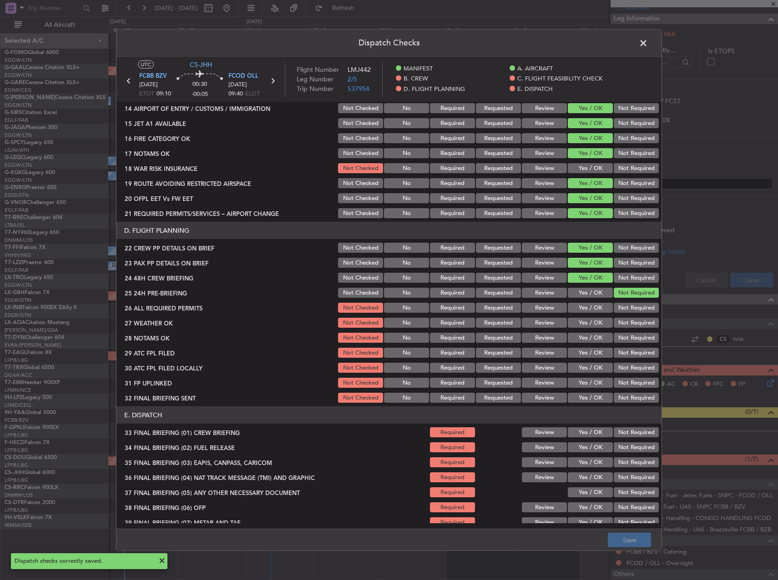
click at [648, 41] on span at bounding box center [648, 45] width 0 height 18
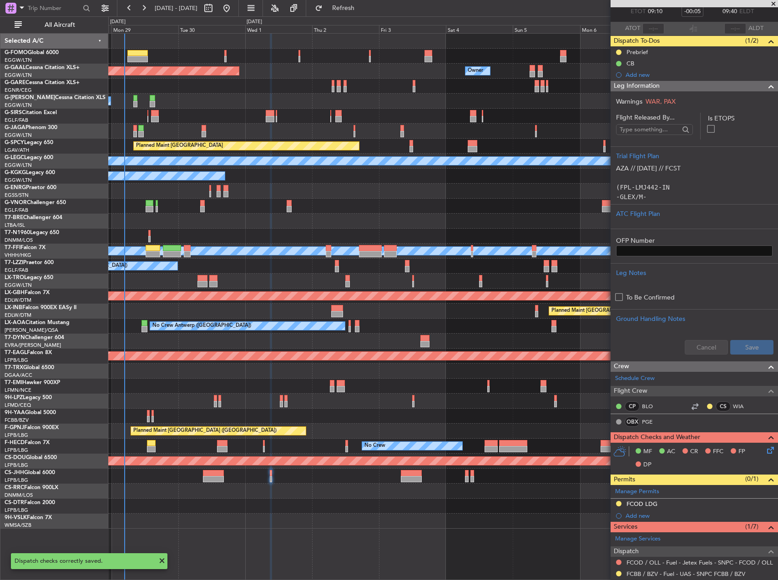
scroll to position [0, 0]
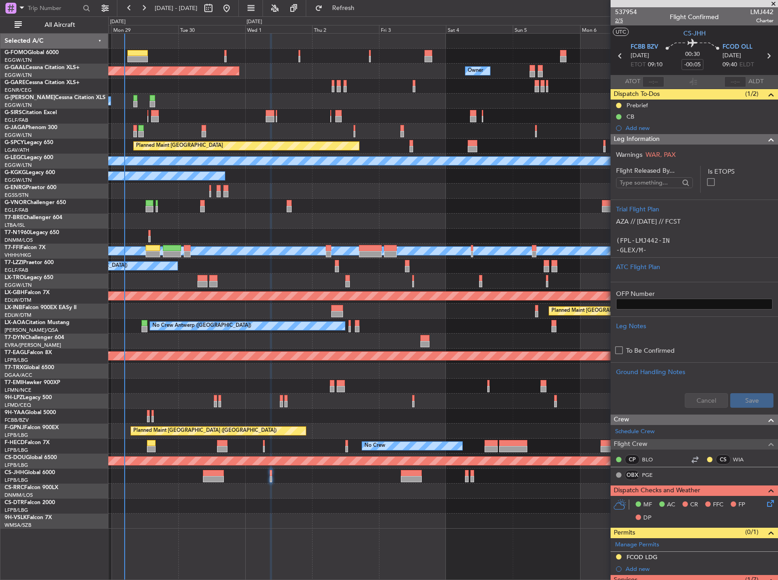
click at [620, 20] on span "2/5" at bounding box center [626, 21] width 22 height 8
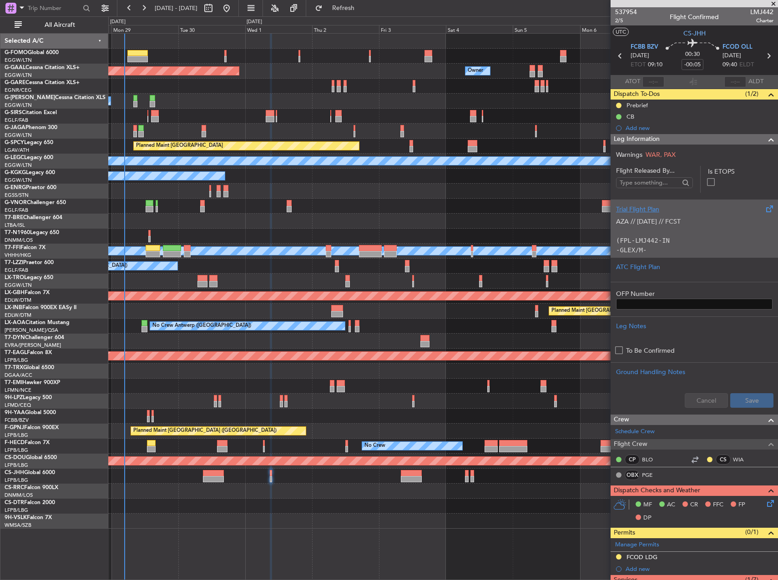
click at [697, 224] on div "AZA // [DATE] // FCST (FPL-LMJ442-IN -GLEX/M-SBDE1E2E3FGHIJ1J3J4J5LM1M2OP2RWXYZ…" at bounding box center [694, 233] width 156 height 39
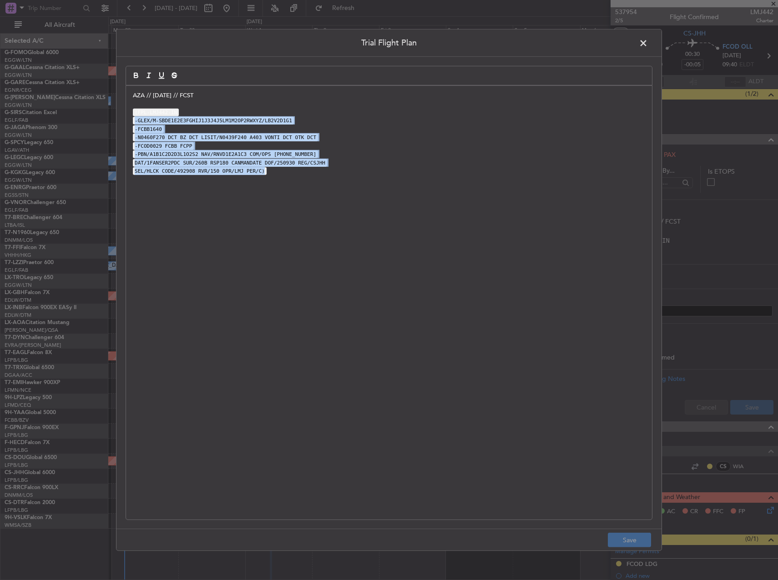
drag, startPoint x: 247, startPoint y: 110, endPoint x: 347, endPoint y: 213, distance: 143.7
click at [347, 213] on div "AZA // [DATE] // FCST (FPL-LMJ442-IN -GLEX/M-SBDE1E2E3FGHIJ1J3J4J5LM1M2OP2RWXYZ…" at bounding box center [389, 303] width 526 height 434
click at [344, 182] on div "AZA // [DATE] // FCST (FPL-LMJ442-IN -GLEX/M-SBDE1E2E3FGHIJ1J3J4J5LM1M2OP2RWXYZ…" at bounding box center [389, 303] width 526 height 434
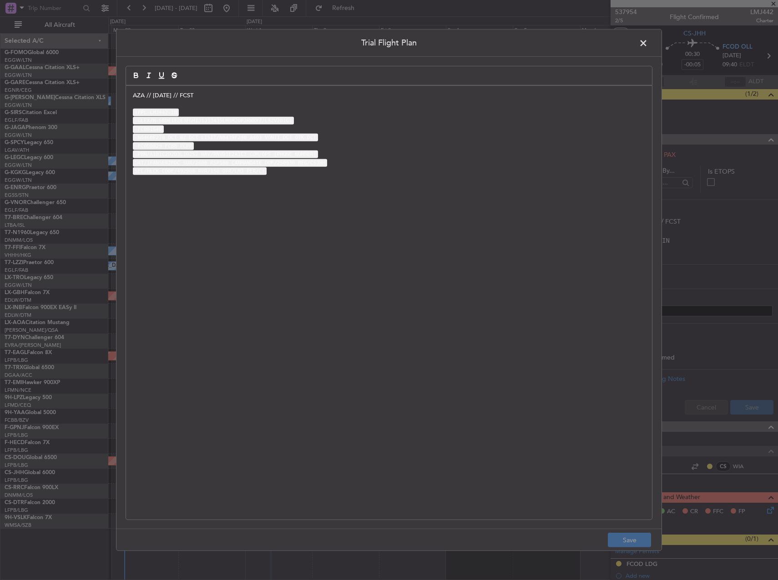
click at [238, 217] on div "AZA // [DATE] // FCST (FPL-LMJ442-IN -GLEX/M-SBDE1E2E3FGHIJ1J3J4J5LM1M2OP2RWXYZ…" at bounding box center [389, 303] width 526 height 434
click at [133, 97] on p "AZA // [DATE] // FCST" at bounding box center [389, 95] width 512 height 8
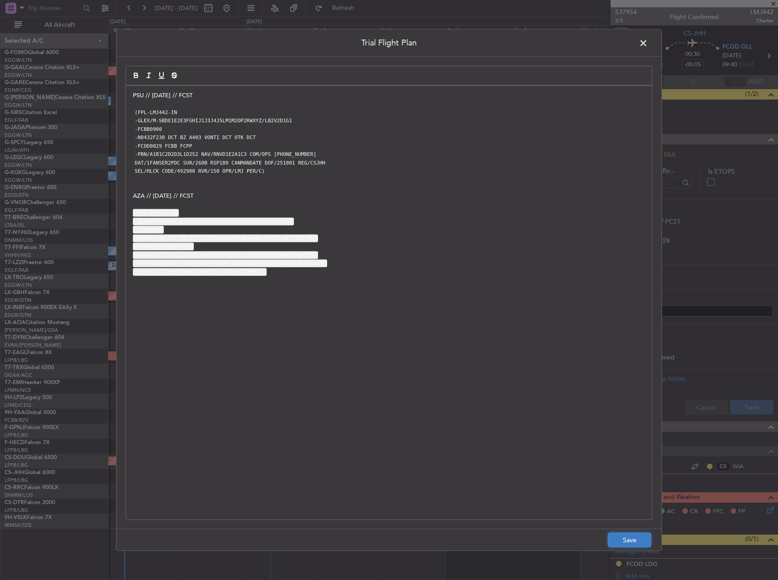
click at [626, 543] on button "Save" at bounding box center [629, 540] width 43 height 15
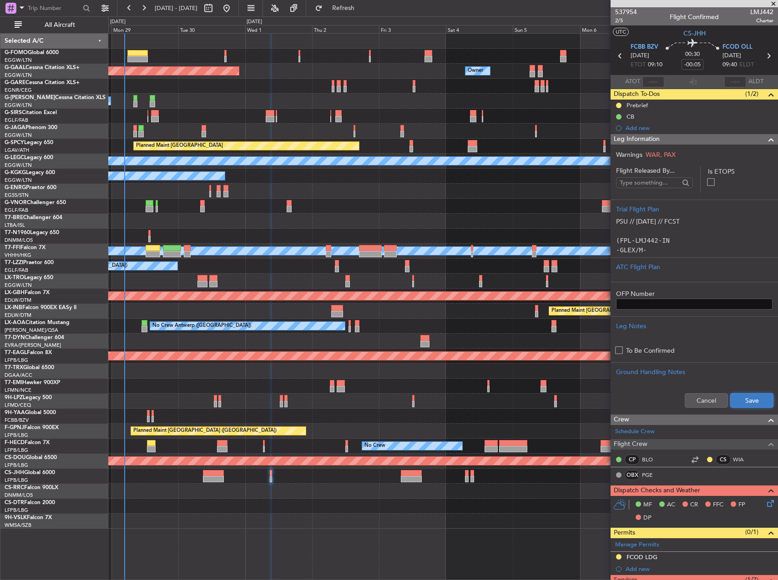
click at [758, 405] on button "Save" at bounding box center [751, 400] width 43 height 15
